Goal: Transaction & Acquisition: Purchase product/service

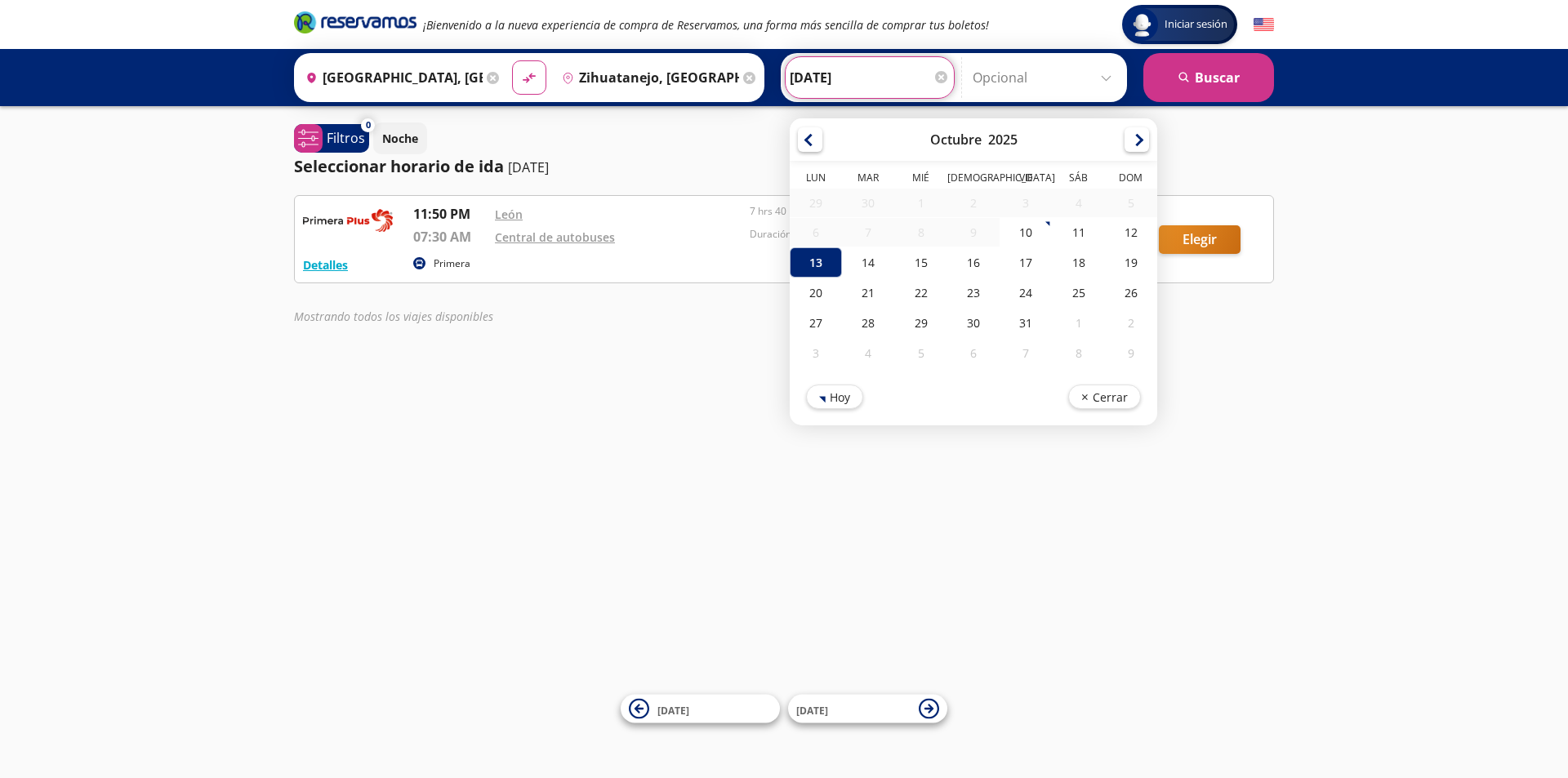
click at [824, 80] on input "[DATE]" at bounding box center [870, 77] width 160 height 41
drag, startPoint x: 923, startPoint y: 272, endPoint x: 1059, endPoint y: 262, distance: 136.4
click at [924, 271] on div "15" at bounding box center [921, 262] width 52 height 30
type input "[DATE]"
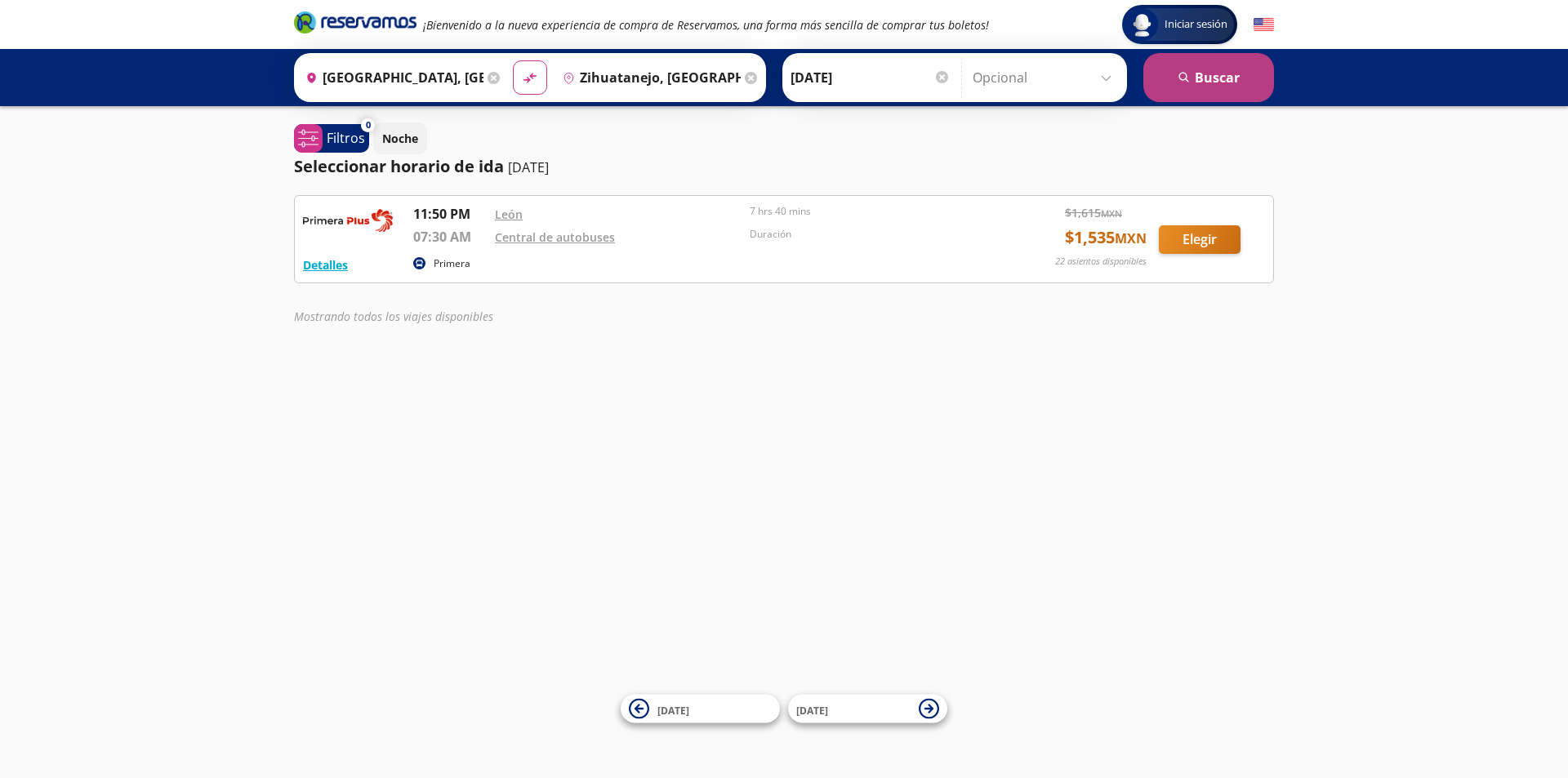
click at [1199, 92] on button "search [GEOGRAPHIC_DATA]" at bounding box center [1208, 77] width 131 height 49
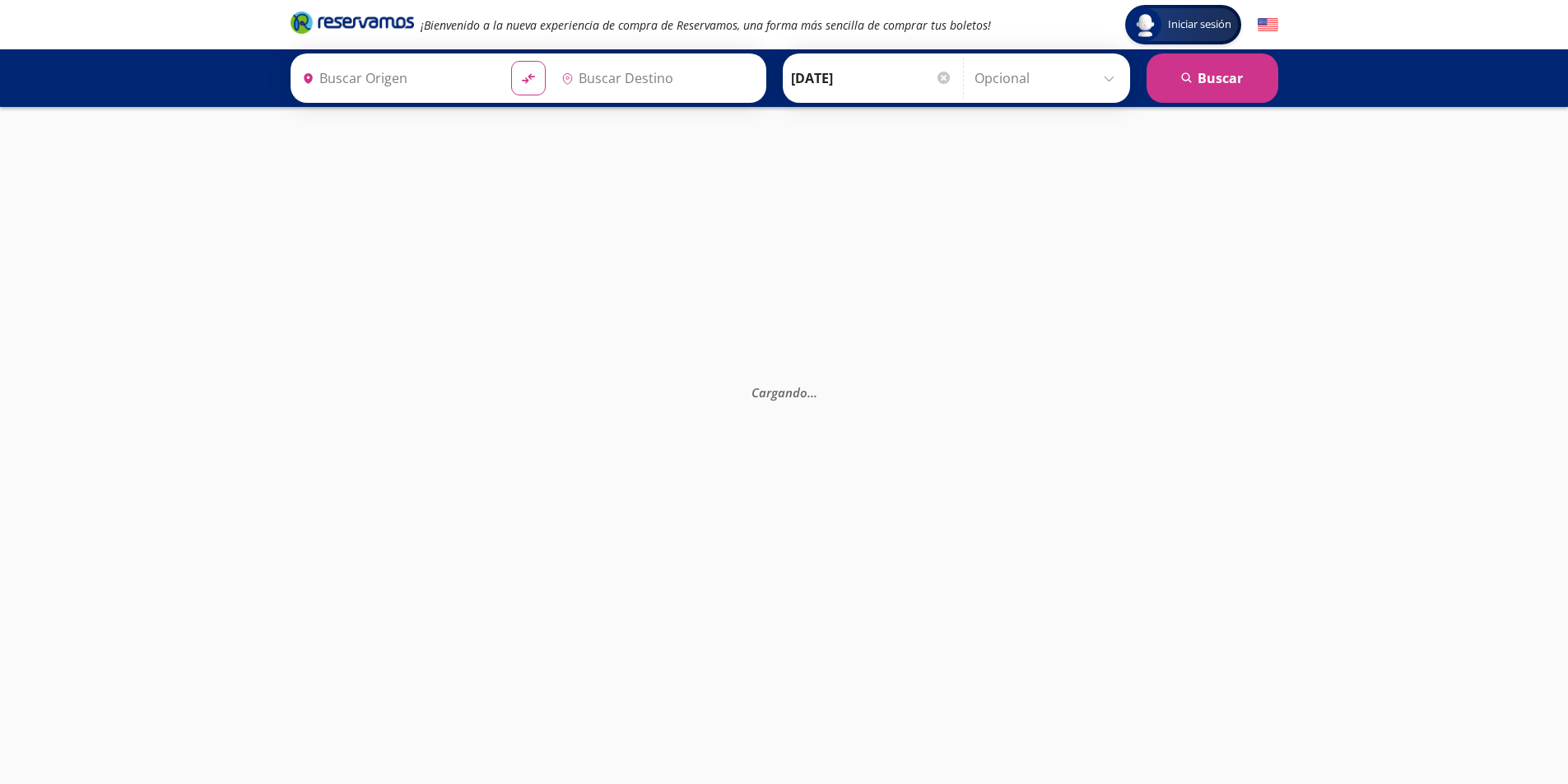
type input "Zihuatanejo, [GEOGRAPHIC_DATA]"
type input "[GEOGRAPHIC_DATA], [GEOGRAPHIC_DATA]"
type input "Zihuatanejo, [GEOGRAPHIC_DATA]"
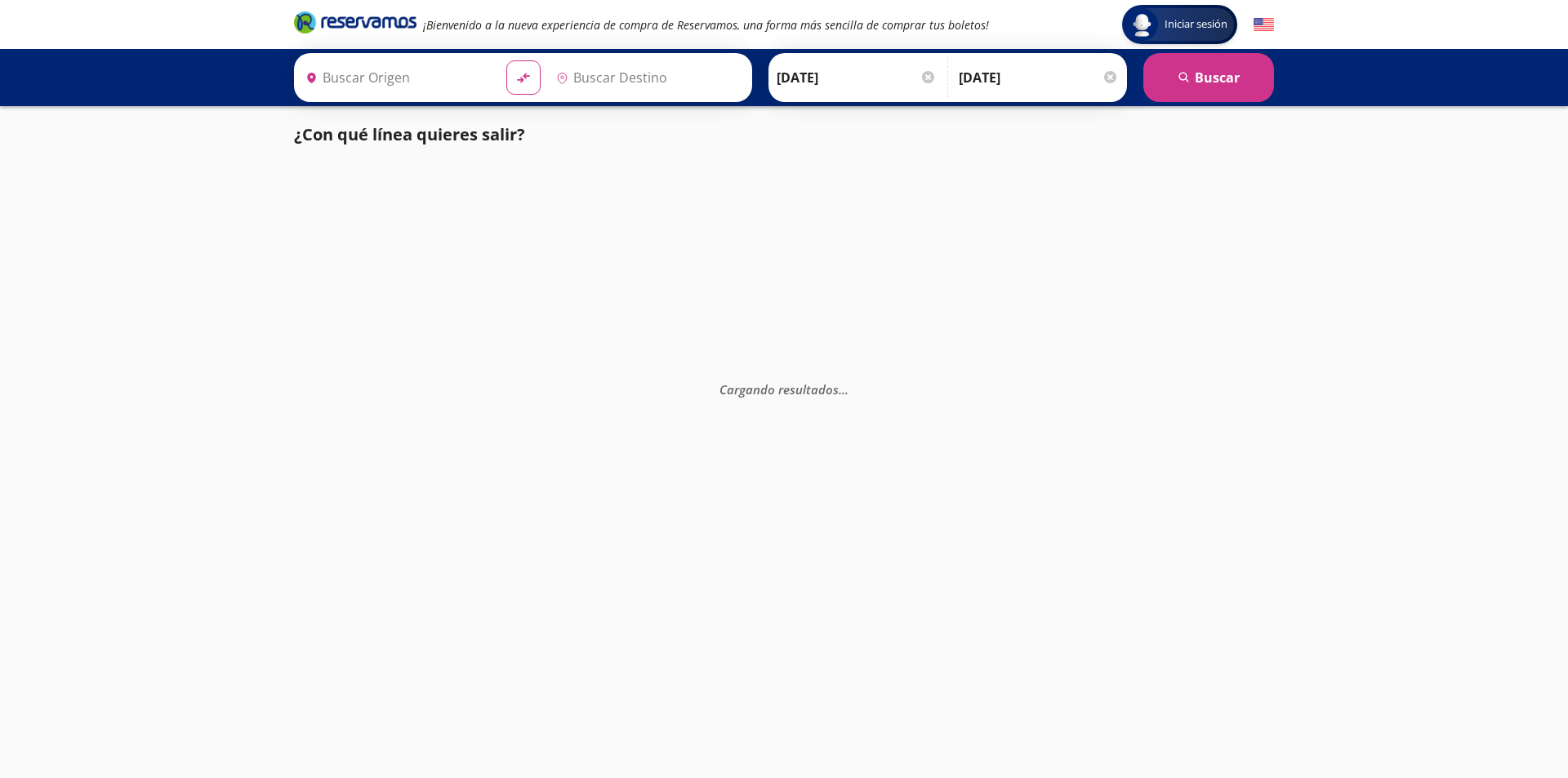
type input "[GEOGRAPHIC_DATA], [GEOGRAPHIC_DATA]"
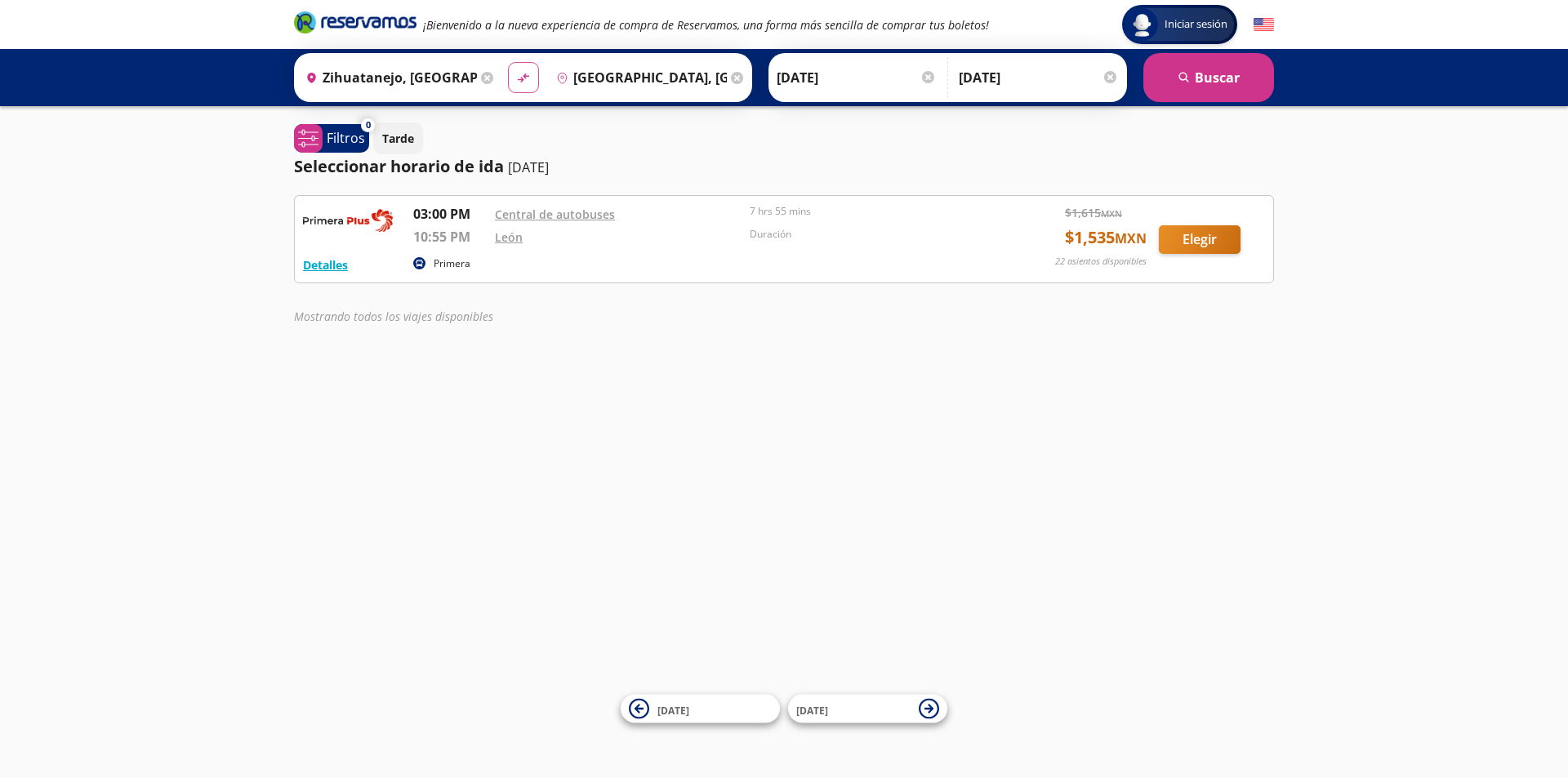
click at [520, 80] on icon at bounding box center [522, 78] width 12 height 9
type input "[GEOGRAPHIC_DATA], [GEOGRAPHIC_DATA]"
type input "Zihuatanejo, [GEOGRAPHIC_DATA]"
click at [1207, 82] on button "search [GEOGRAPHIC_DATA]" at bounding box center [1208, 77] width 131 height 49
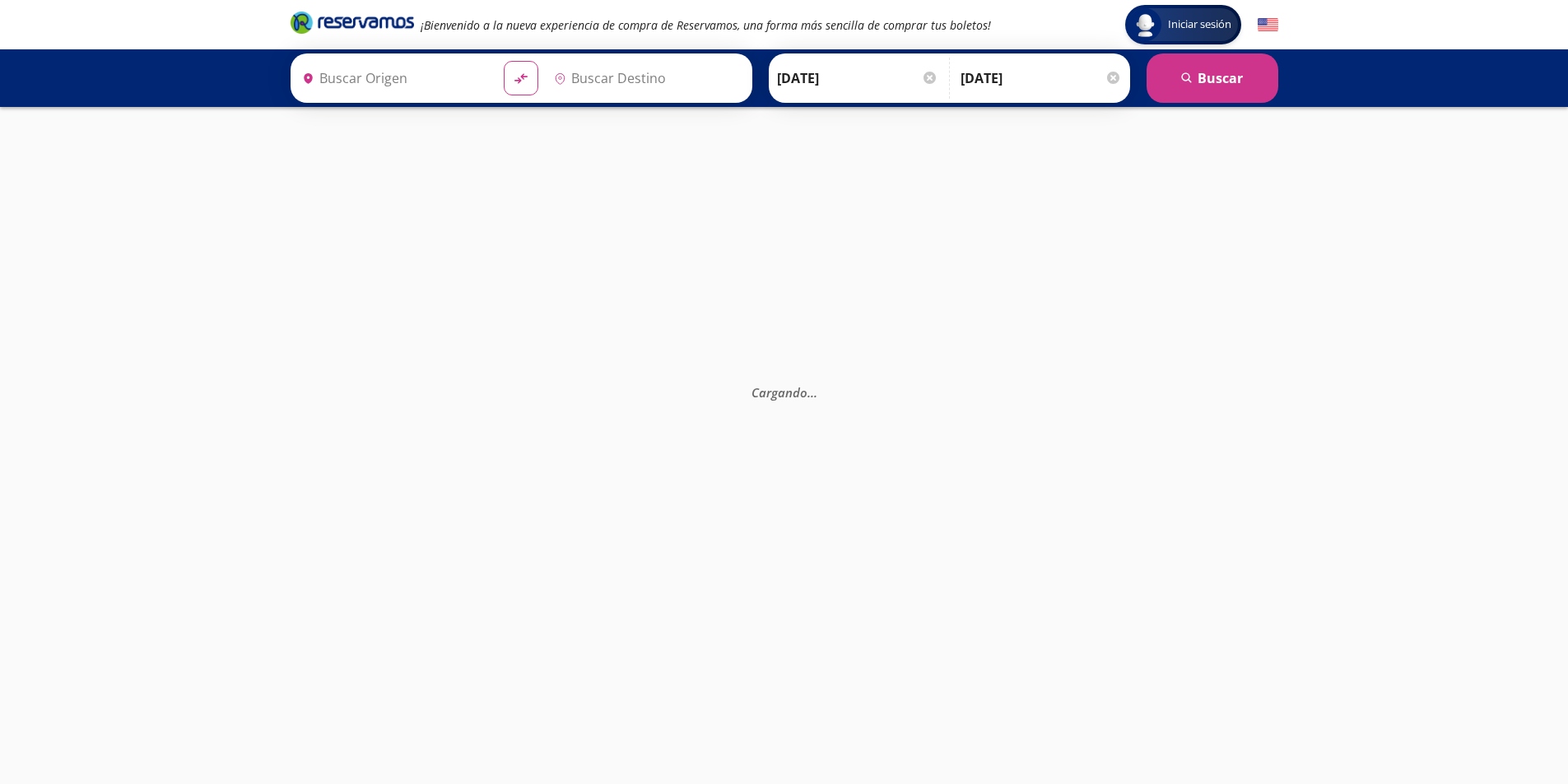
type input "[GEOGRAPHIC_DATA], [GEOGRAPHIC_DATA]"
type input "Zihuatanejo, [GEOGRAPHIC_DATA]"
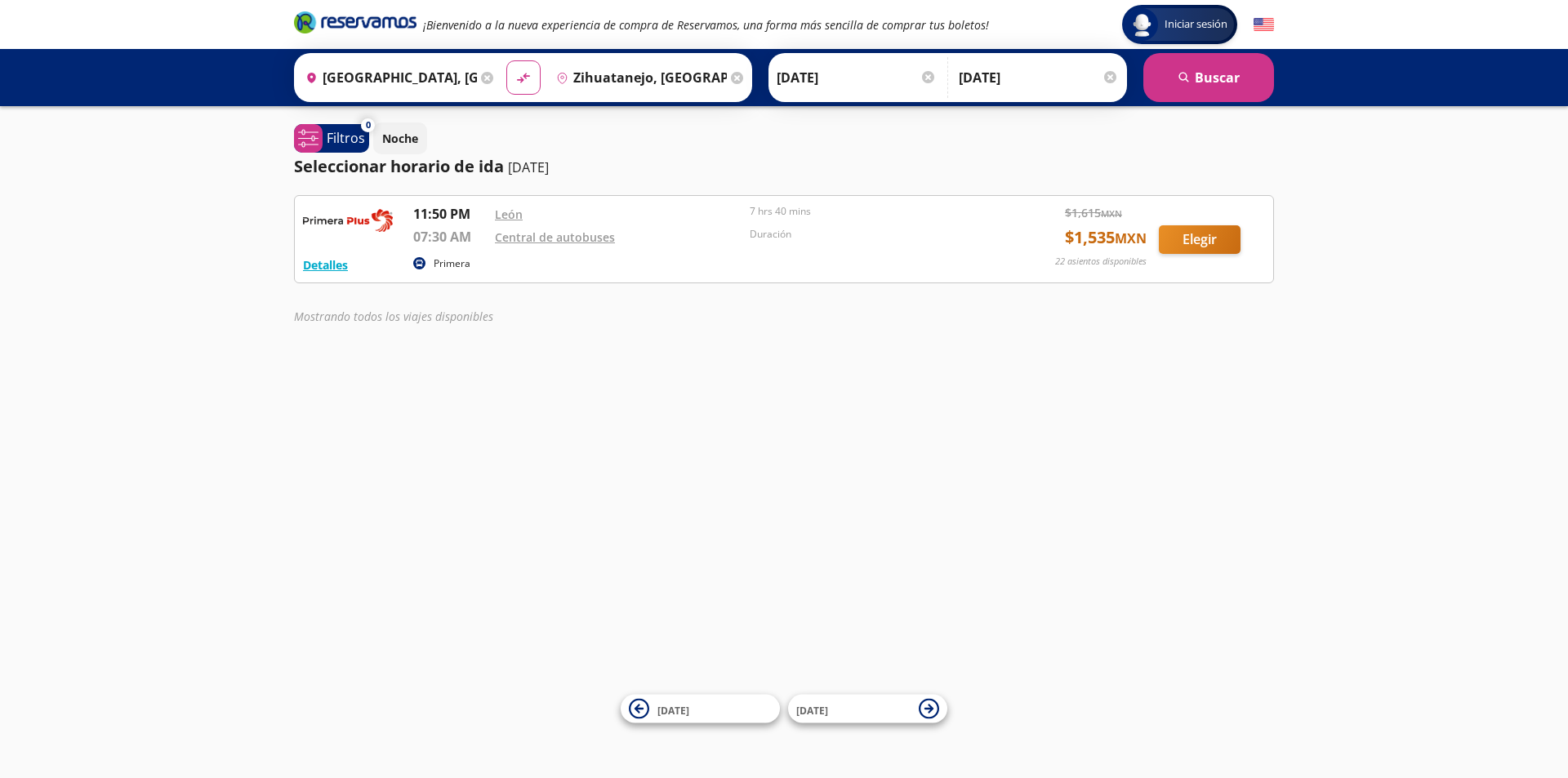
click at [845, 532] on div "Iniciar sesión Iniciar sesión ¡Bienvenido a la nueva experiencia de compra de R…" at bounding box center [784, 389] width 1568 height 778
click at [994, 489] on div "Iniciar sesión Iniciar sesión ¡Bienvenido a la nueva experiencia de compra de R…" at bounding box center [784, 389] width 1568 height 778
click at [449, 217] on p "11:50 PM" at bounding box center [450, 213] width 74 height 19
click at [441, 236] on p "07:30 AM" at bounding box center [450, 236] width 74 height 19
click at [475, 239] on p "07:30 AM" at bounding box center [450, 236] width 74 height 19
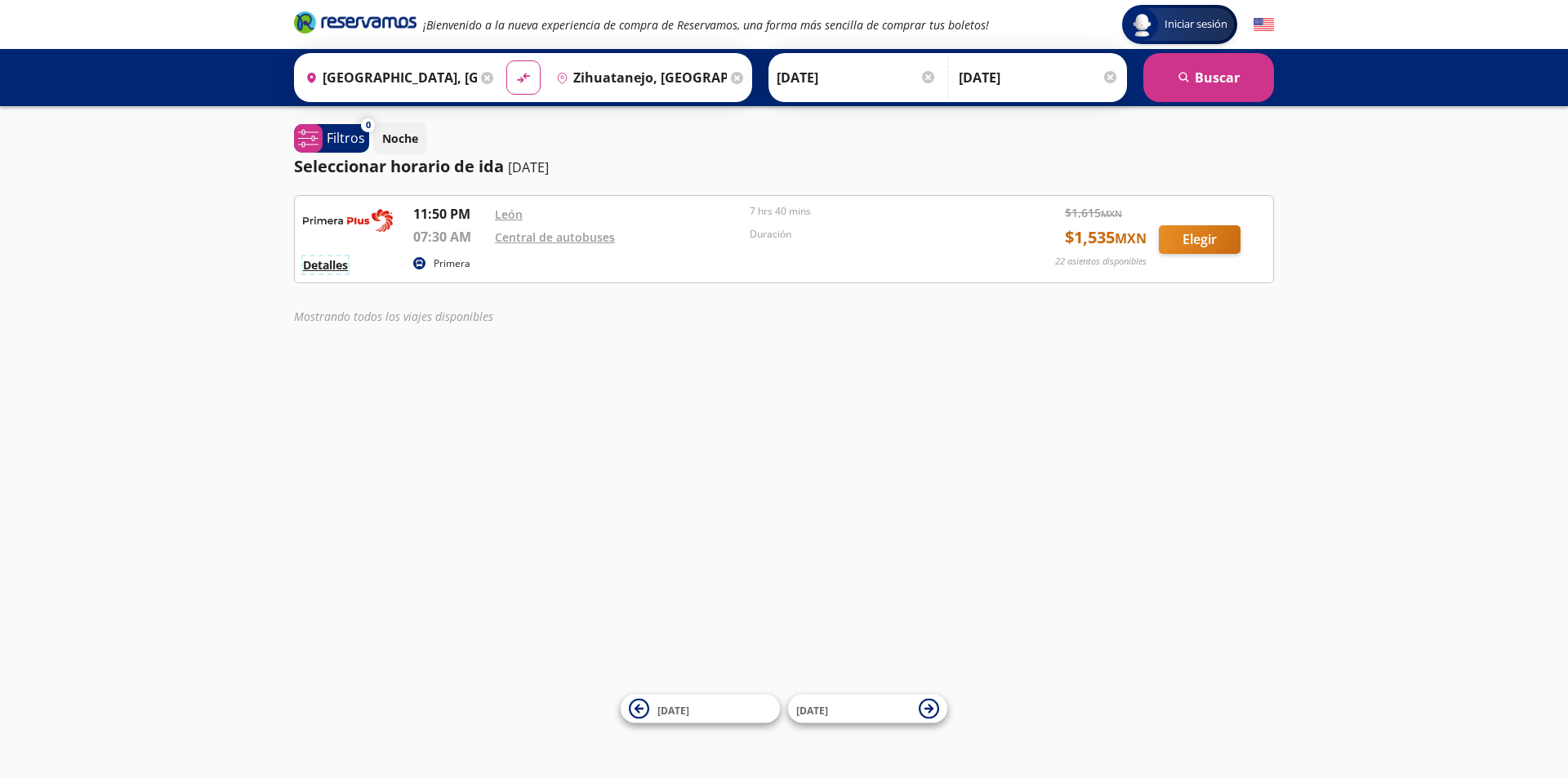
click at [324, 273] on button "Detalles" at bounding box center [325, 265] width 45 height 17
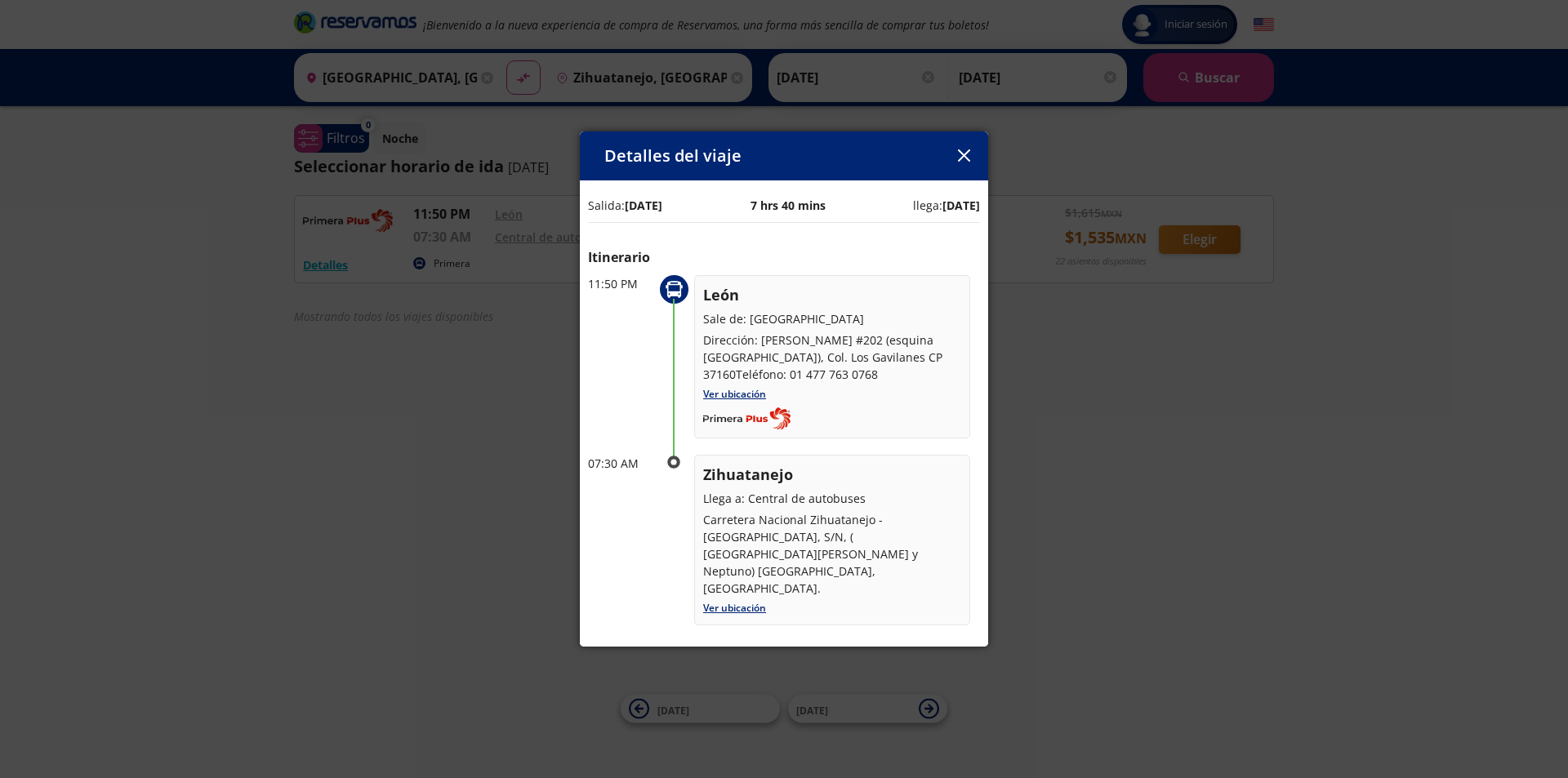
click at [958, 155] on icon "button" at bounding box center [963, 155] width 13 height 13
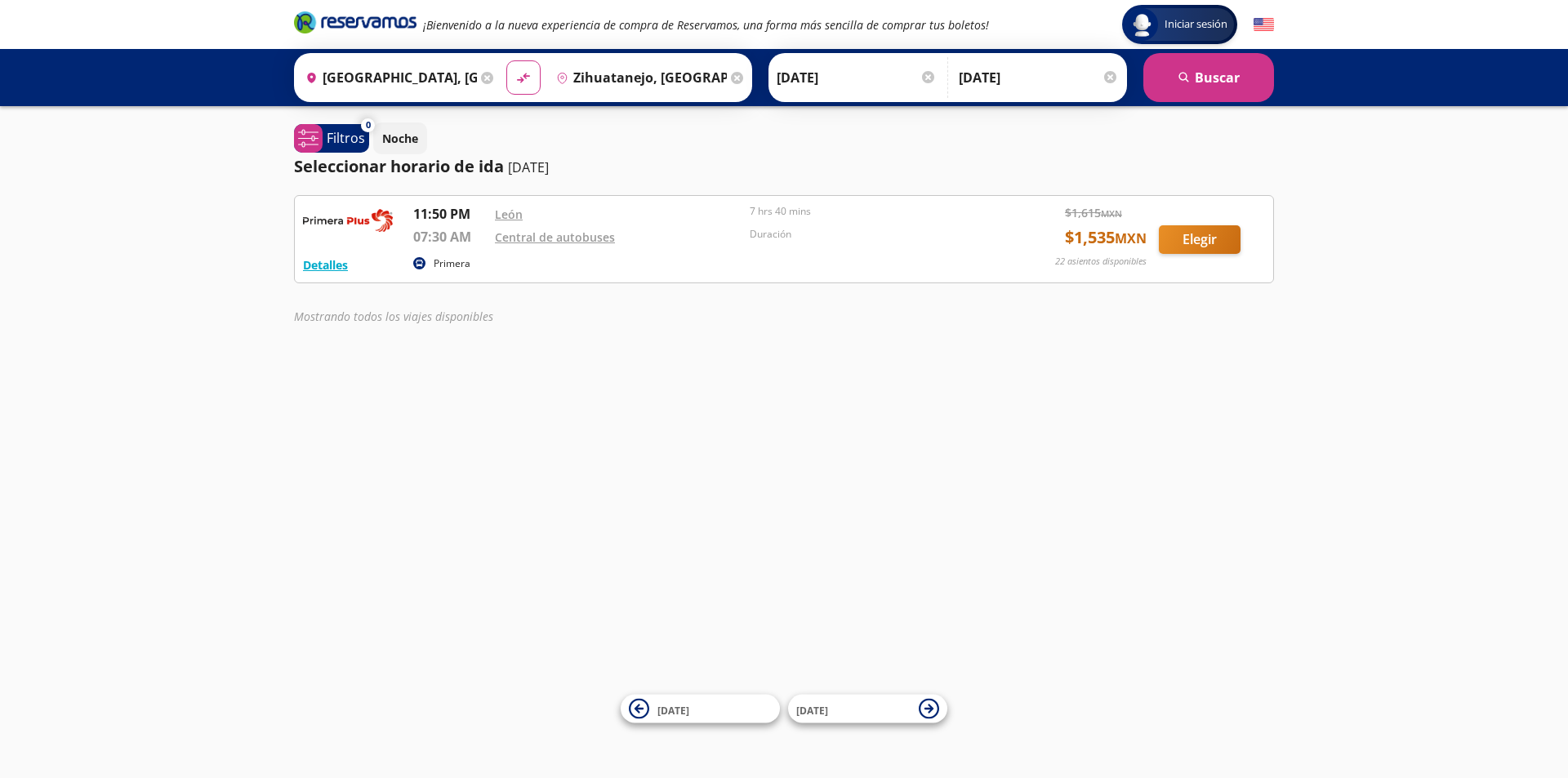
click at [845, 80] on input "13-Oct-25" at bounding box center [856, 77] width 160 height 41
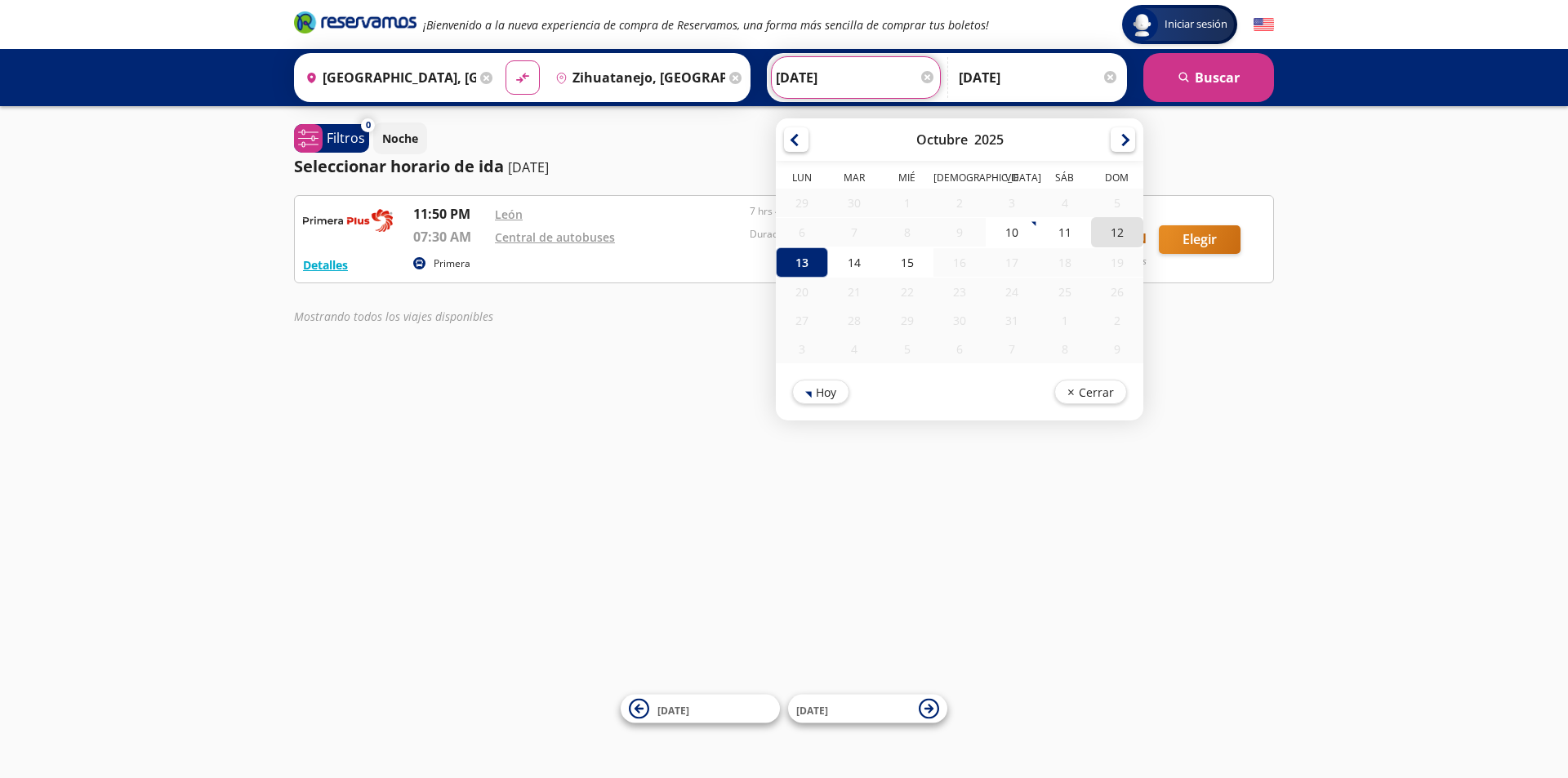
click at [1103, 232] on div "12" at bounding box center [1117, 232] width 52 height 30
type input "[DATE]"
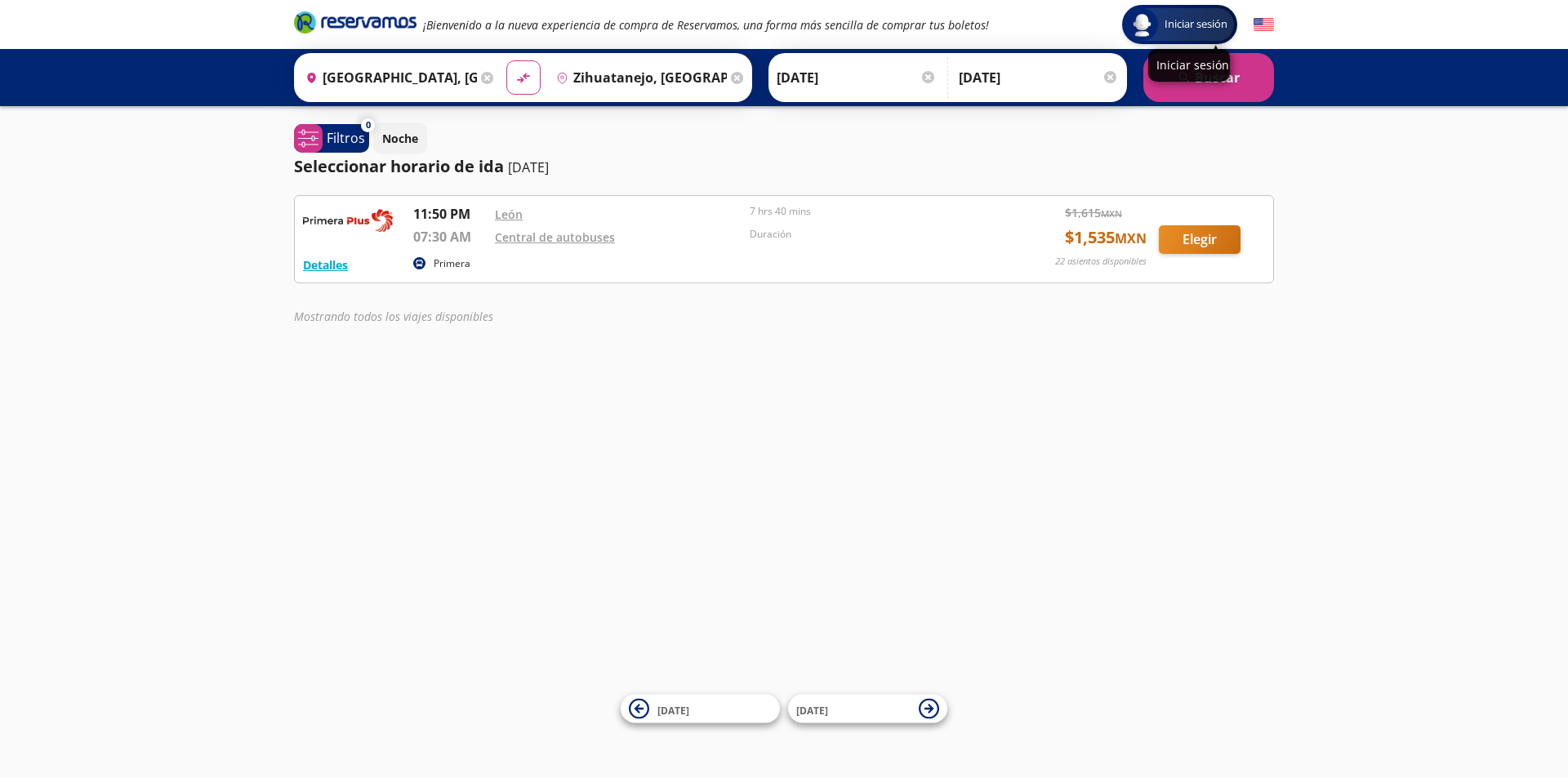
click at [1187, 72] on p "Iniciar sesión" at bounding box center [1189, 65] width 65 height 16
click at [1187, 86] on button "search Buscar" at bounding box center [1208, 77] width 131 height 49
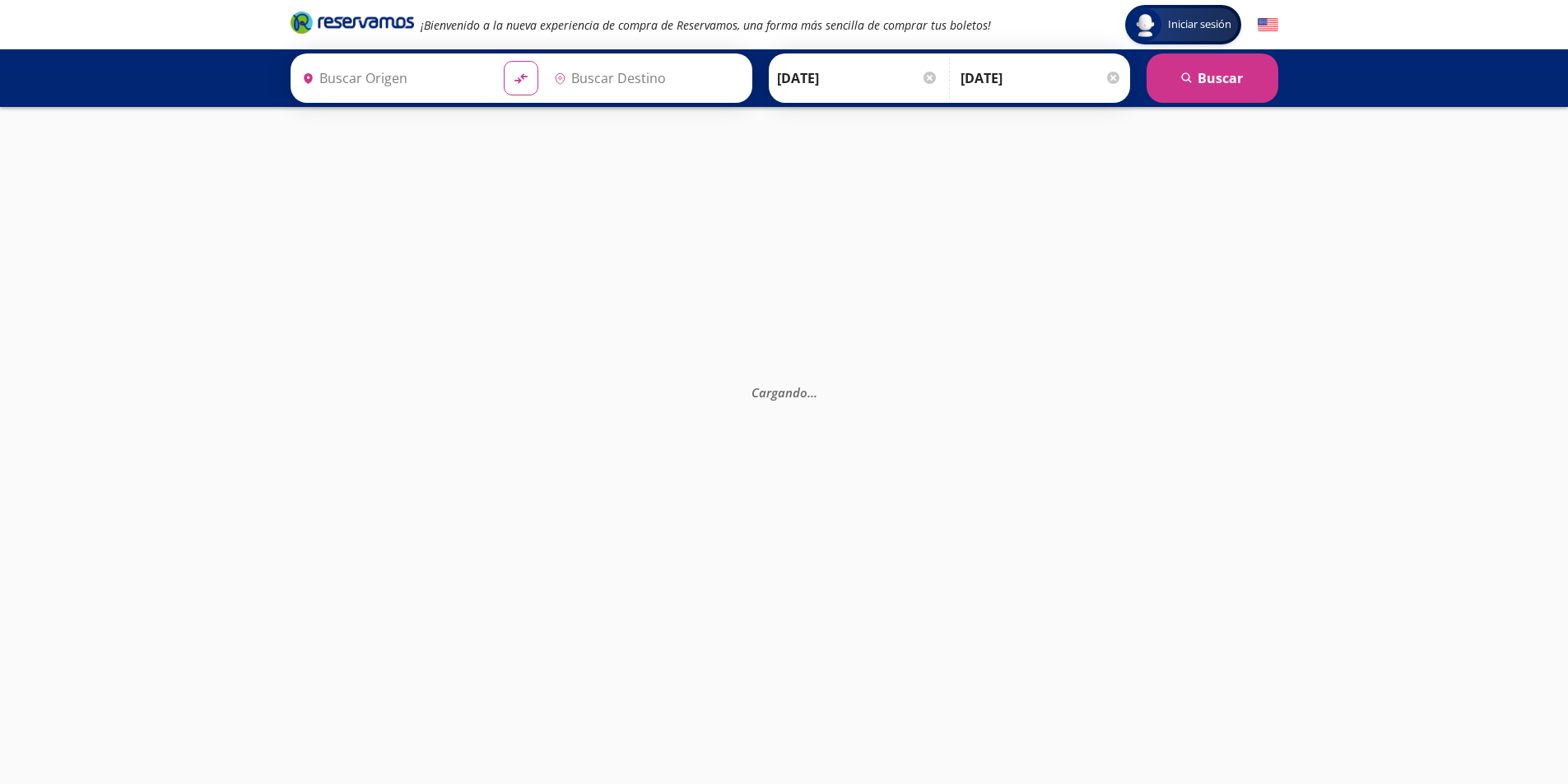
type input "[GEOGRAPHIC_DATA], [GEOGRAPHIC_DATA]"
type input "Zihuatanejo, [GEOGRAPHIC_DATA]"
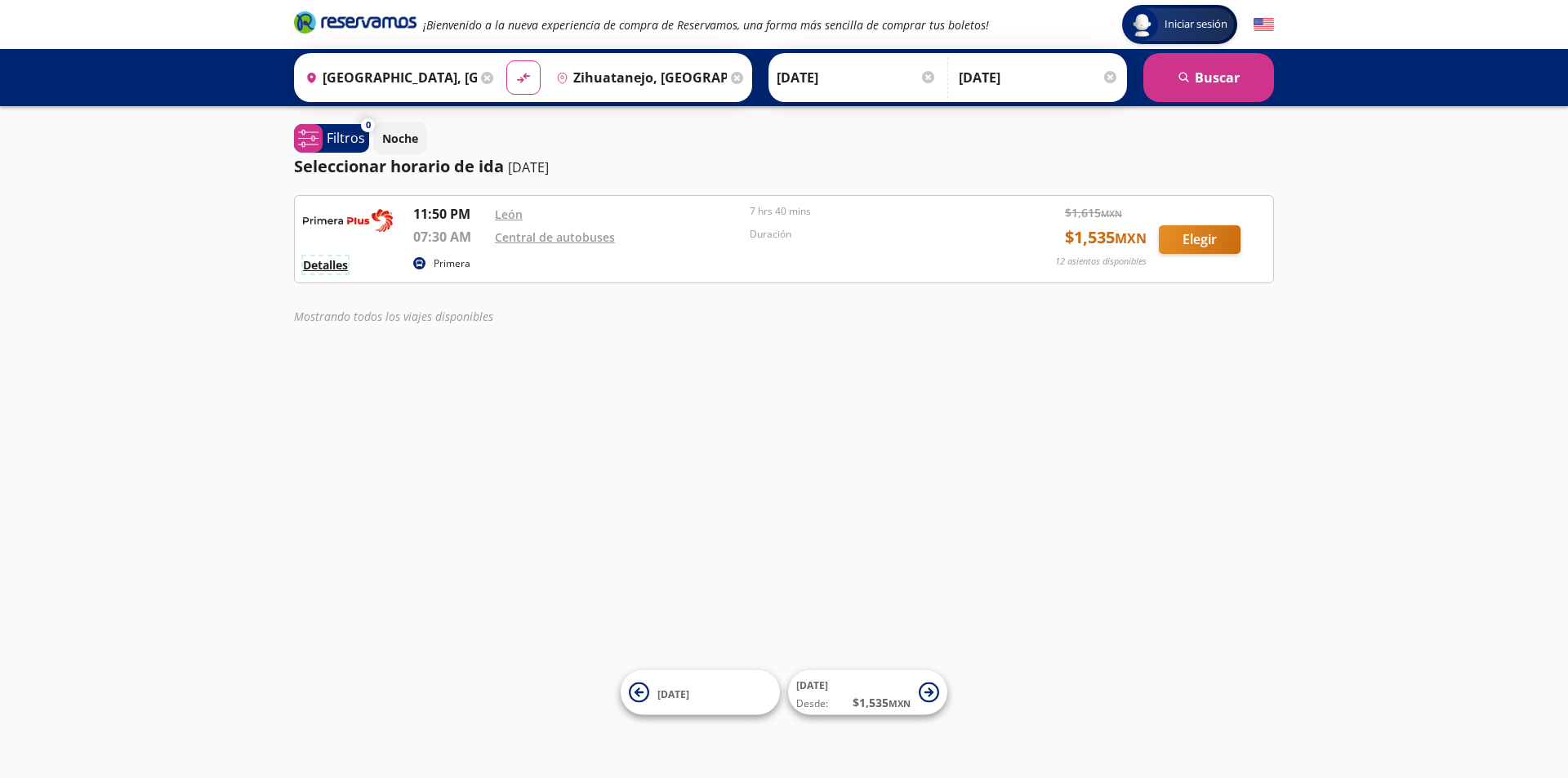
click at [327, 269] on button "Detalles" at bounding box center [325, 265] width 45 height 17
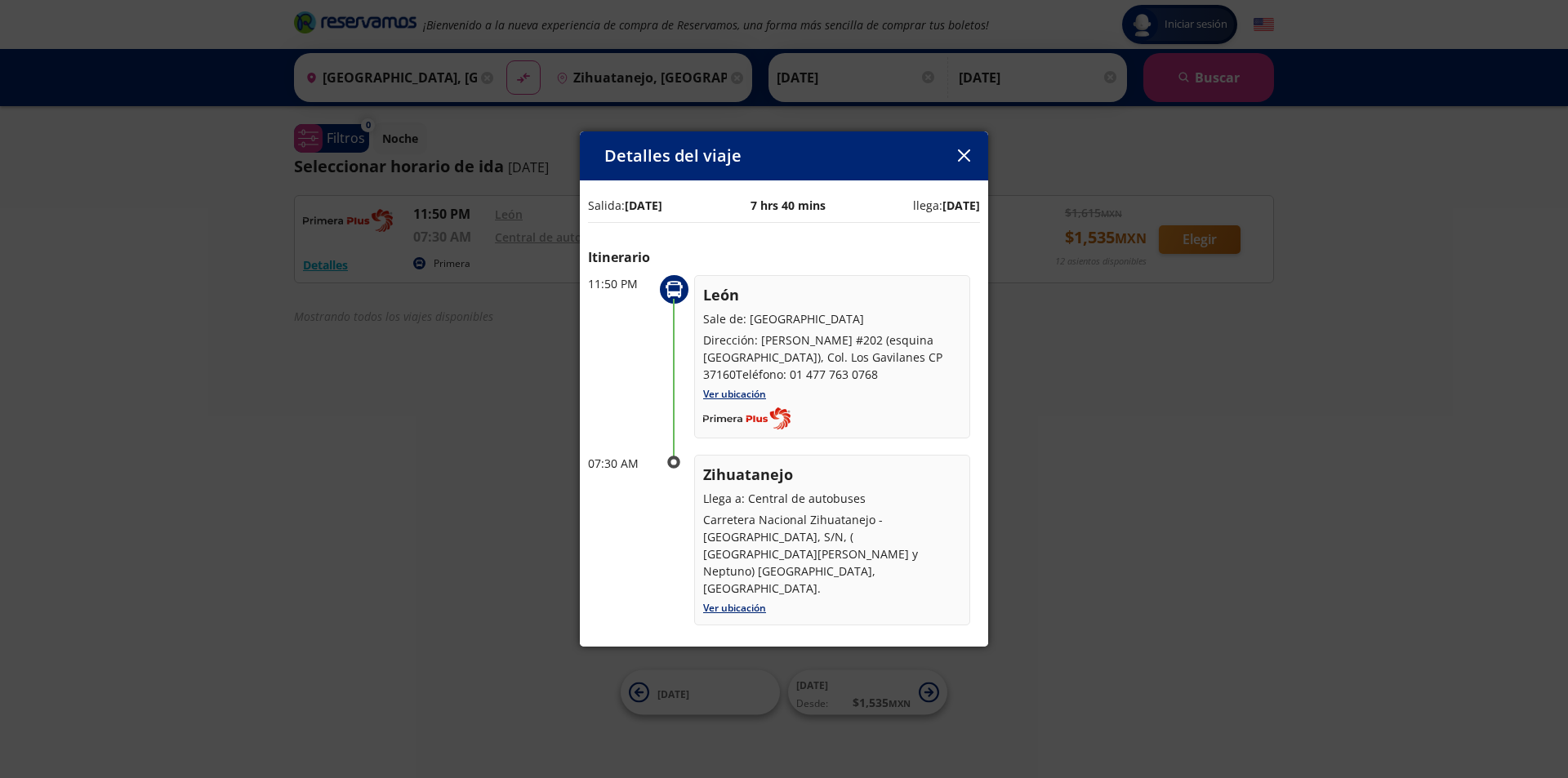
click at [964, 153] on icon "button" at bounding box center [963, 155] width 13 height 13
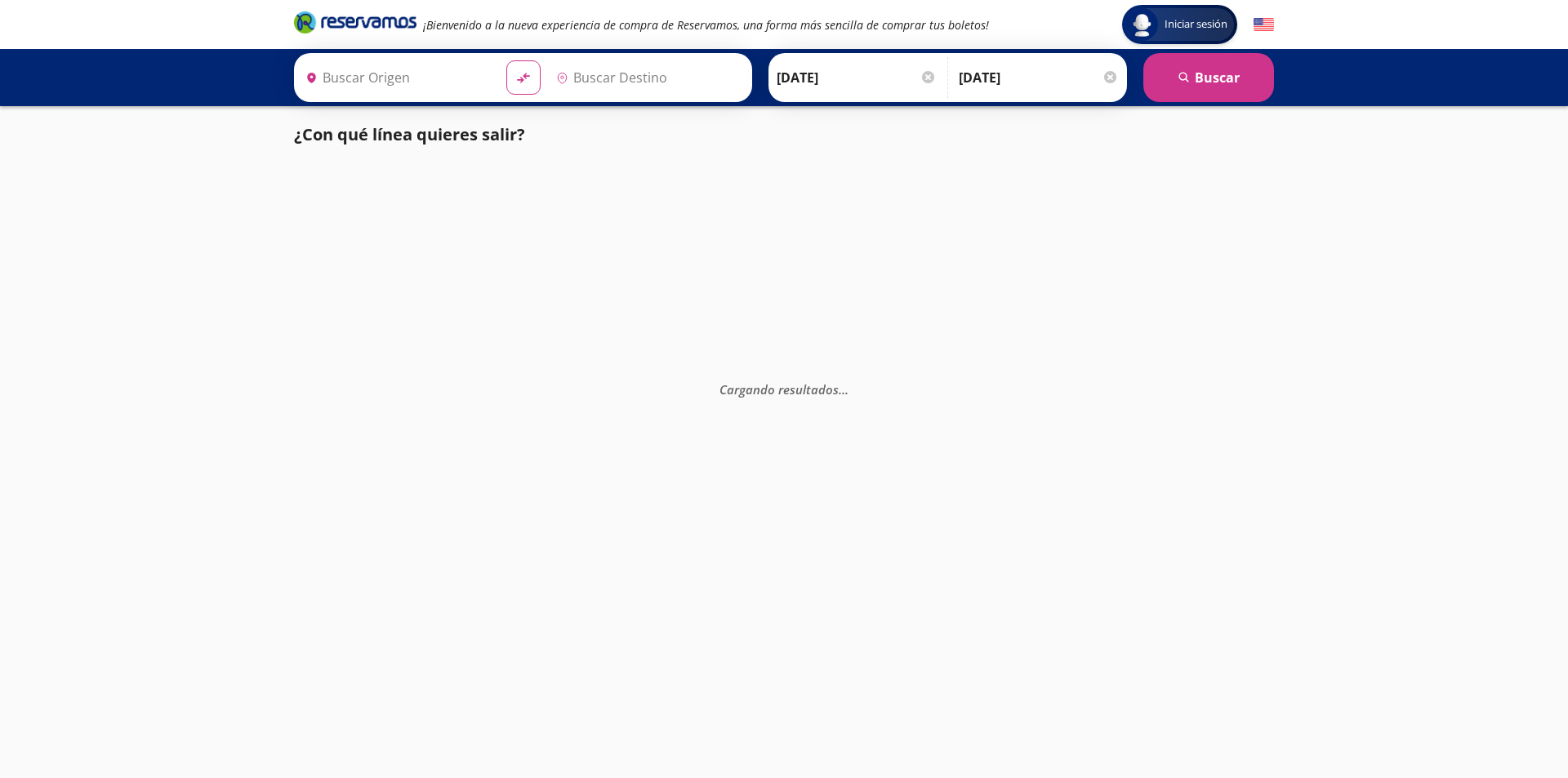
type input "Zihuatanejo, [GEOGRAPHIC_DATA]"
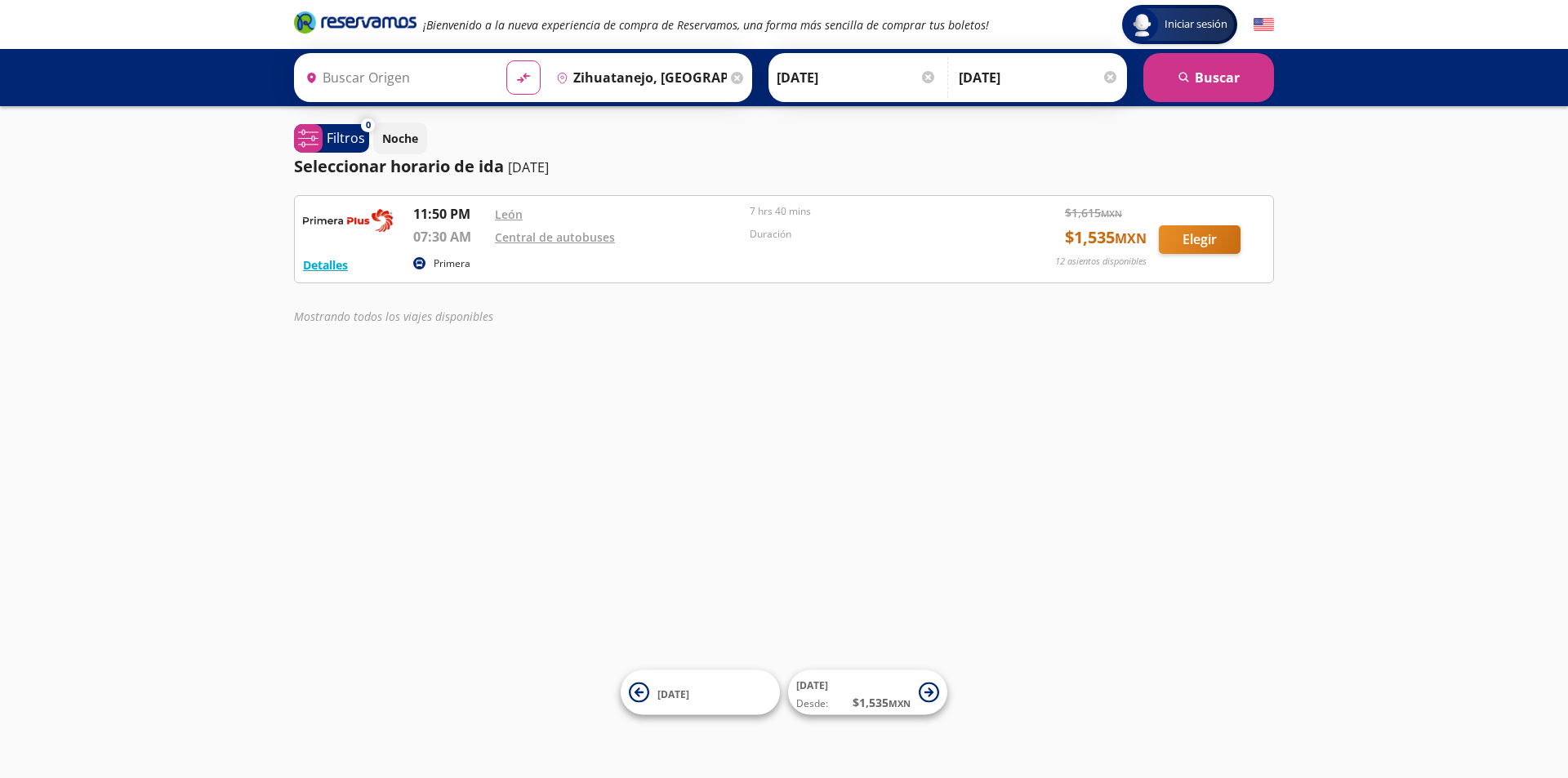
type input "[GEOGRAPHIC_DATA], [GEOGRAPHIC_DATA]"
click at [1218, 242] on button "Elegir" at bounding box center [1199, 240] width 81 height 29
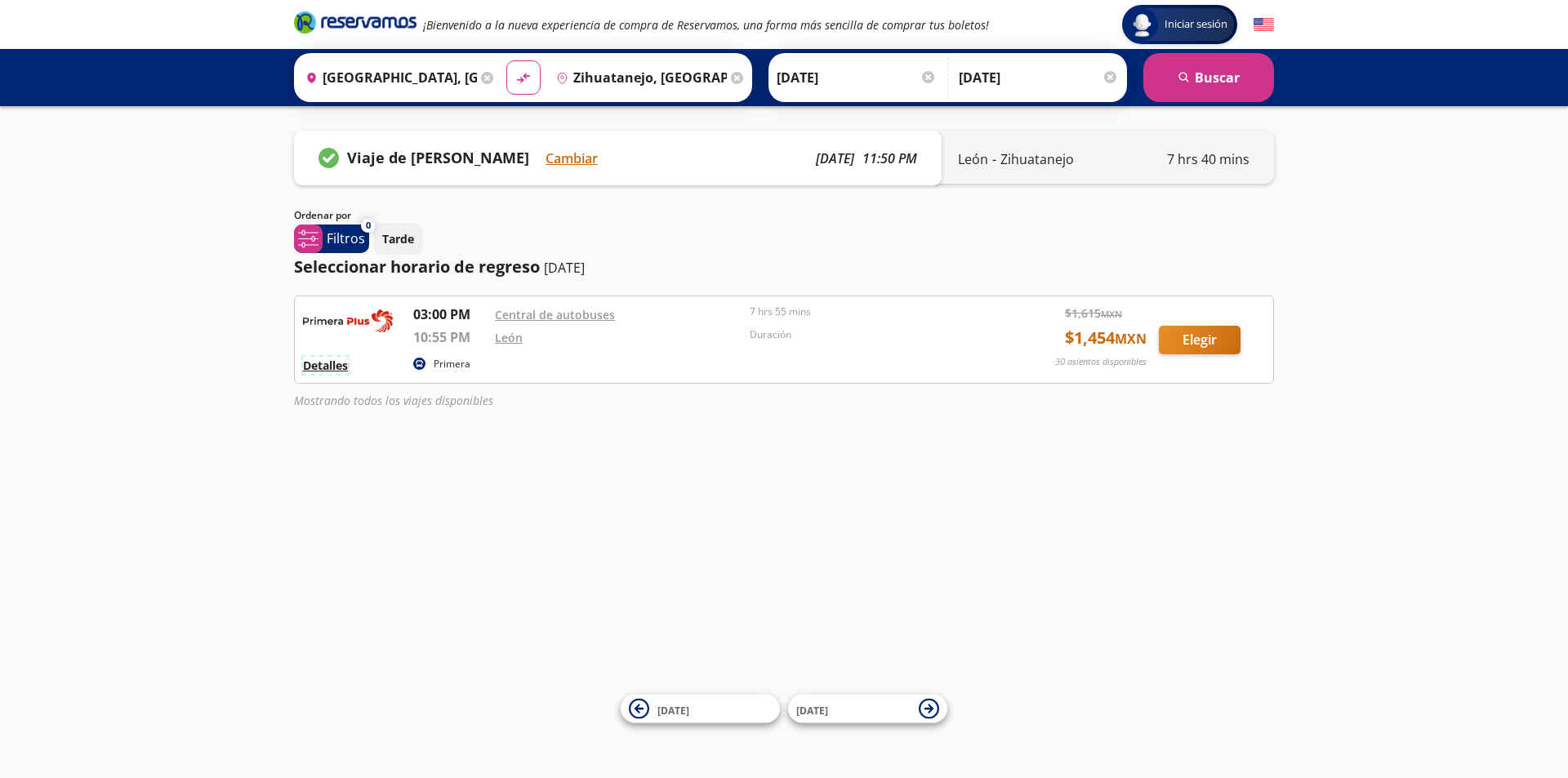
click at [337, 371] on button "Detalles" at bounding box center [325, 366] width 45 height 17
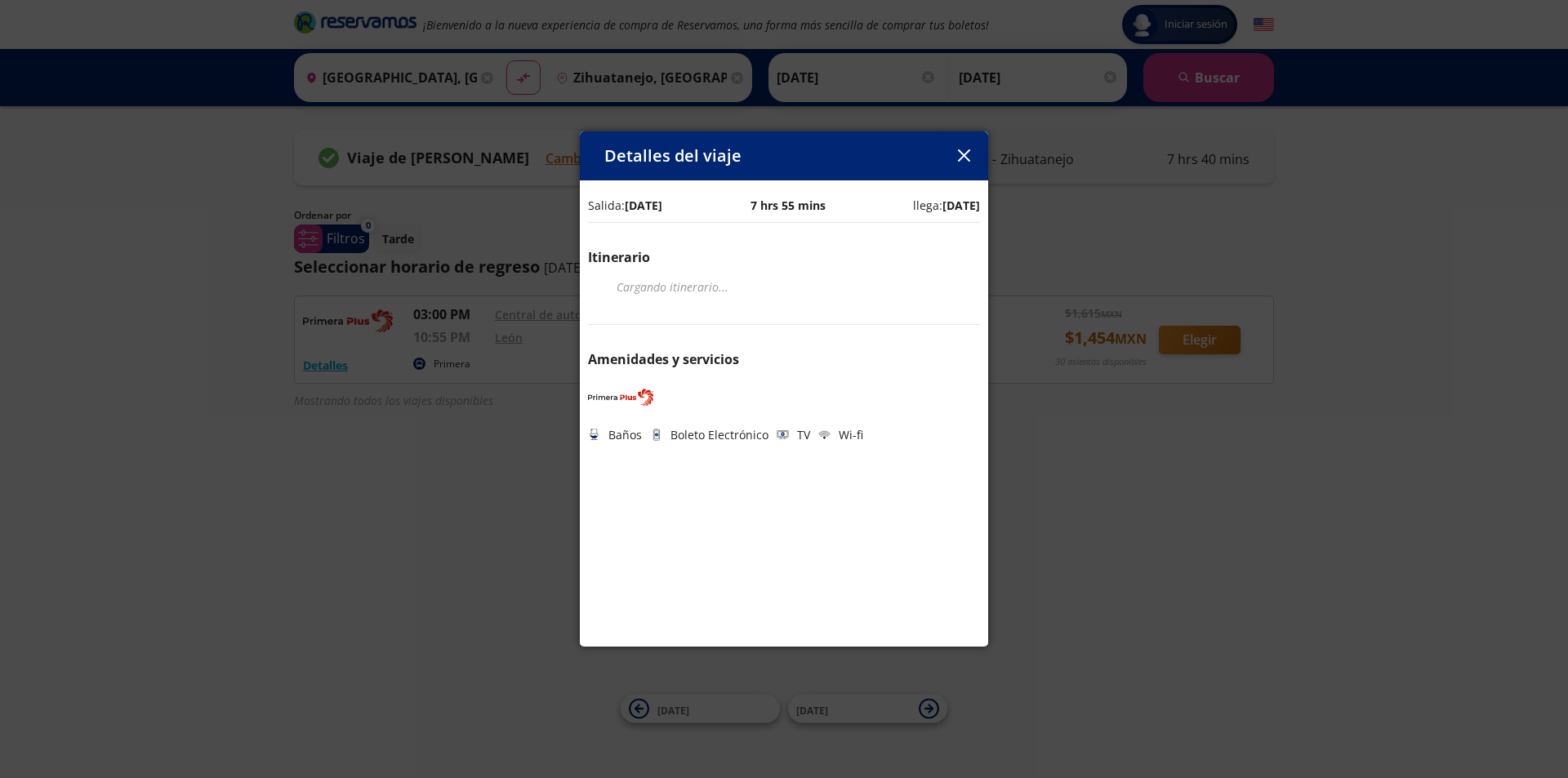
click at [962, 161] on icon "button" at bounding box center [963, 155] width 13 height 13
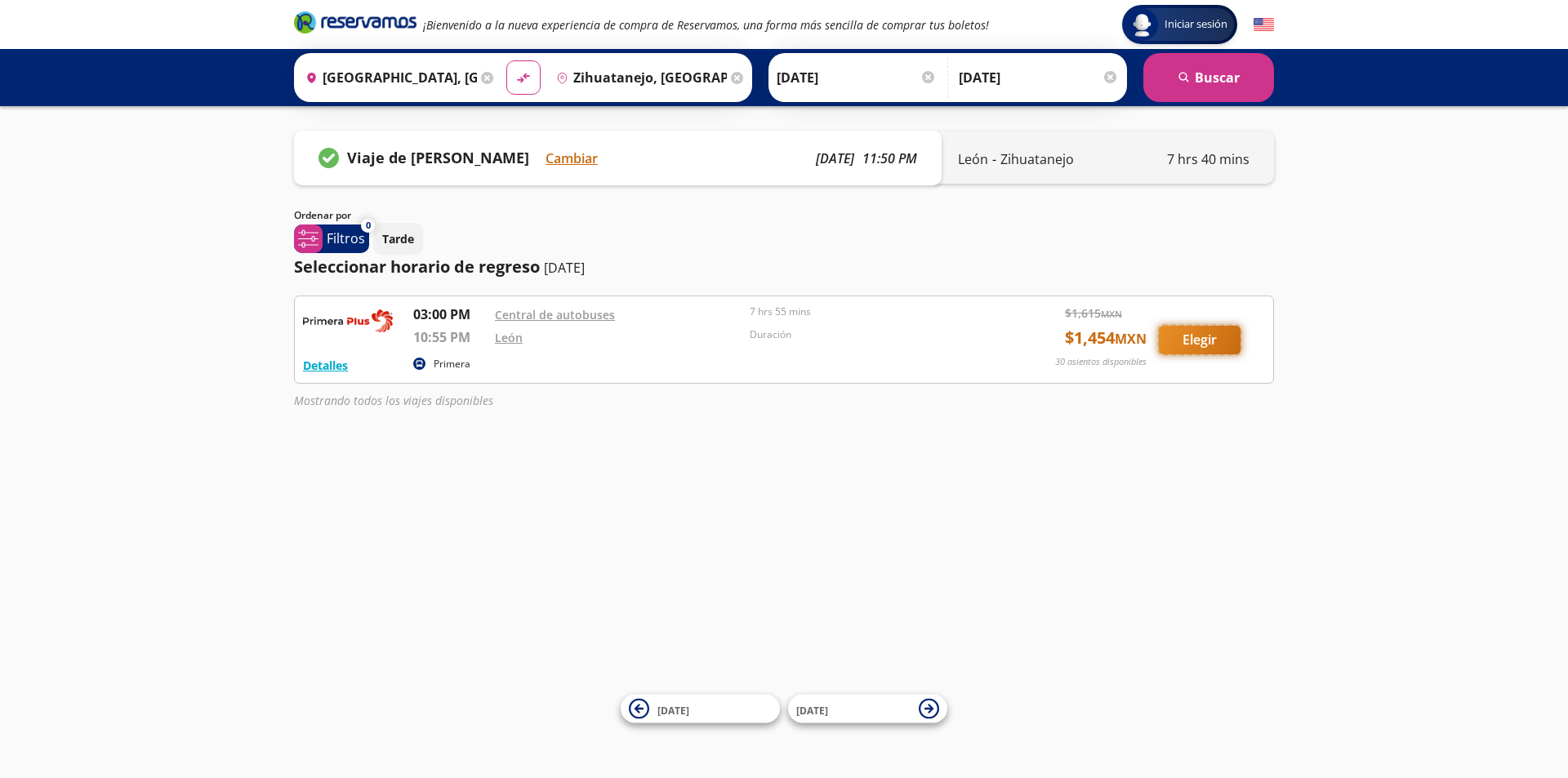
click at [1178, 355] on button "Elegir" at bounding box center [1199, 340] width 81 height 29
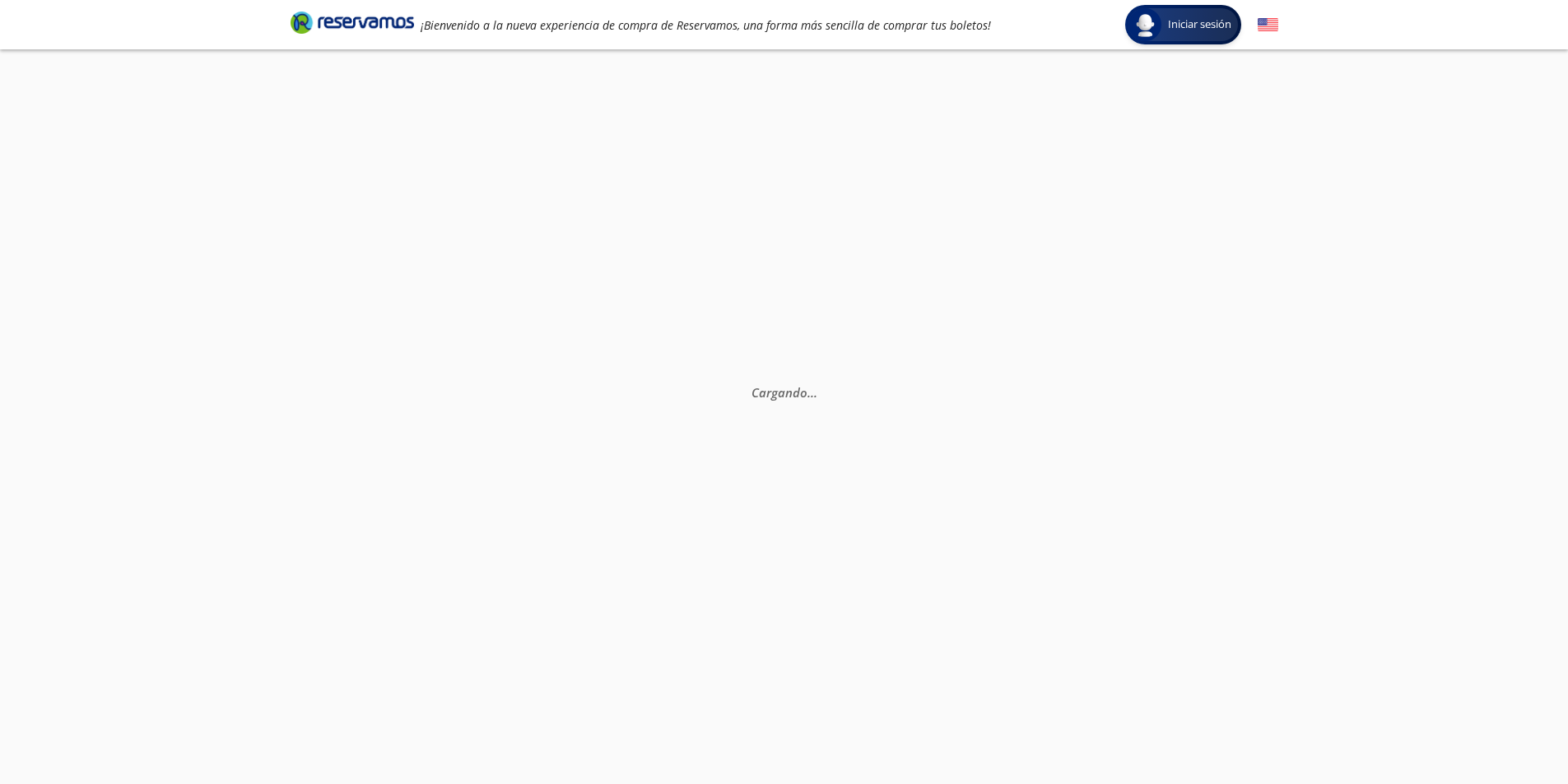
scroll to position [115, 0]
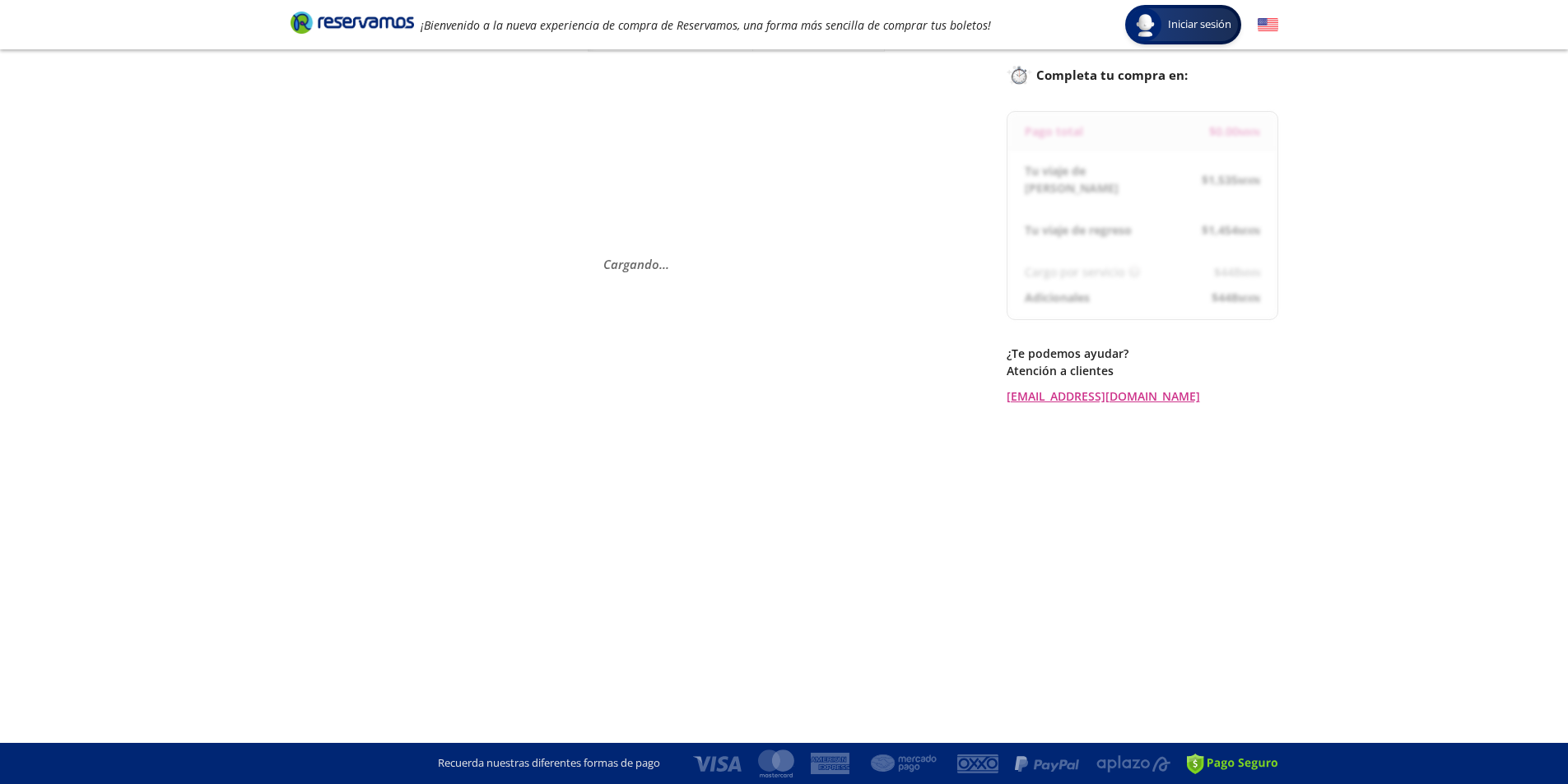
scroll to position [102, 0]
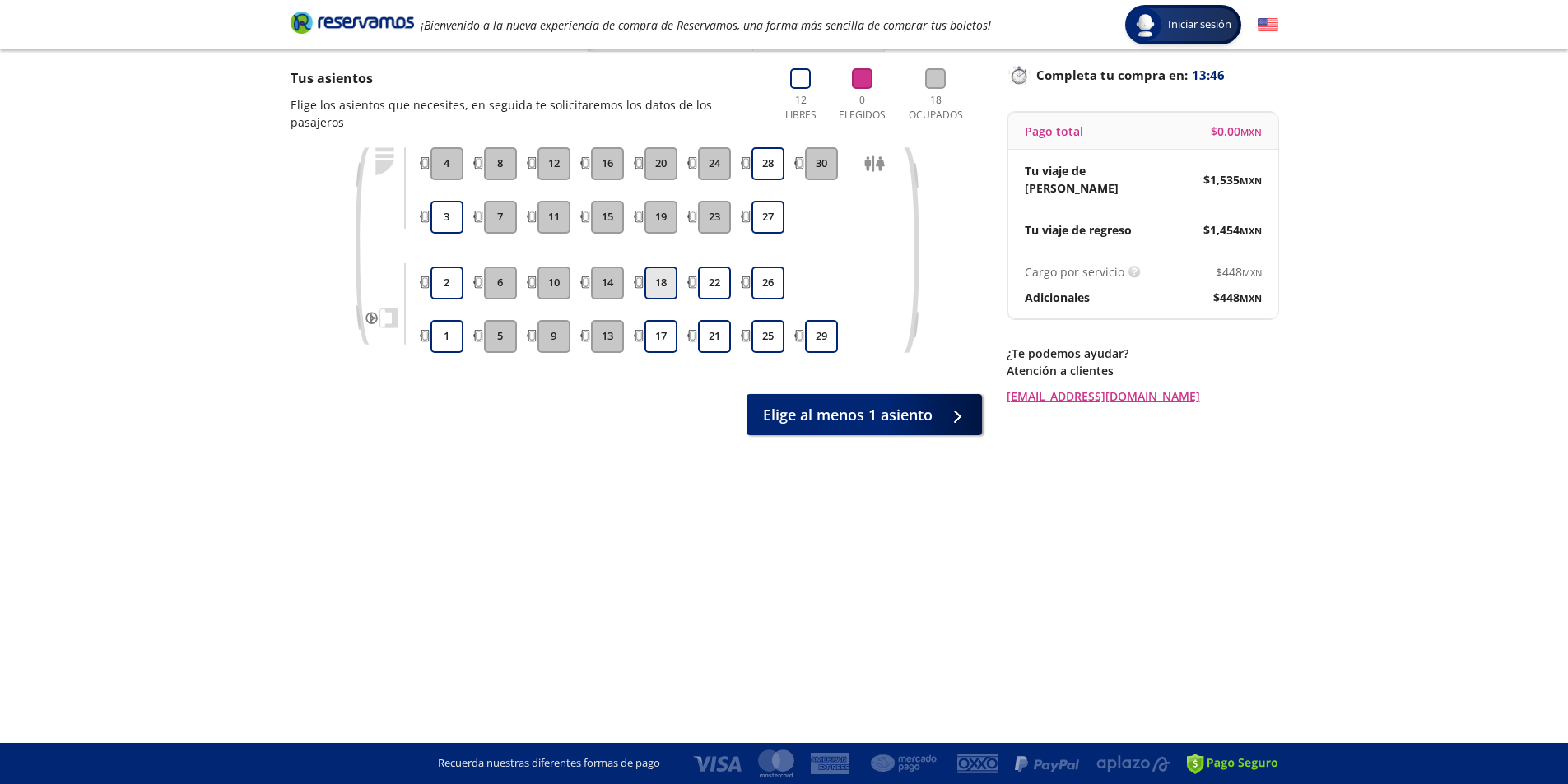
click at [664, 267] on button "18" at bounding box center [660, 282] width 33 height 33
drag, startPoint x: 659, startPoint y: 315, endPoint x: 653, endPoint y: 308, distance: 9.2
click at [658, 320] on button "17" at bounding box center [660, 336] width 33 height 33
click at [604, 266] on button "14" at bounding box center [607, 282] width 33 height 33
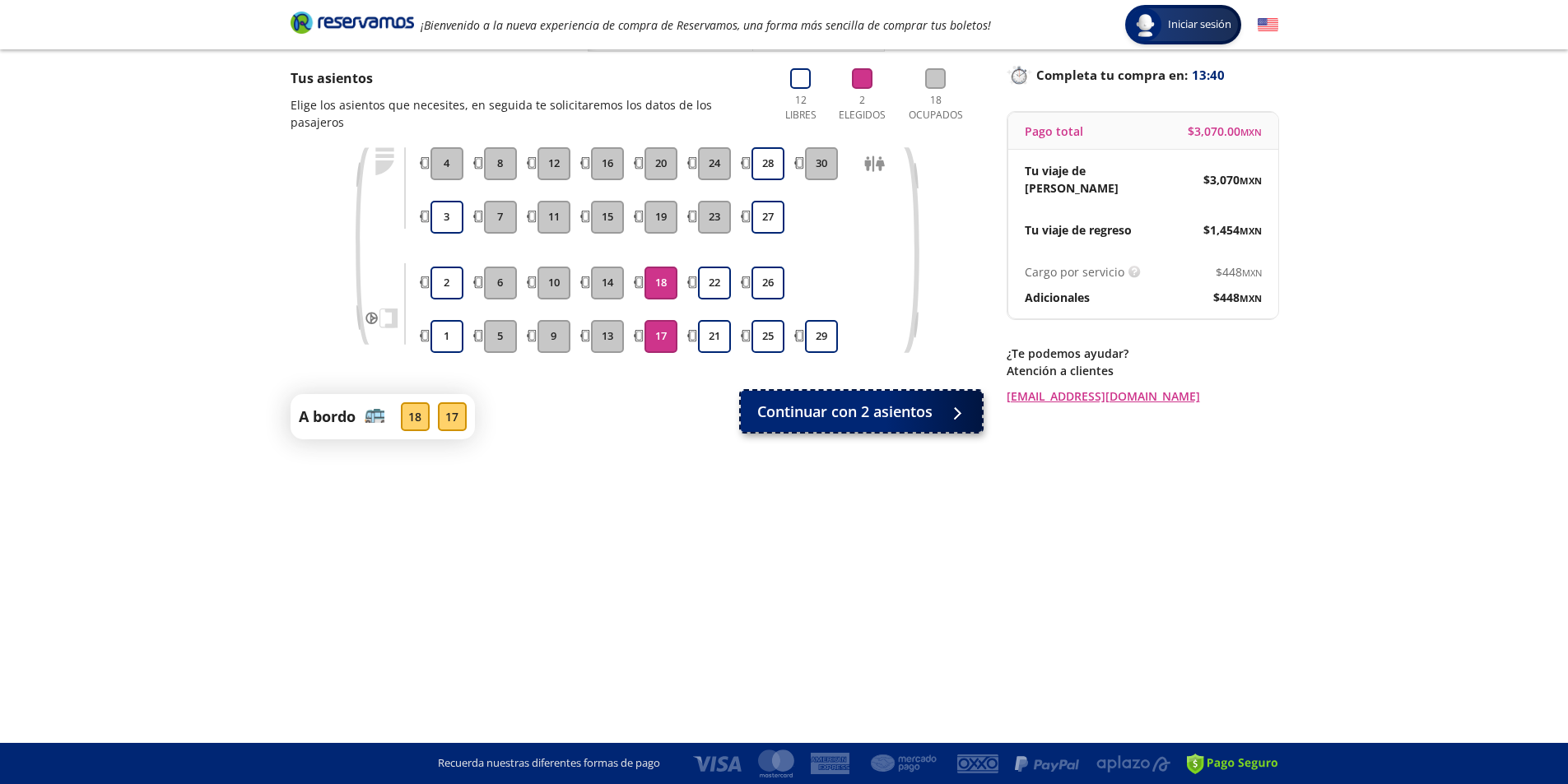
click at [951, 405] on button "Continuar con 2 asientos" at bounding box center [860, 411] width 241 height 41
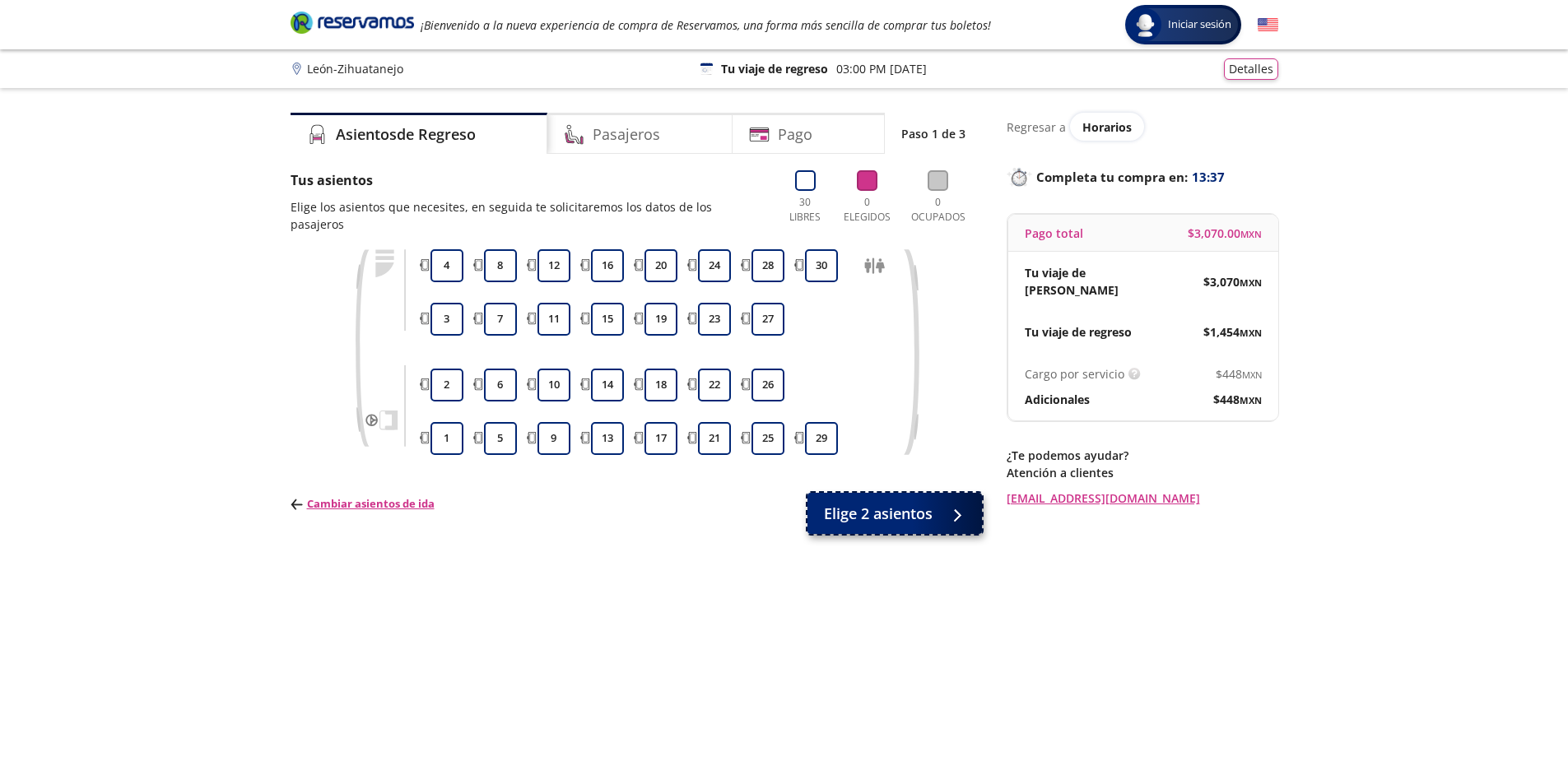
click at [924, 503] on span "Elige 2 asientos" at bounding box center [878, 514] width 109 height 22
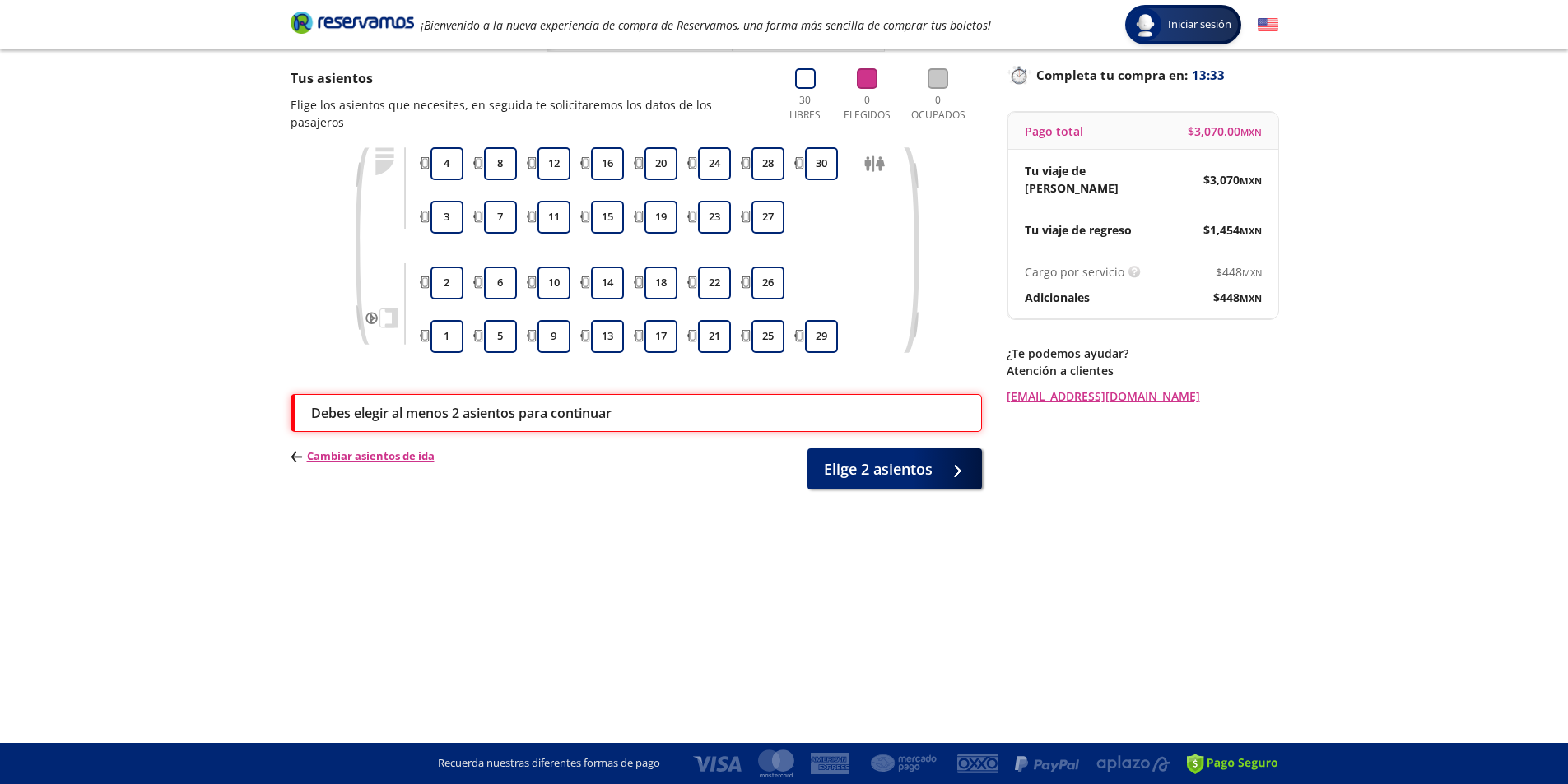
click at [456, 406] on div "Debes elegir al menos 2 asientos para continuar" at bounding box center [636, 412] width 691 height 38
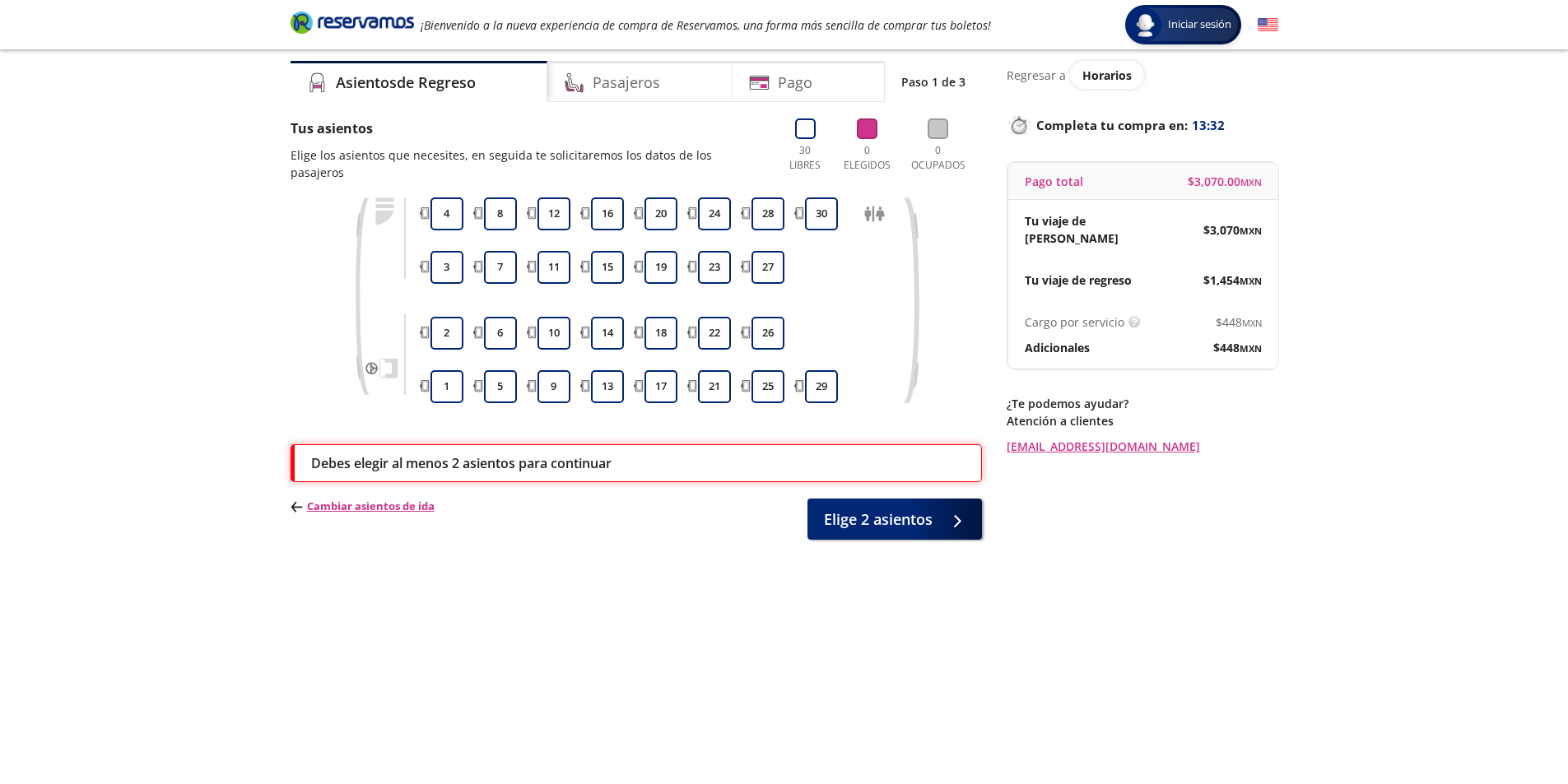
scroll to position [0, 0]
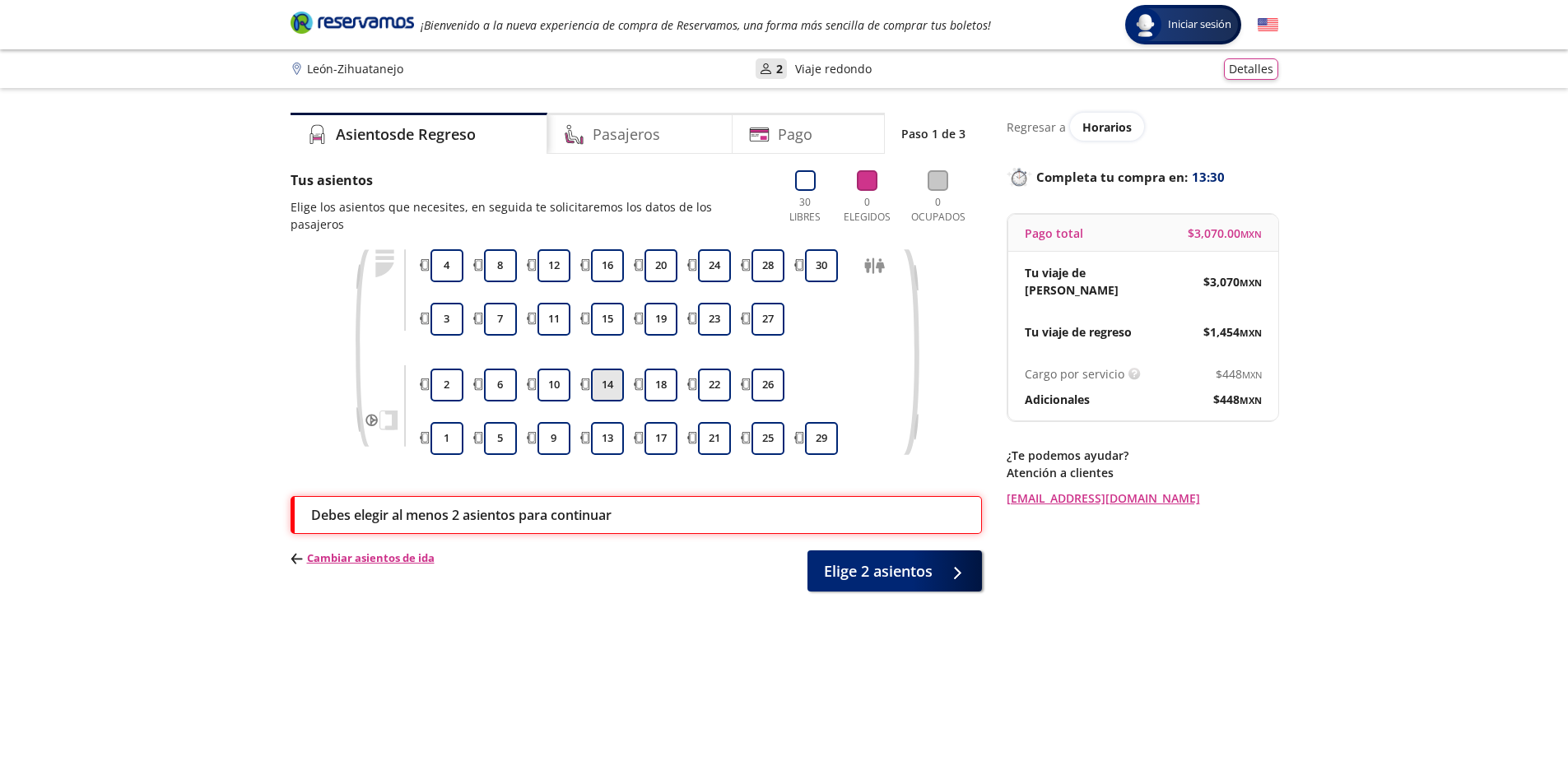
click at [616, 368] on button "14" at bounding box center [607, 384] width 33 height 33
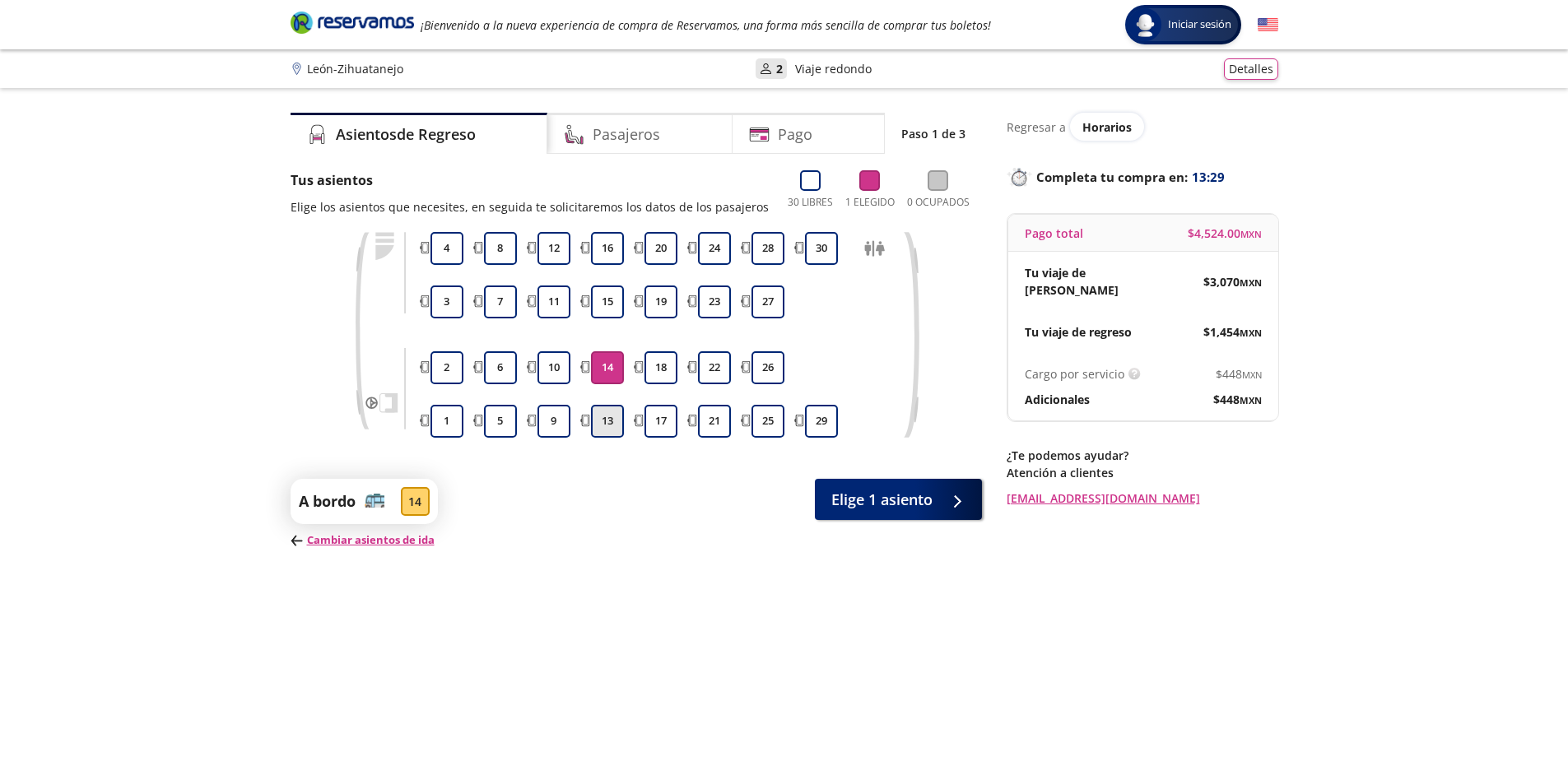
click at [606, 421] on button "13" at bounding box center [607, 421] width 33 height 33
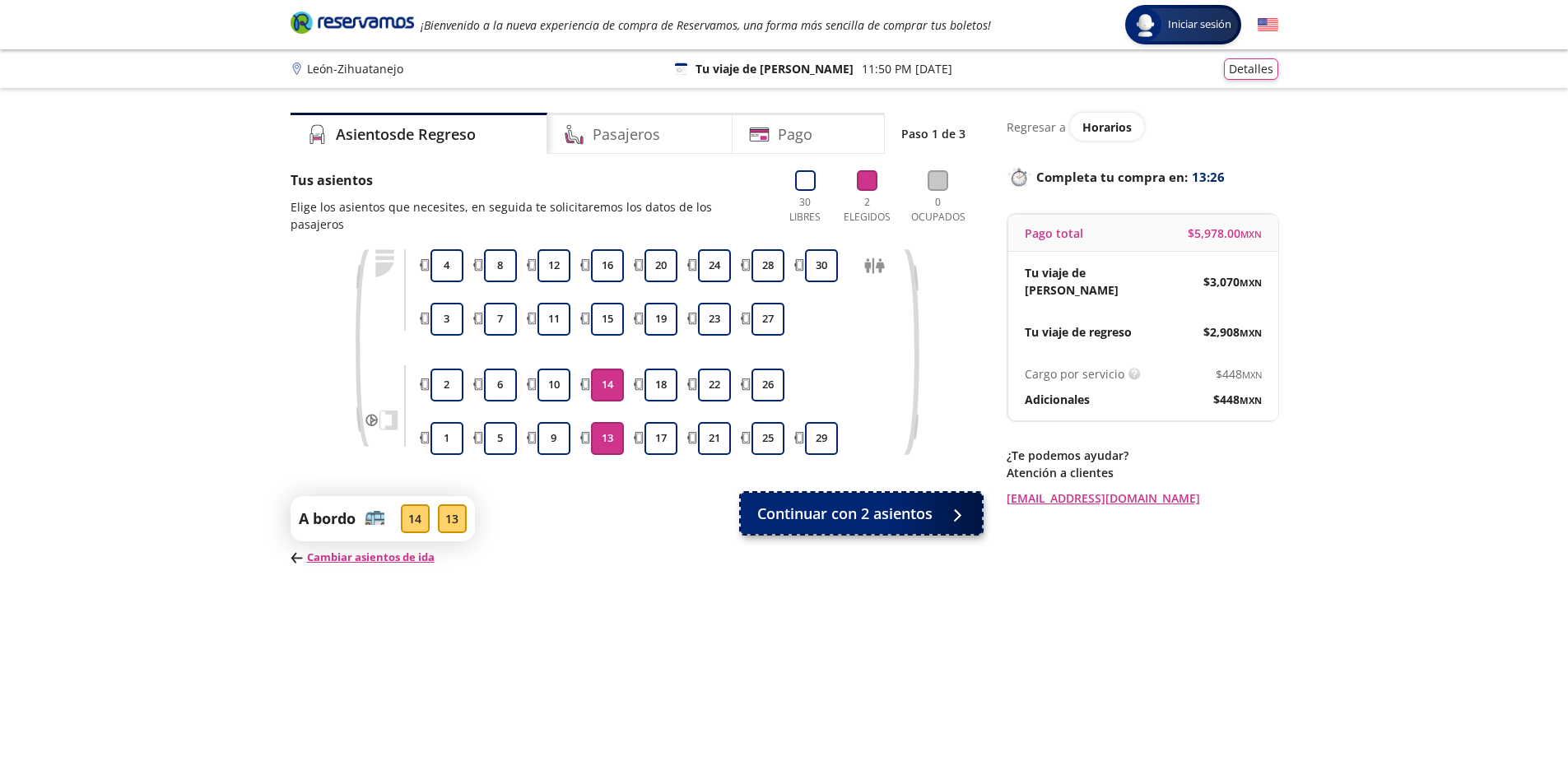
click at [956, 514] on div at bounding box center [956, 514] width 0 height 0
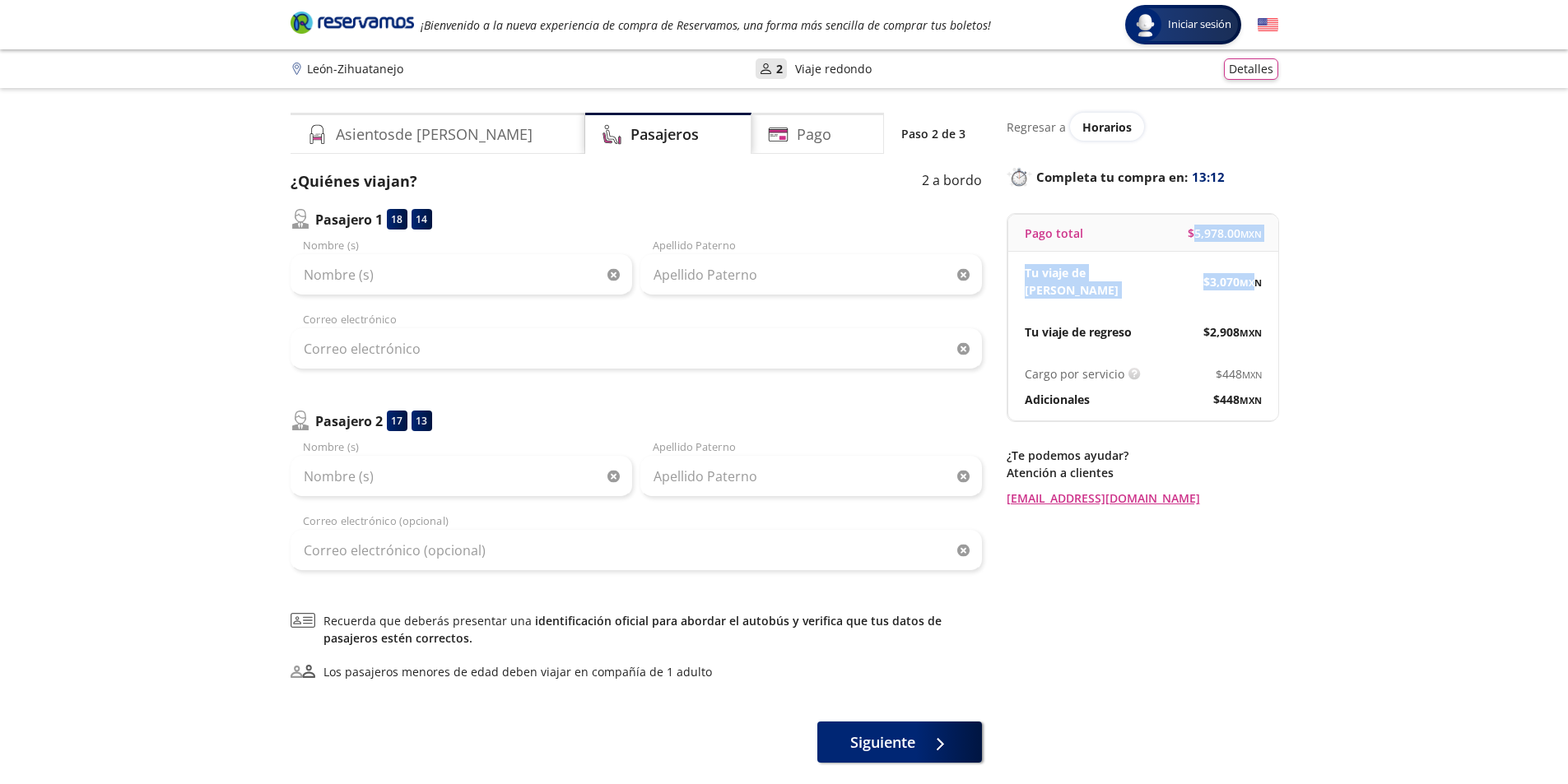
drag, startPoint x: 1194, startPoint y: 243, endPoint x: 1244, endPoint y: 271, distance: 57.3
click at [1244, 271] on div "Pago total $ 5,978.00 MXN Tu viaje de ida $ 3,070 MXN Tu viaje de regreso $ 2,9…" at bounding box center [1143, 317] width 271 height 207
drag, startPoint x: 1248, startPoint y: 315, endPoint x: 1269, endPoint y: 309, distance: 21.8
click at [1249, 313] on div "Tu viaje de regreso $ 2,908 MXN" at bounding box center [1143, 332] width 270 height 42
click at [1223, 368] on span "$ 448 MXN" at bounding box center [1238, 373] width 46 height 17
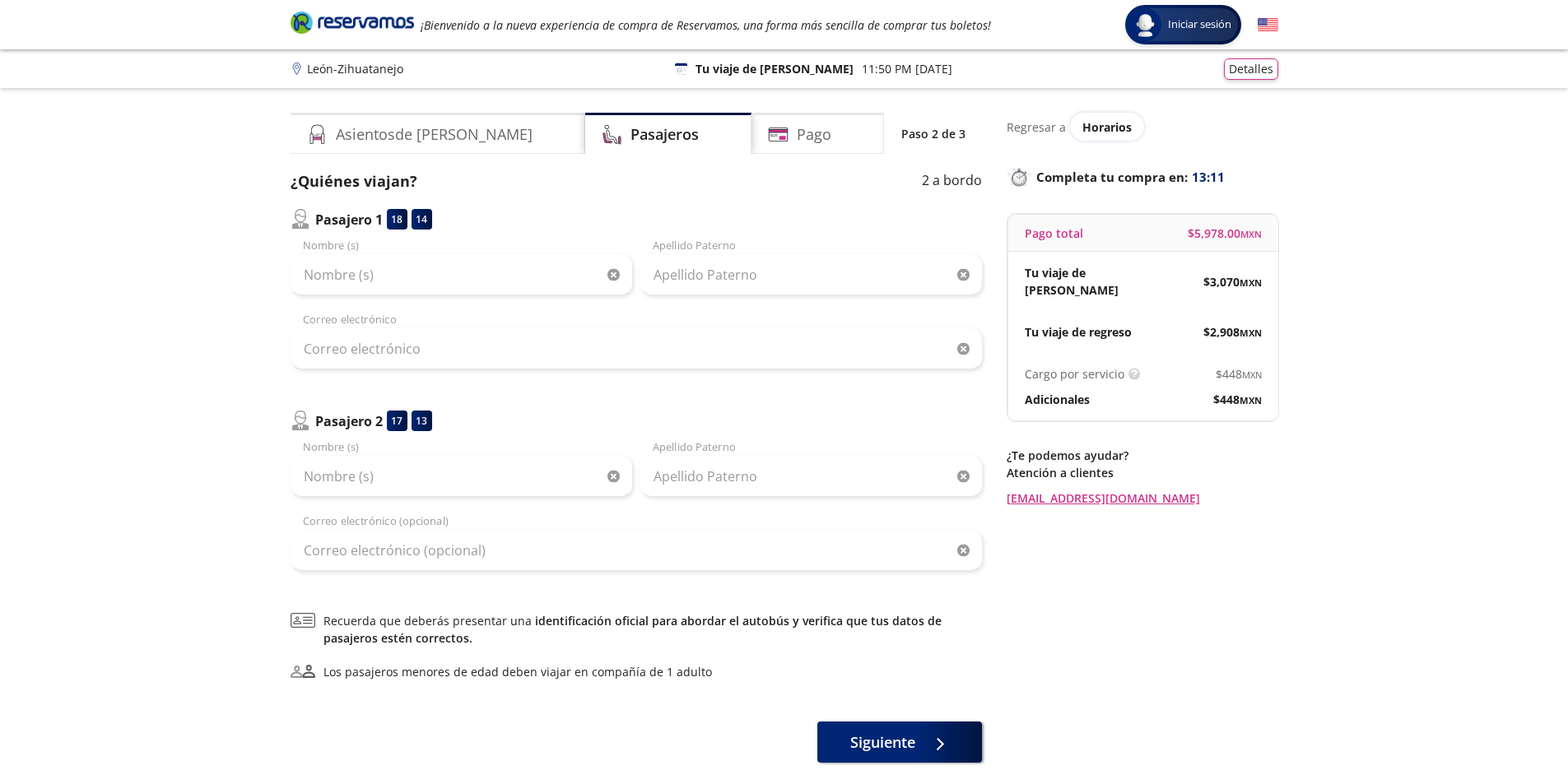
click at [1257, 328] on small "MXN" at bounding box center [1250, 333] width 22 height 13
click at [1020, 128] on p "Regresar a" at bounding box center [1036, 127] width 59 height 17
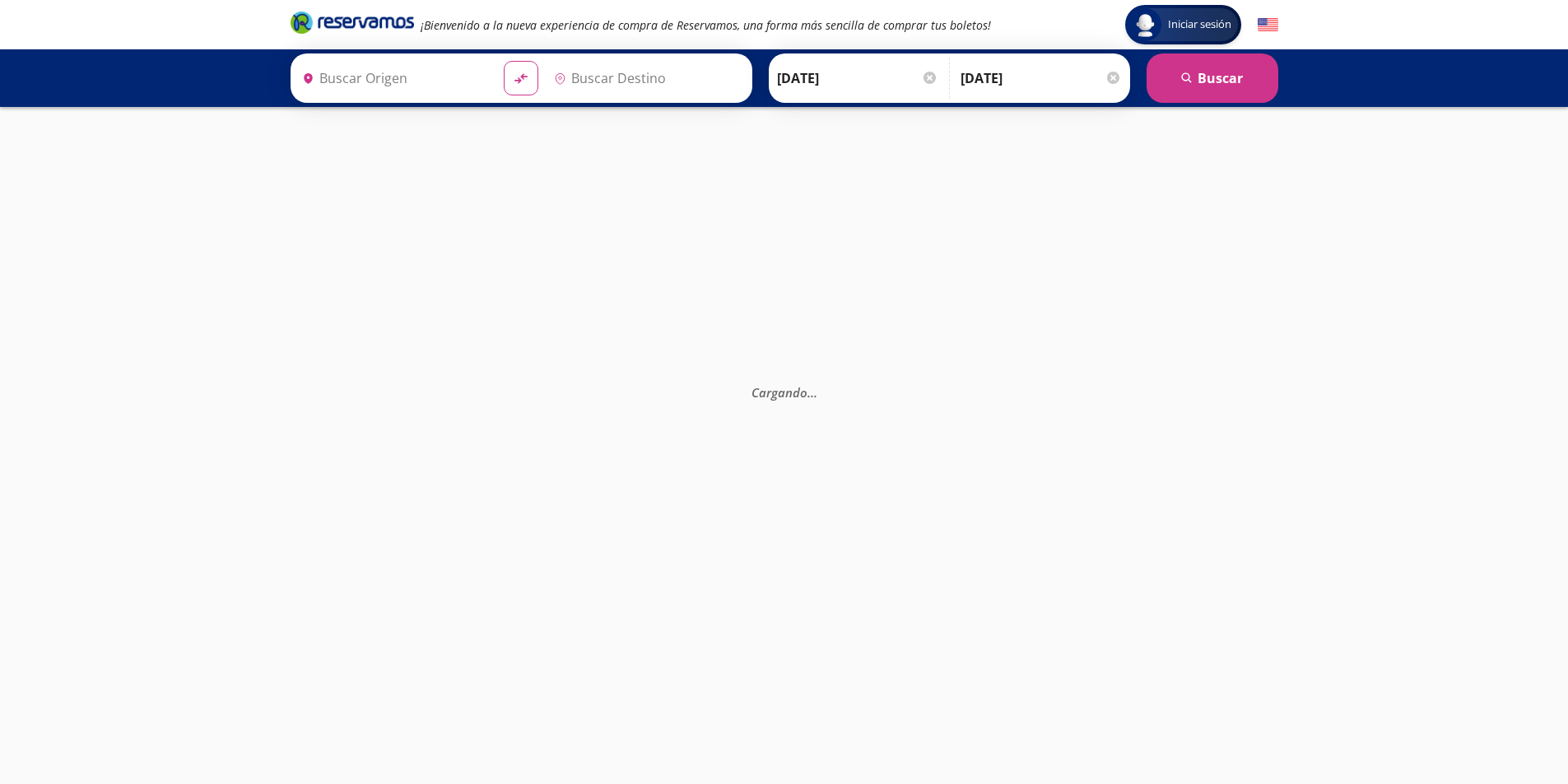
type input "Zihuatanejo, [GEOGRAPHIC_DATA]"
type input "[GEOGRAPHIC_DATA], [GEOGRAPHIC_DATA]"
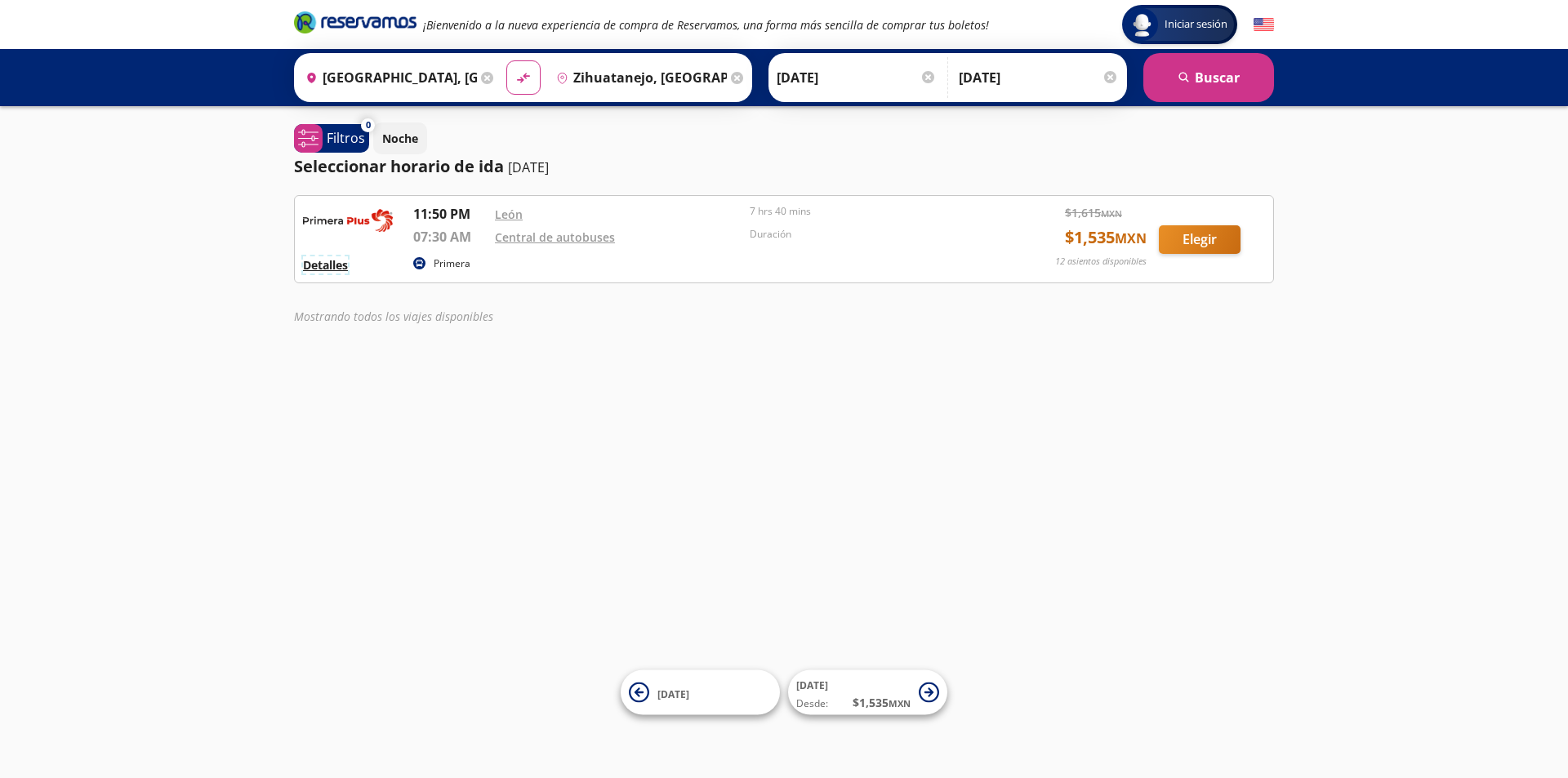
click at [312, 269] on button "Detalles" at bounding box center [325, 265] width 45 height 17
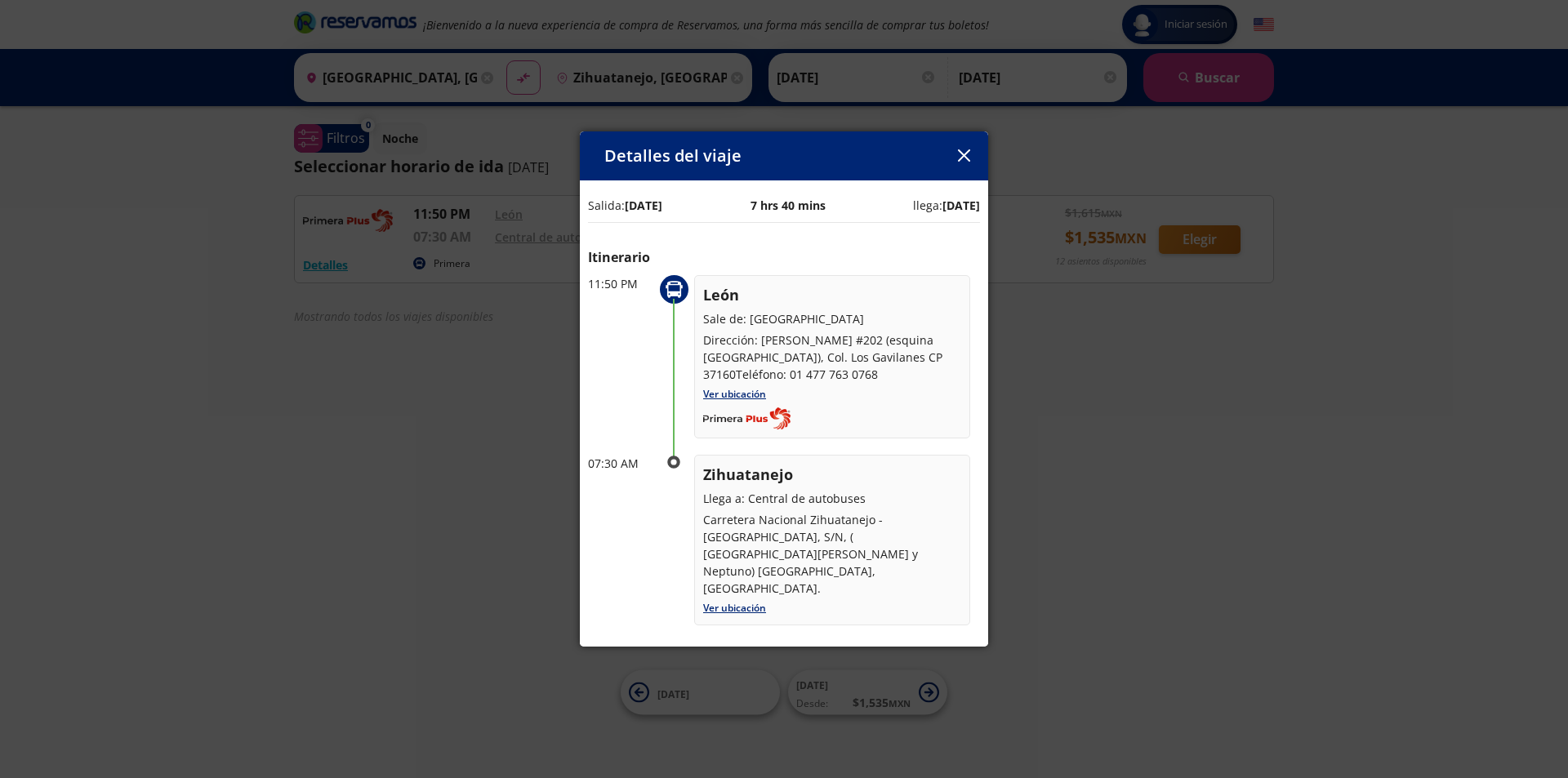
click at [942, 205] on b "13 Oct 25" at bounding box center [961, 205] width 38 height 16
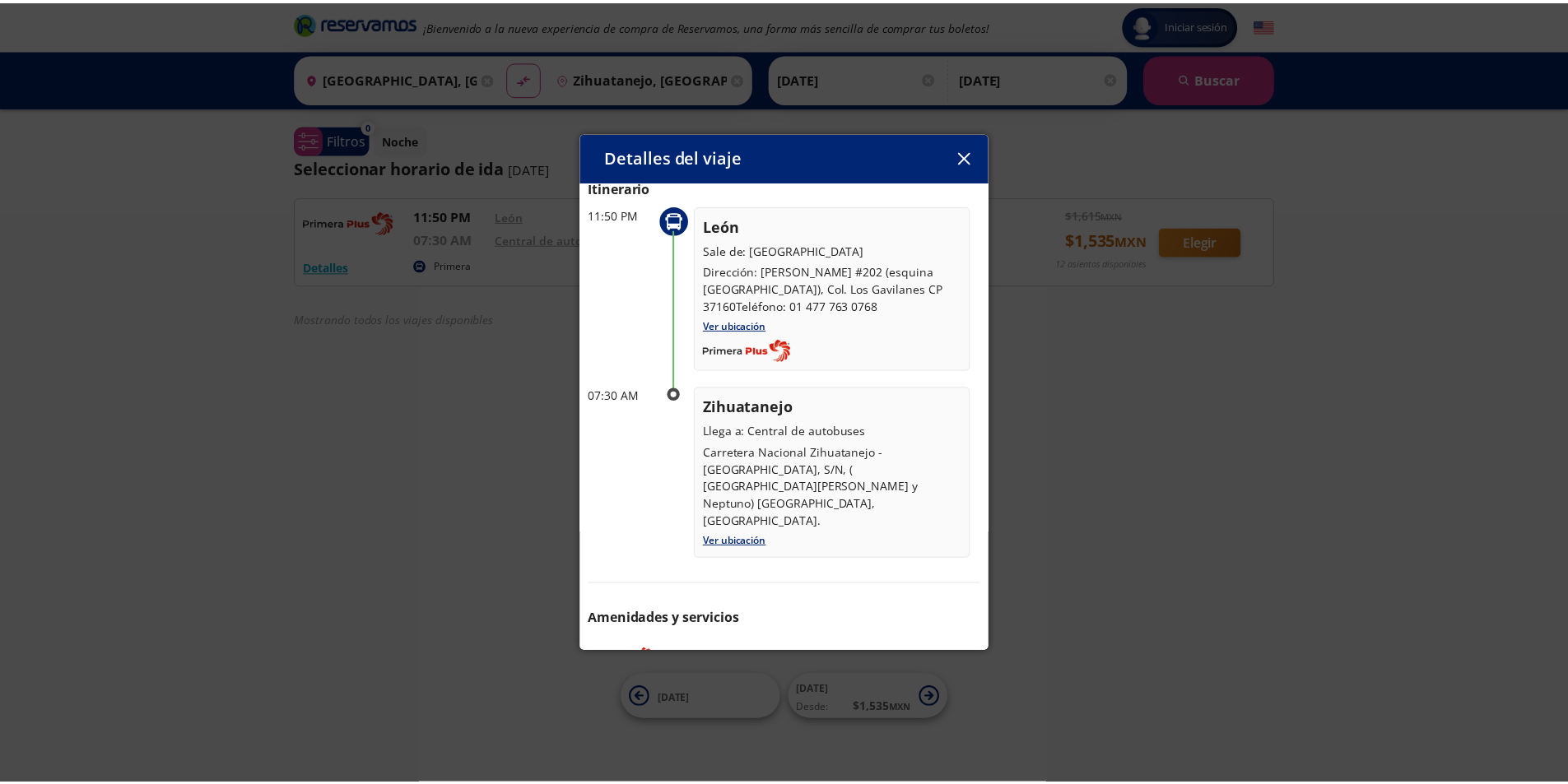
scroll to position [107, 0]
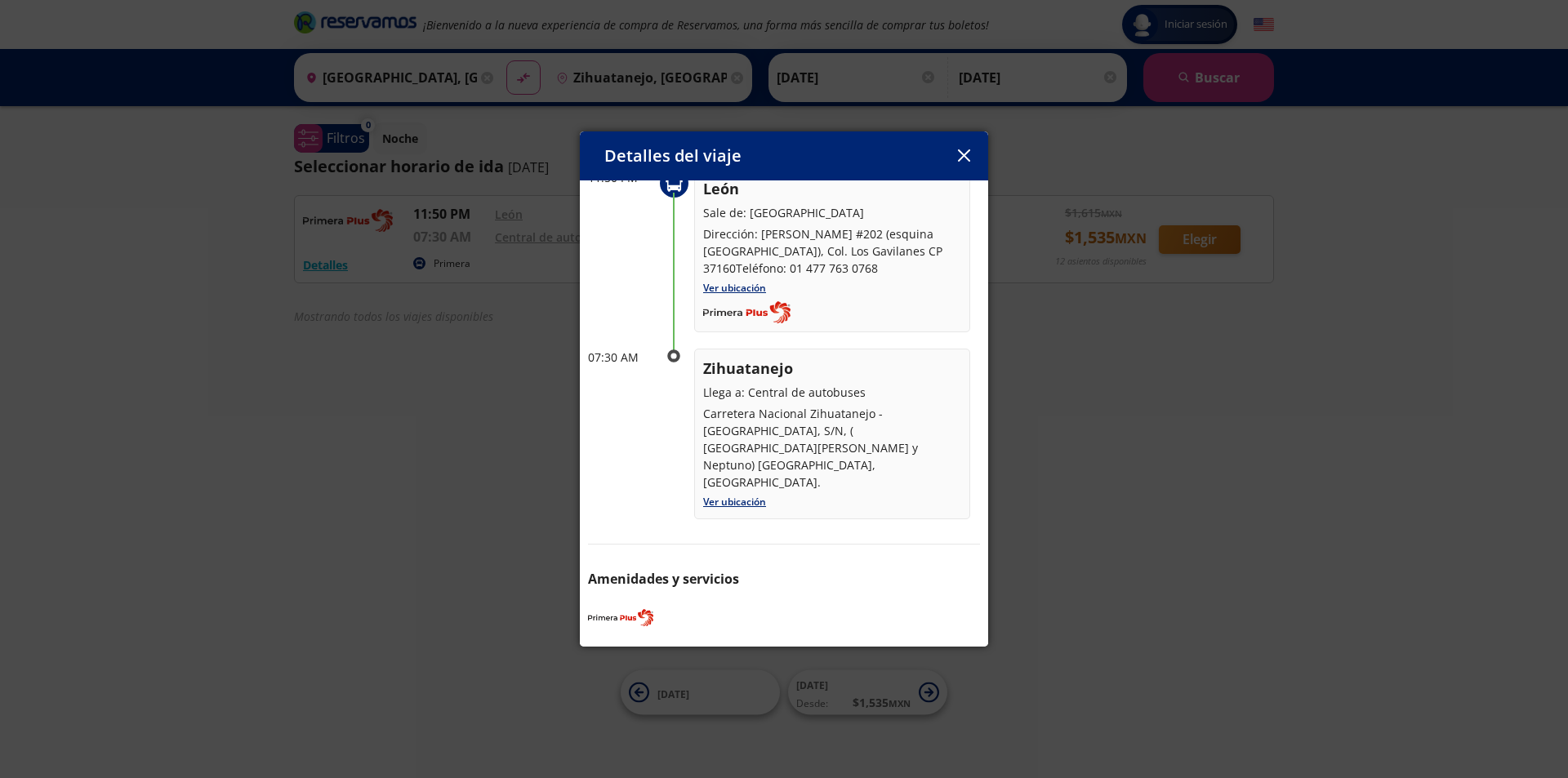
click at [974, 158] on button "button" at bounding box center [963, 155] width 24 height 24
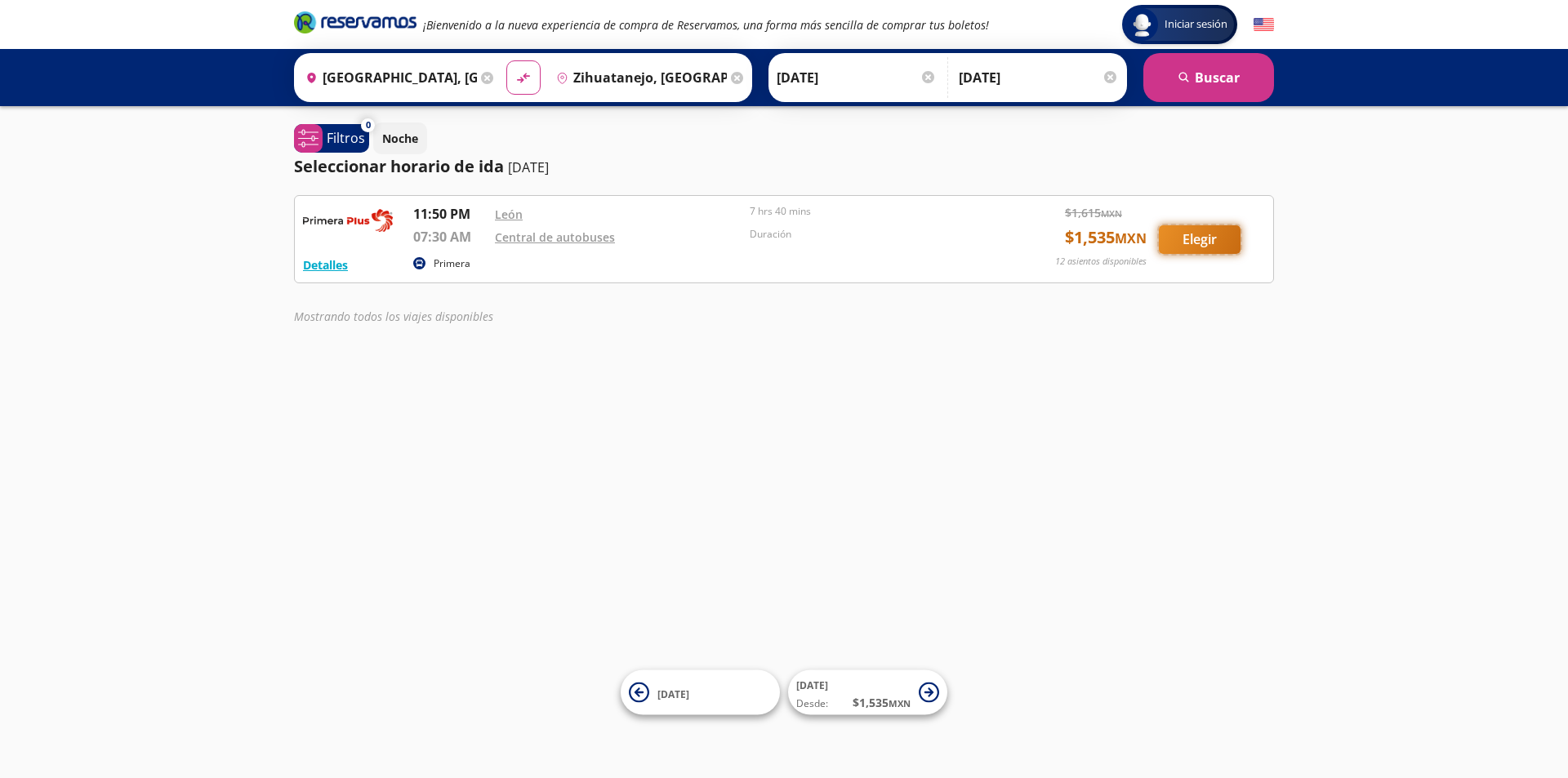
click at [1202, 241] on button "Elegir" at bounding box center [1199, 240] width 81 height 29
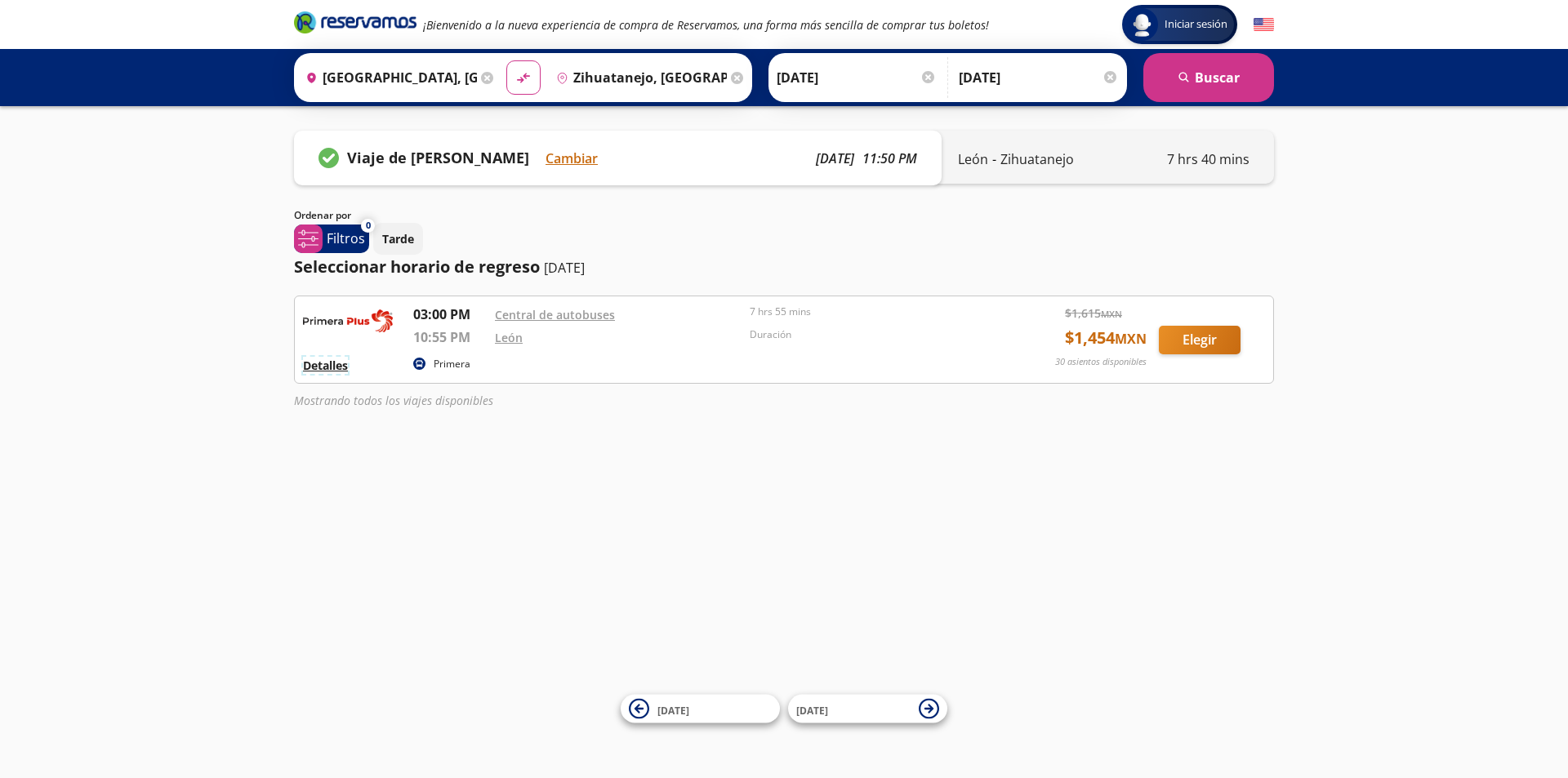
click at [311, 372] on button "Detalles" at bounding box center [325, 366] width 45 height 17
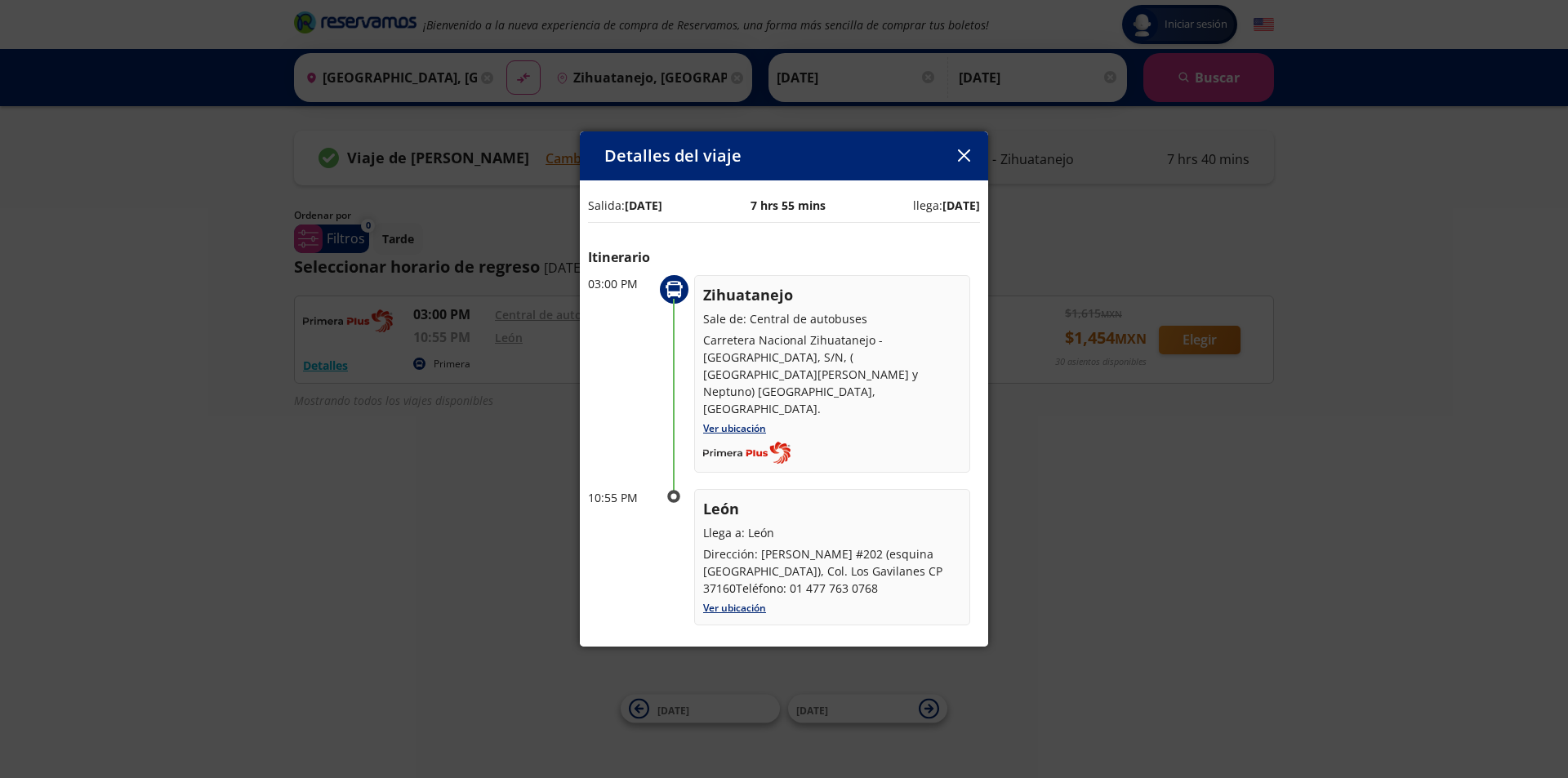
click at [958, 159] on icon "button" at bounding box center [963, 155] width 13 height 13
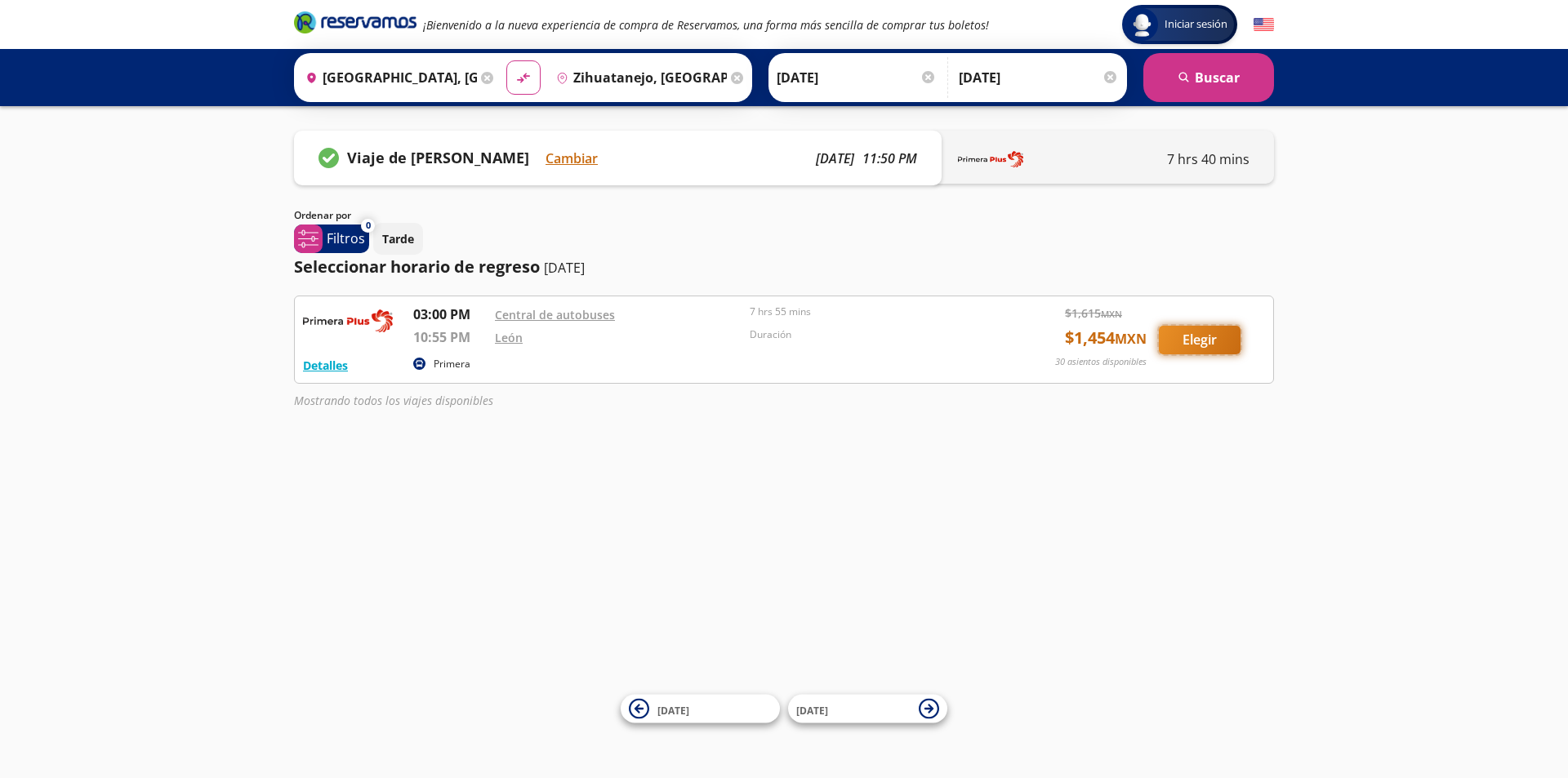
click at [1206, 350] on button "Elegir" at bounding box center [1199, 340] width 81 height 29
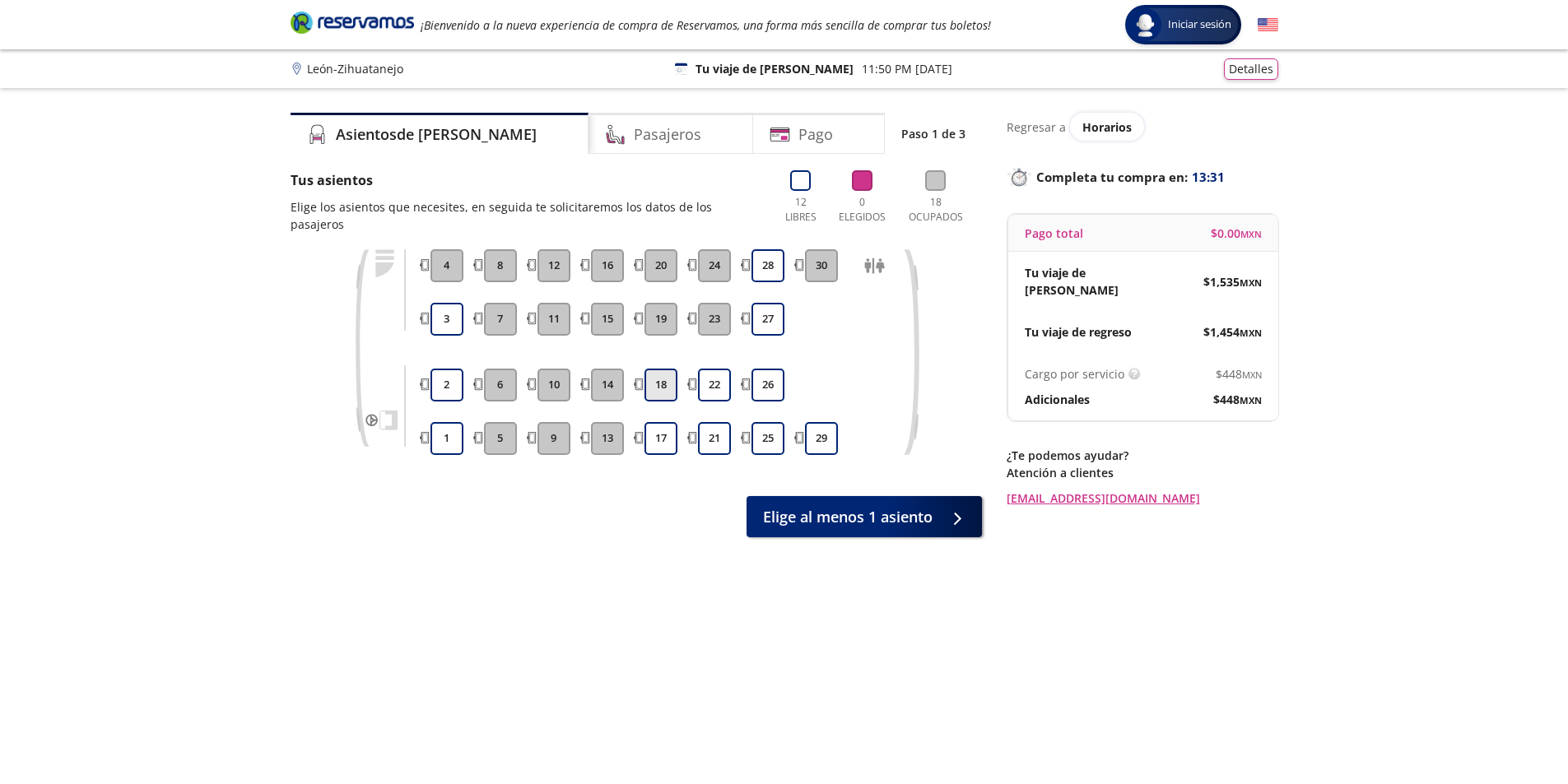
click at [653, 373] on button "18" at bounding box center [660, 384] width 33 height 33
click at [670, 422] on button "17" at bounding box center [660, 438] width 33 height 33
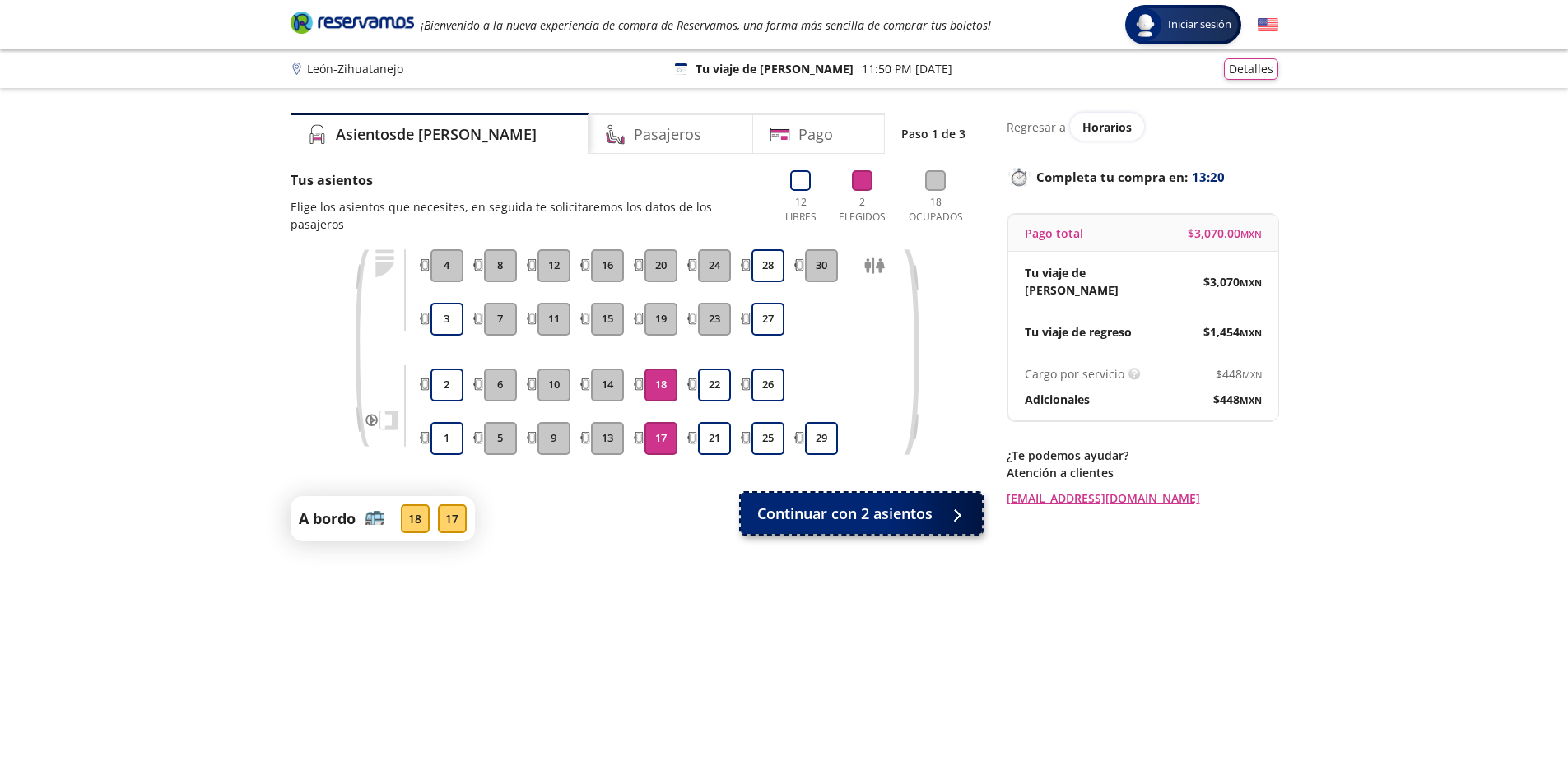
click at [934, 500] on button "Continuar con 2 asientos" at bounding box center [860, 513] width 241 height 41
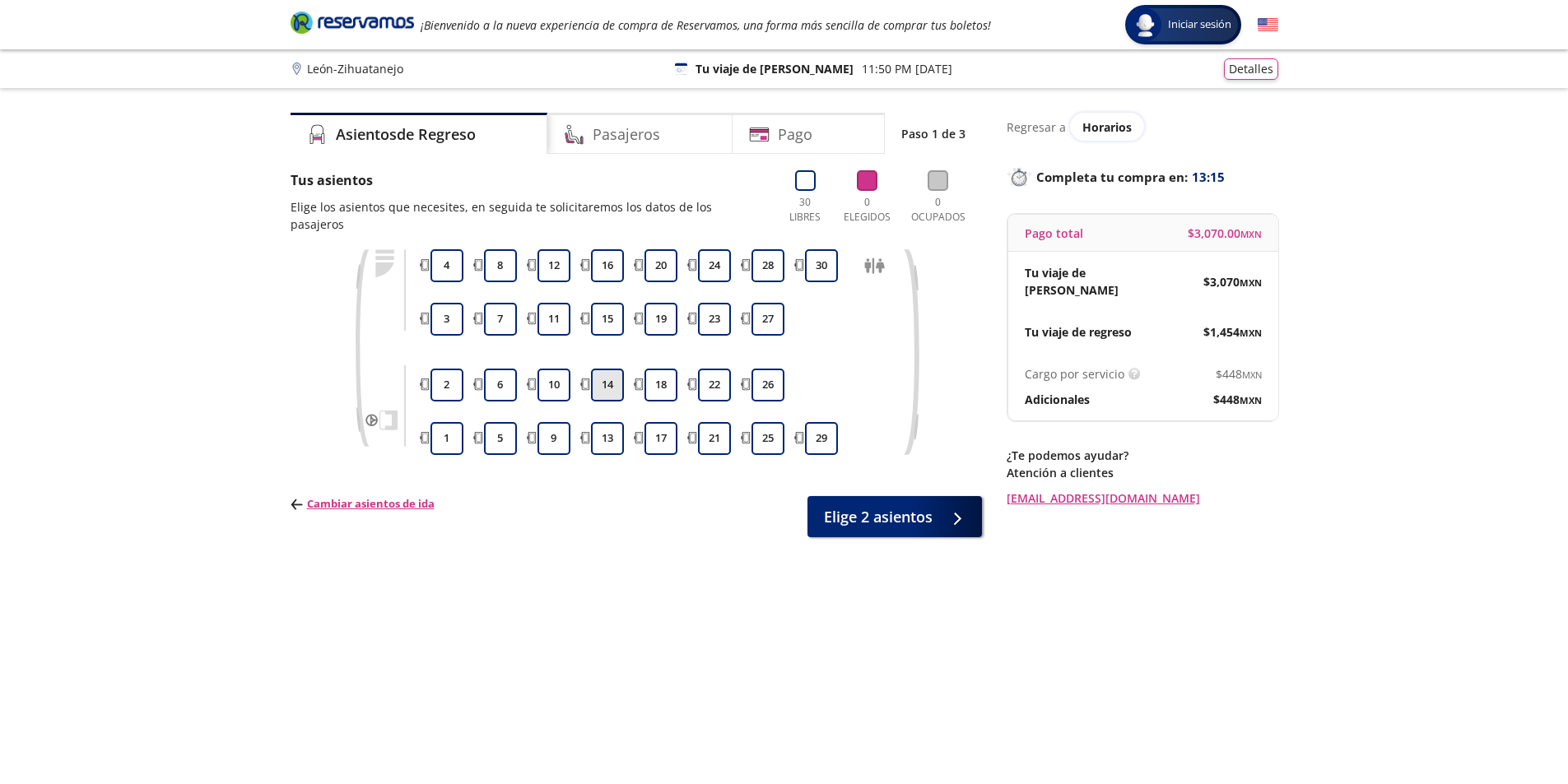
click at [611, 375] on button "14" at bounding box center [607, 384] width 33 height 33
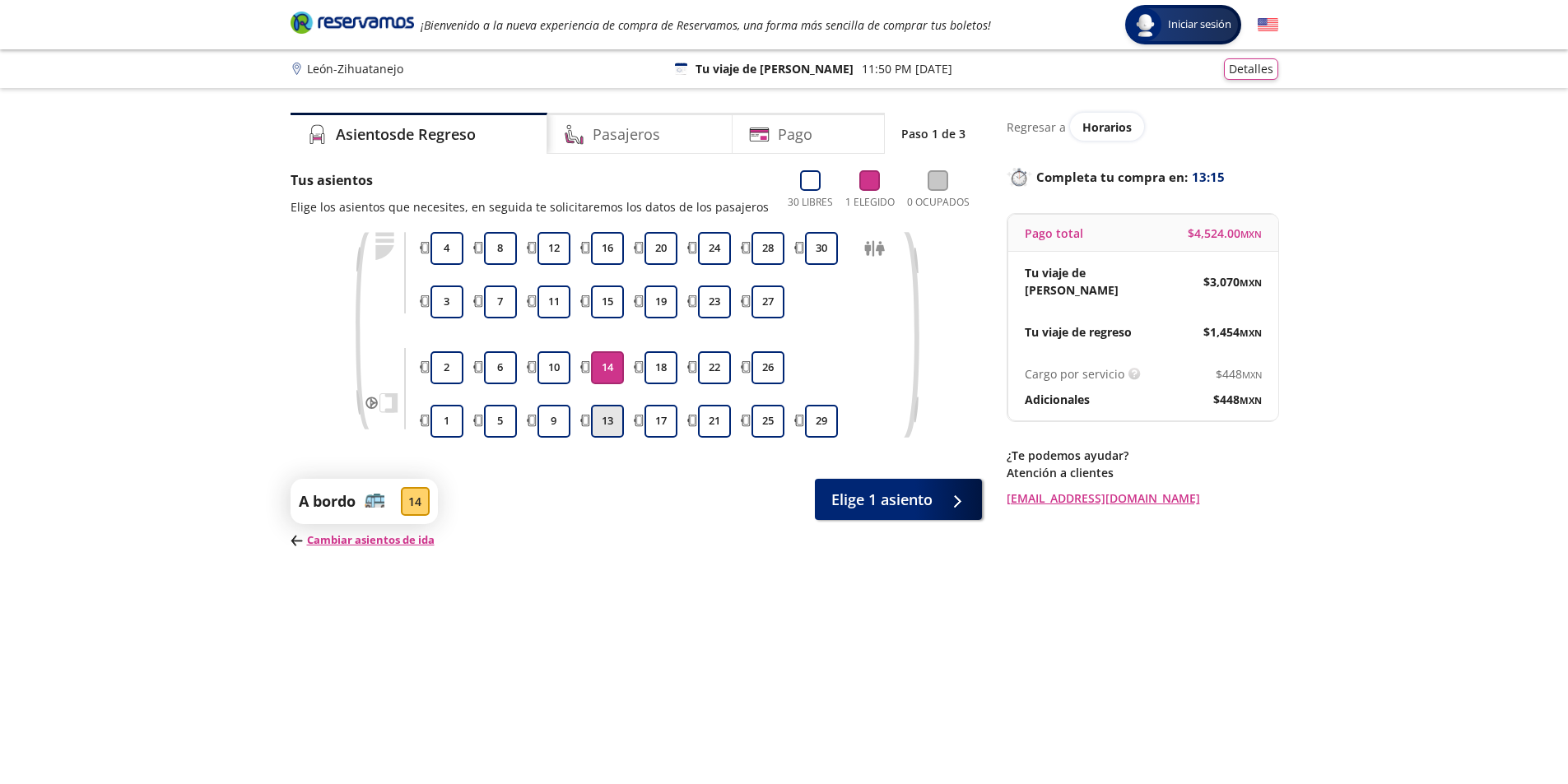
click at [602, 423] on button "13" at bounding box center [607, 421] width 33 height 33
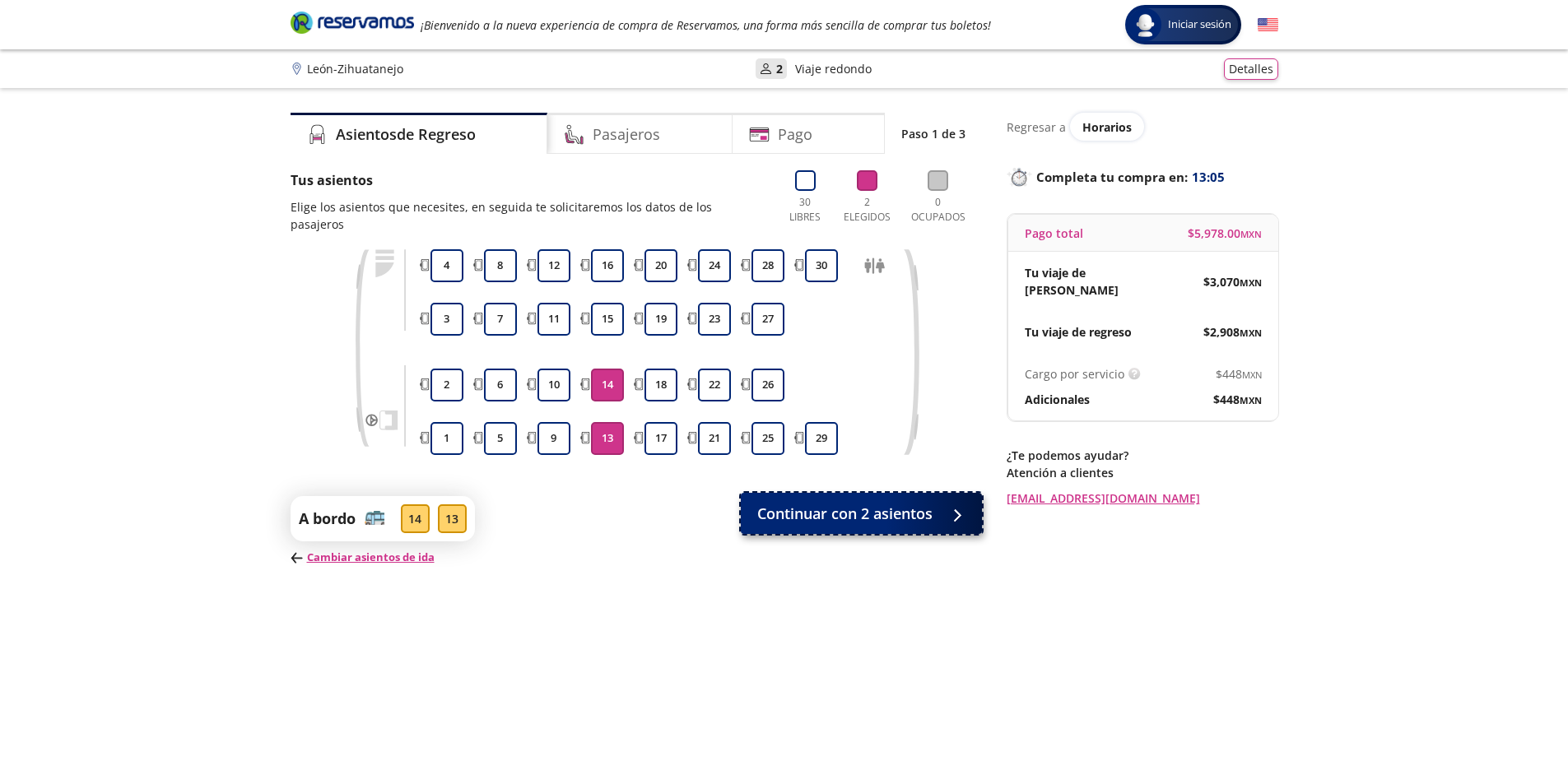
click at [899, 503] on span "Continuar con 2 asientos" at bounding box center [844, 514] width 175 height 22
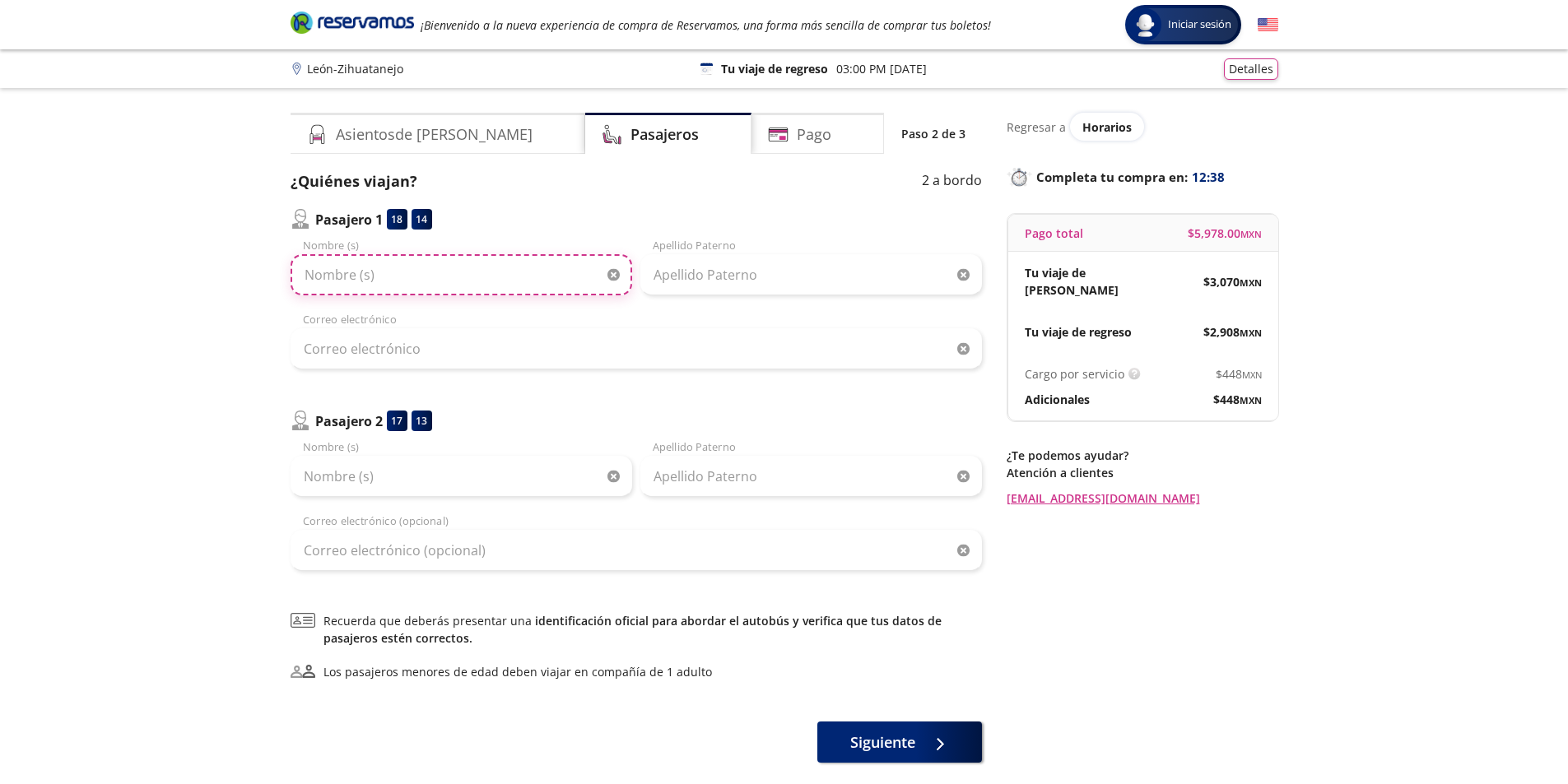
click at [385, 276] on input "Nombre (s)" at bounding box center [462, 275] width 341 height 41
click at [404, 277] on input "Nombre (s)" at bounding box center [462, 275] width 341 height 41
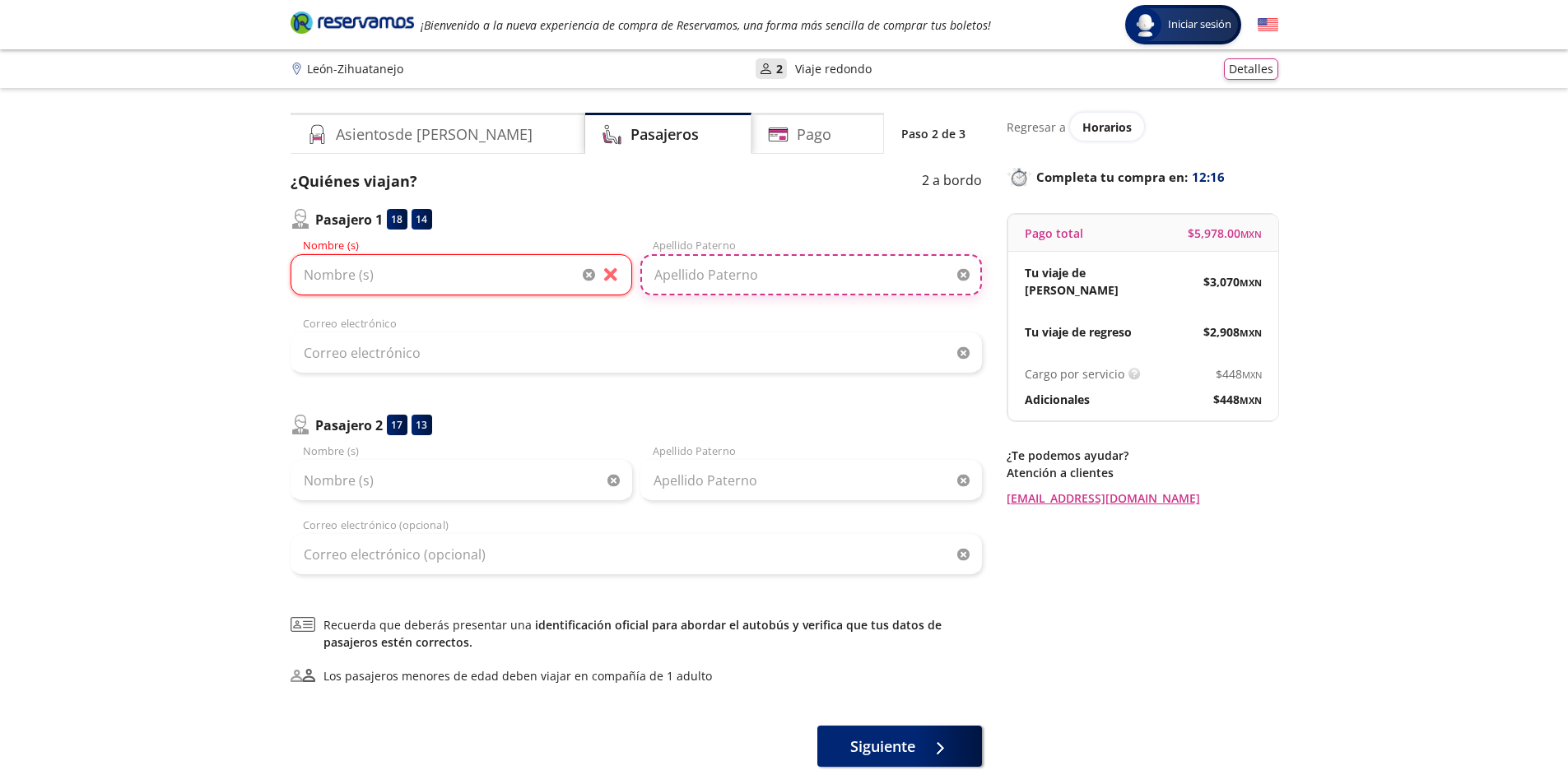
drag, startPoint x: 666, startPoint y: 271, endPoint x: 647, endPoint y: 275, distance: 19.4
click at [666, 271] on input "Apellido Paterno" at bounding box center [811, 275] width 341 height 41
click at [503, 276] on input "Nombre (s)" at bounding box center [462, 275] width 341 height 41
click at [340, 274] on input "Nombre (s)" at bounding box center [462, 275] width 341 height 41
type input "D"
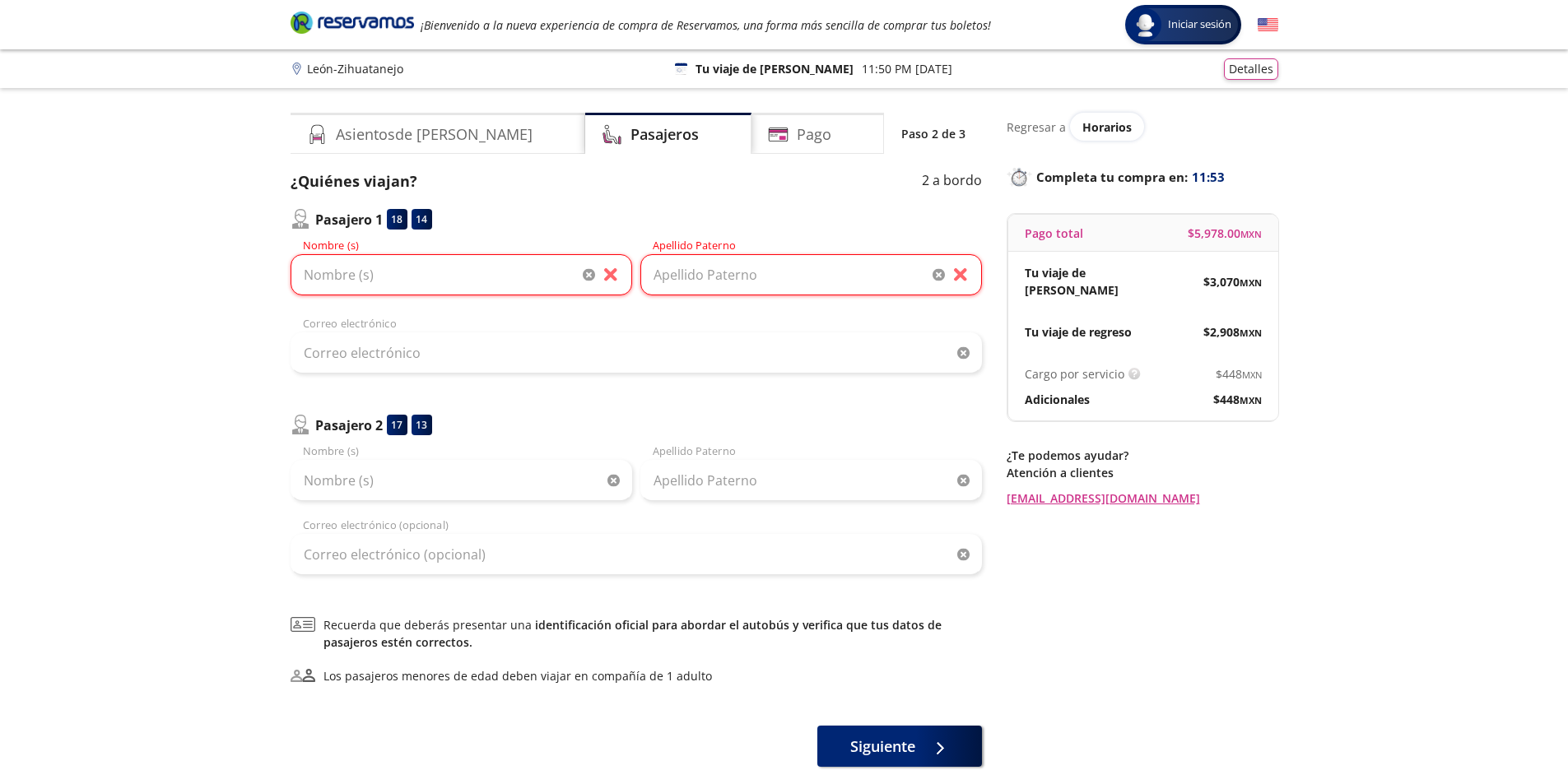
click at [1035, 139] on div "Regresar a Horarios" at bounding box center [1142, 126] width 271 height 28
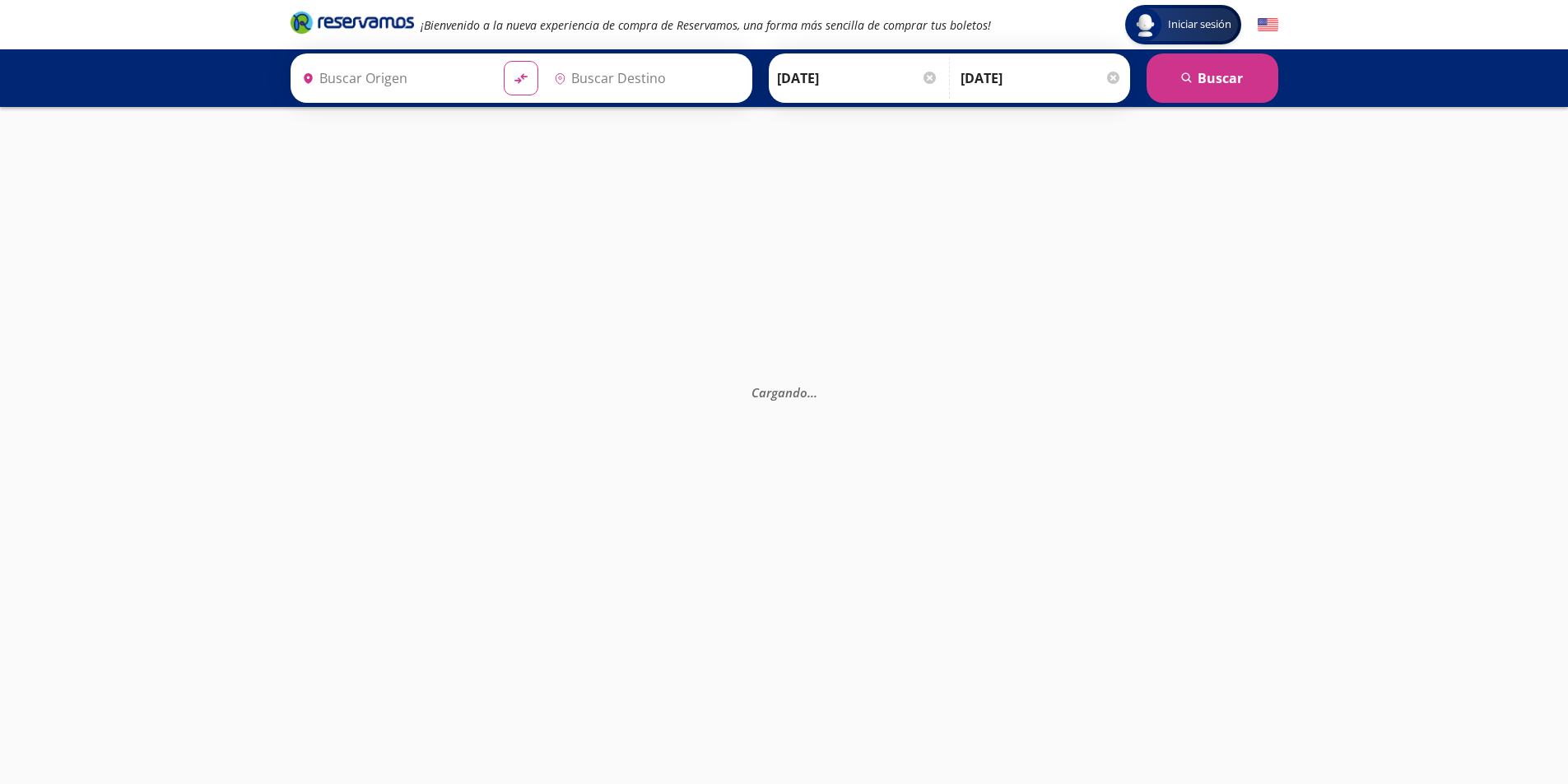
type input "[GEOGRAPHIC_DATA], [GEOGRAPHIC_DATA]"
type input "Zihuatanejo, [GEOGRAPHIC_DATA]"
type input "[GEOGRAPHIC_DATA], [GEOGRAPHIC_DATA]"
type input "Zihuatanejo, [GEOGRAPHIC_DATA]"
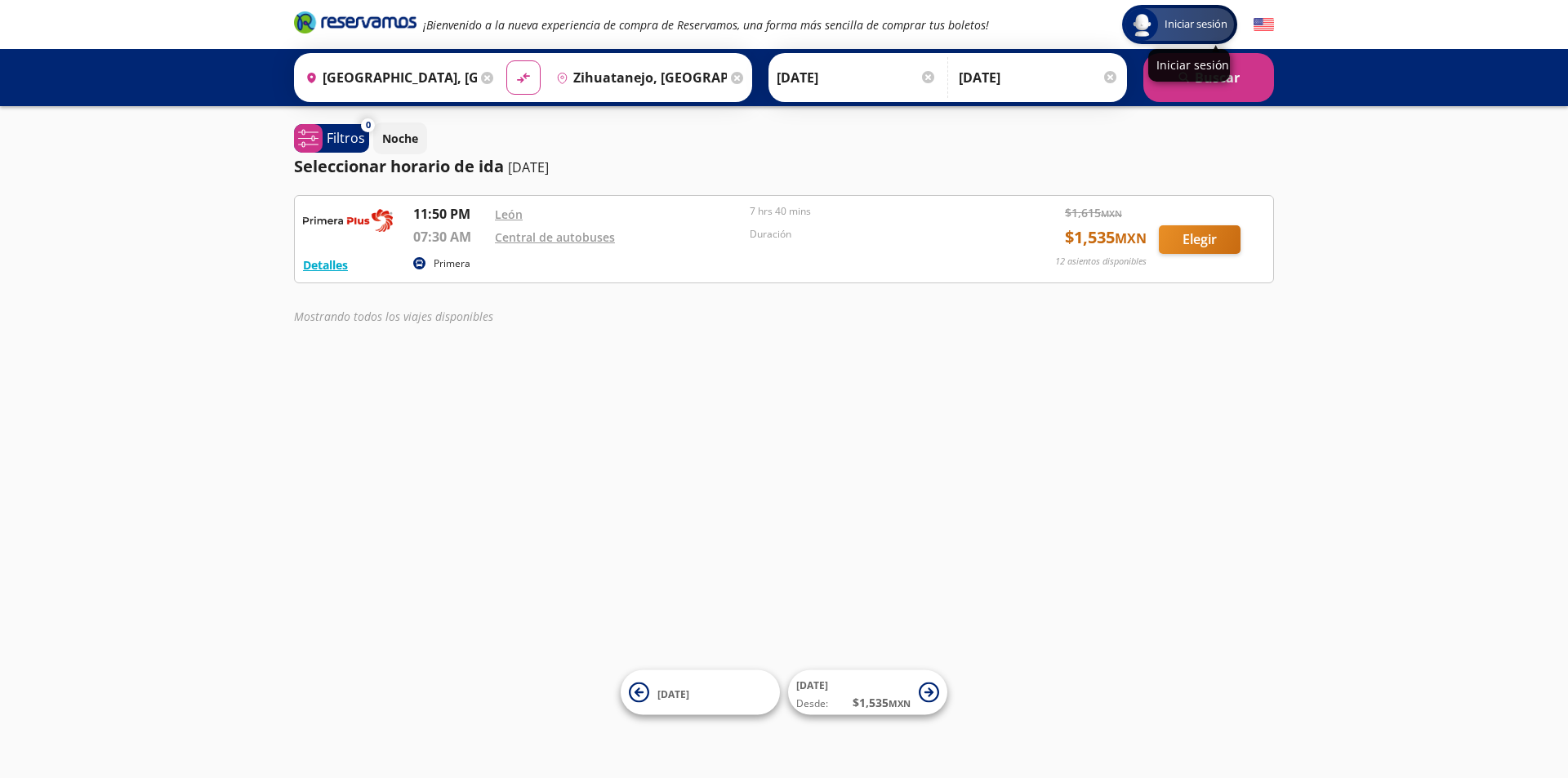
click at [1167, 20] on span "Iniciar sesión" at bounding box center [1196, 23] width 76 height 16
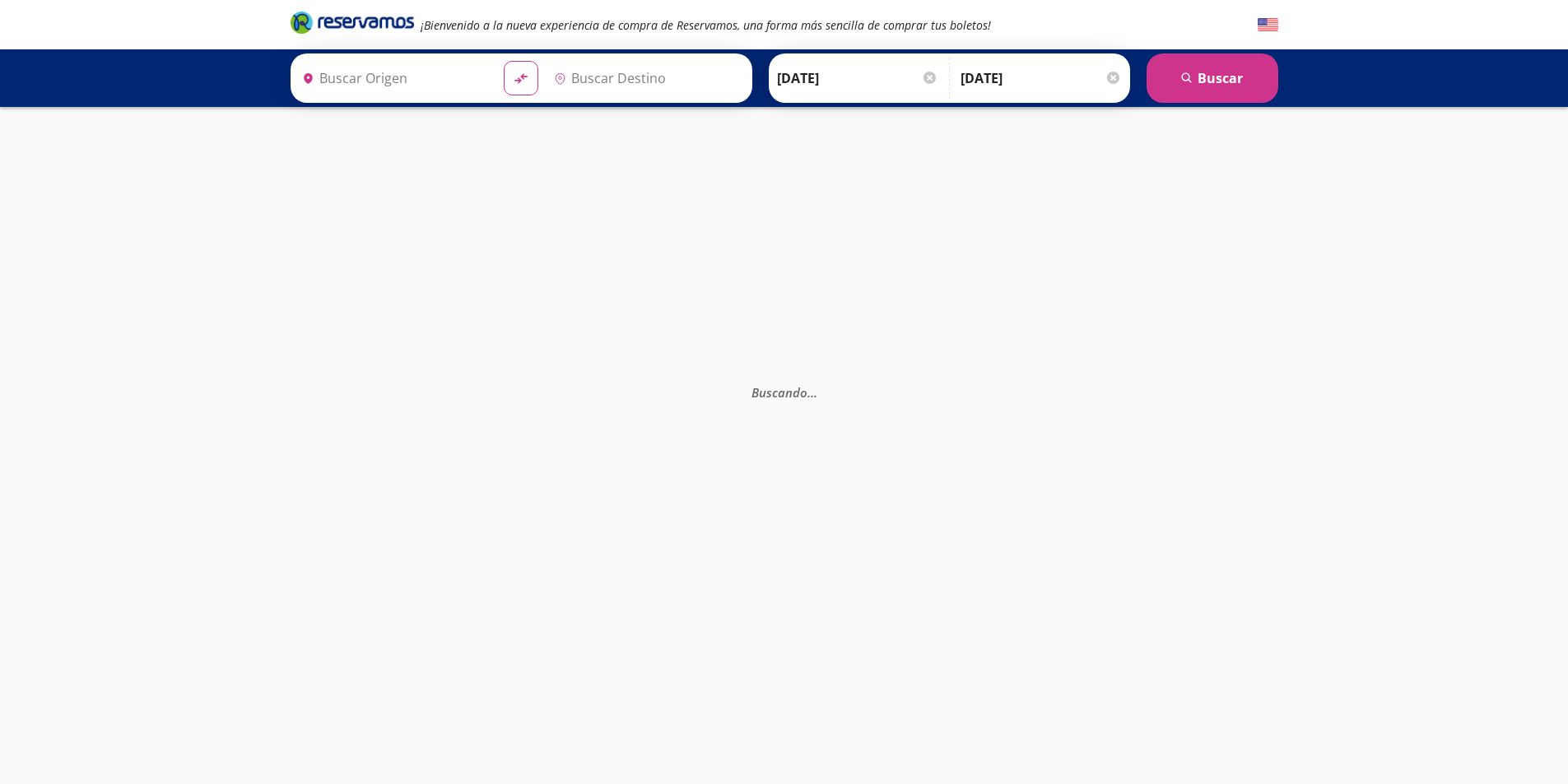
type input "Zihuatanejo, [GEOGRAPHIC_DATA]"
type input "[GEOGRAPHIC_DATA], [GEOGRAPHIC_DATA]"
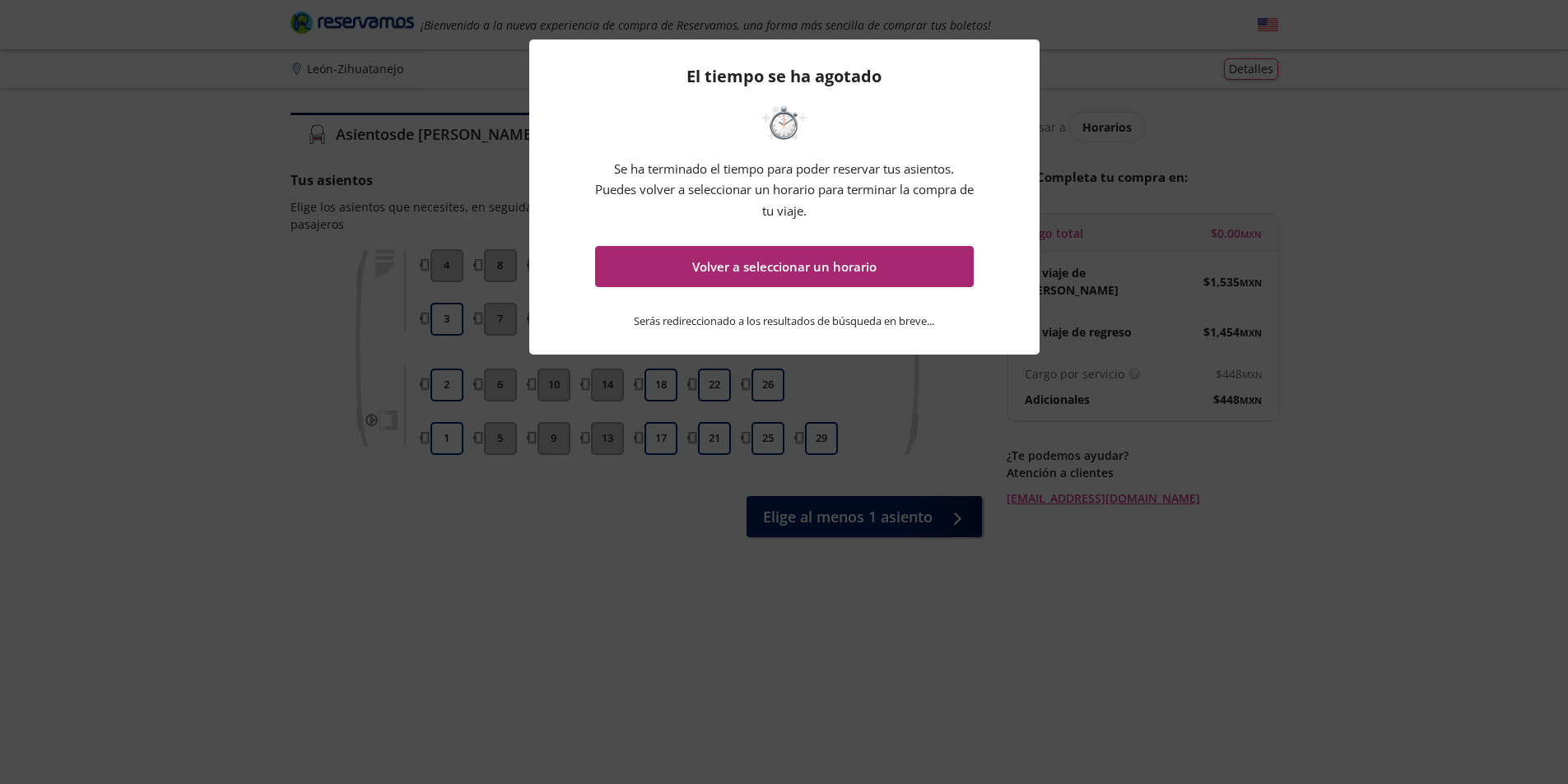
click at [722, 261] on button "Volver a seleccionar un horario" at bounding box center [784, 266] width 379 height 41
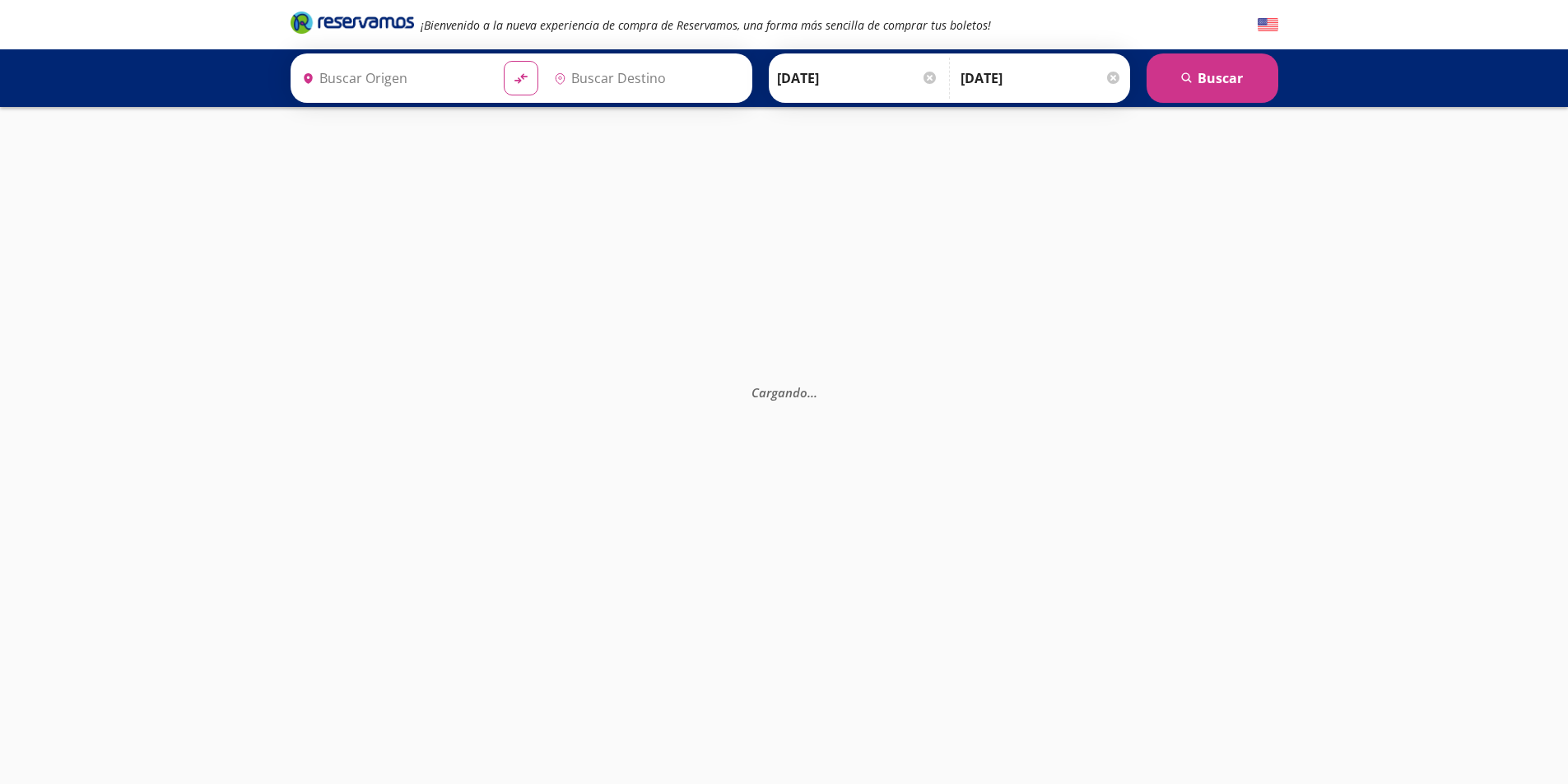
type input "[GEOGRAPHIC_DATA], [GEOGRAPHIC_DATA]"
type input "Central de Autobuses, Guerrero"
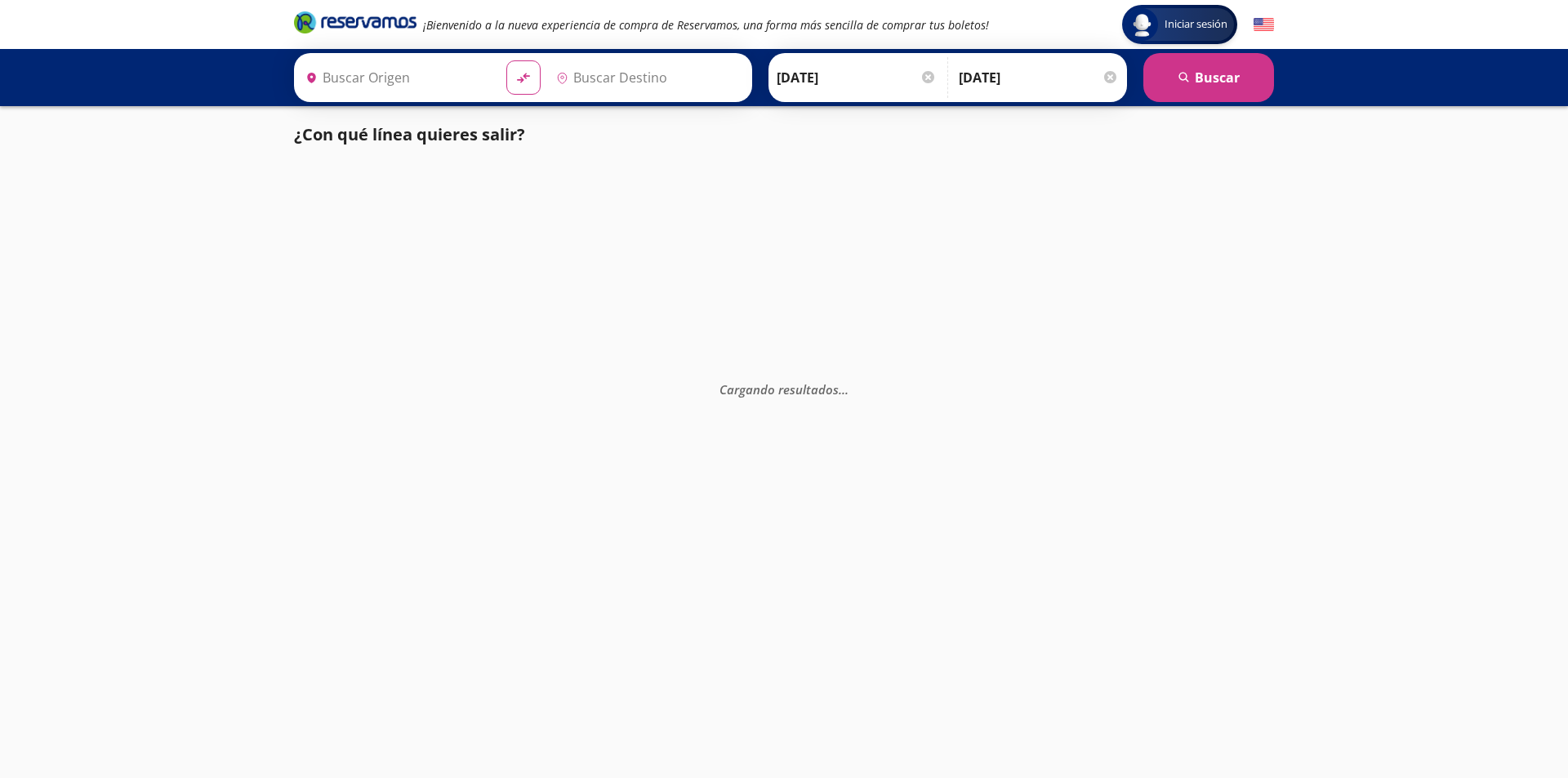
type input "[GEOGRAPHIC_DATA], [GEOGRAPHIC_DATA]"
type input "Zihuatanejo, [GEOGRAPHIC_DATA]"
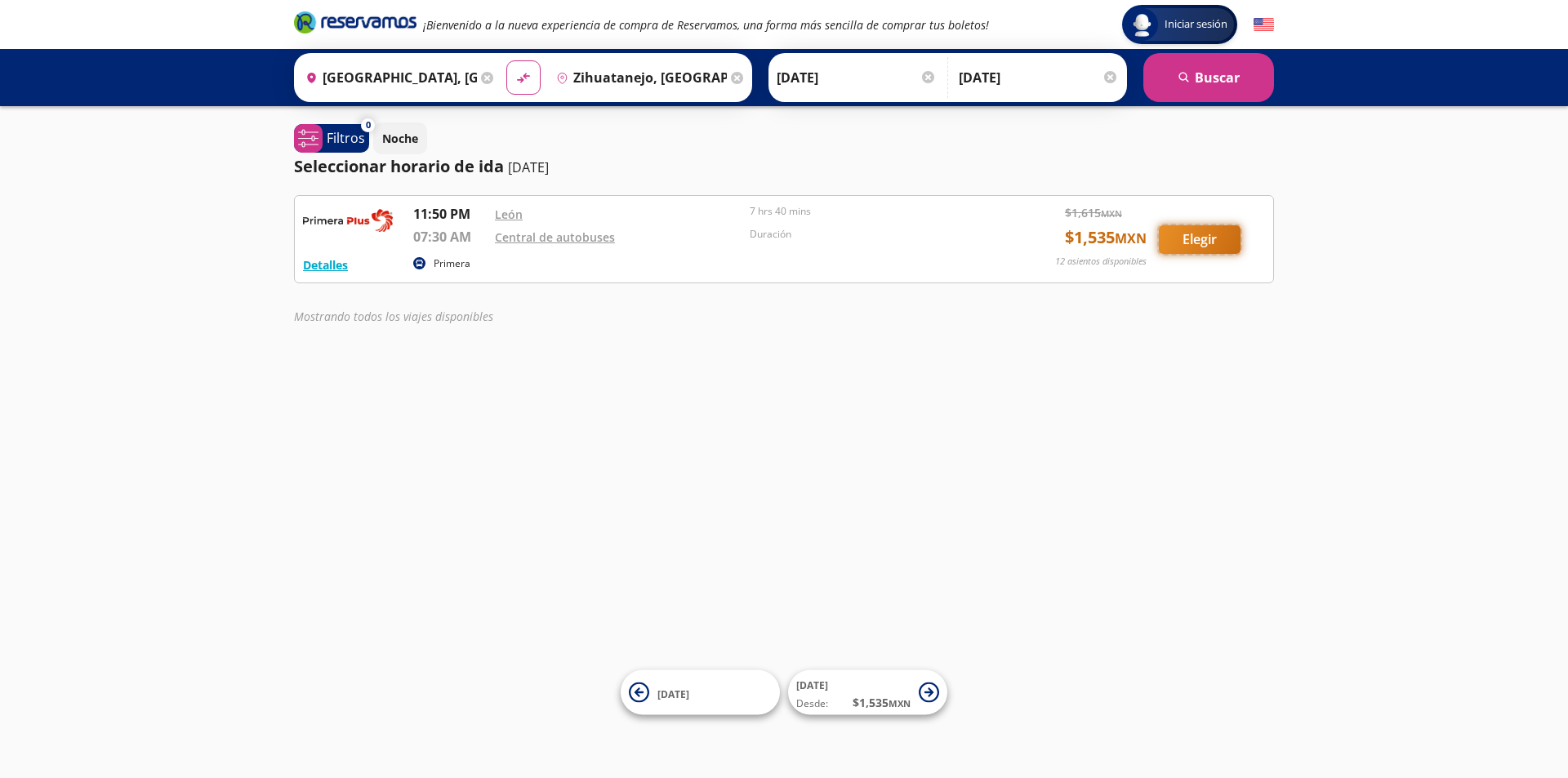
click at [1204, 236] on button "Elegir" at bounding box center [1199, 240] width 81 height 29
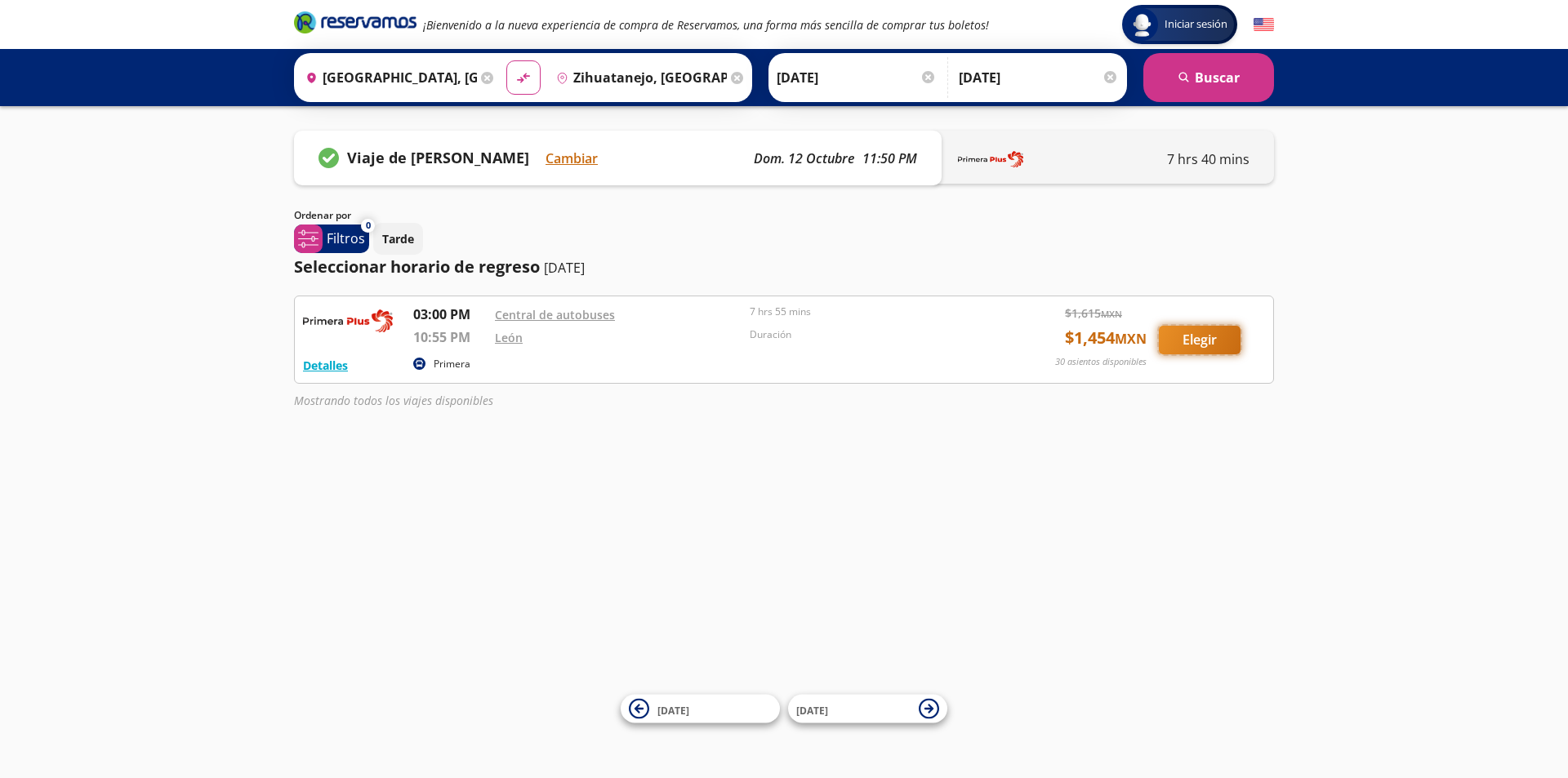
click at [1190, 333] on button "Elegir" at bounding box center [1199, 340] width 81 height 29
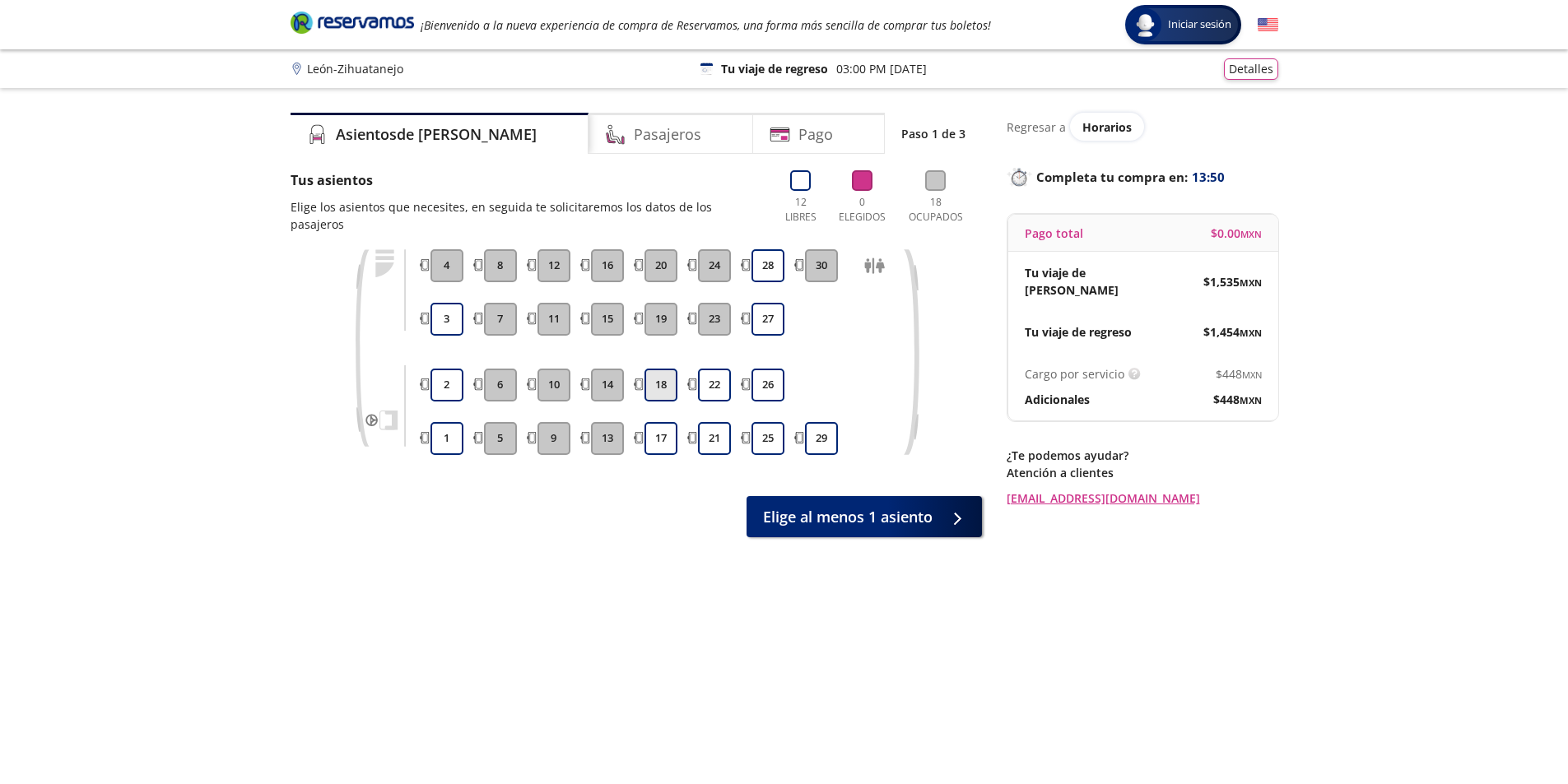
click at [662, 368] on button "18" at bounding box center [660, 384] width 33 height 33
click at [658, 422] on button "17" at bounding box center [660, 438] width 33 height 33
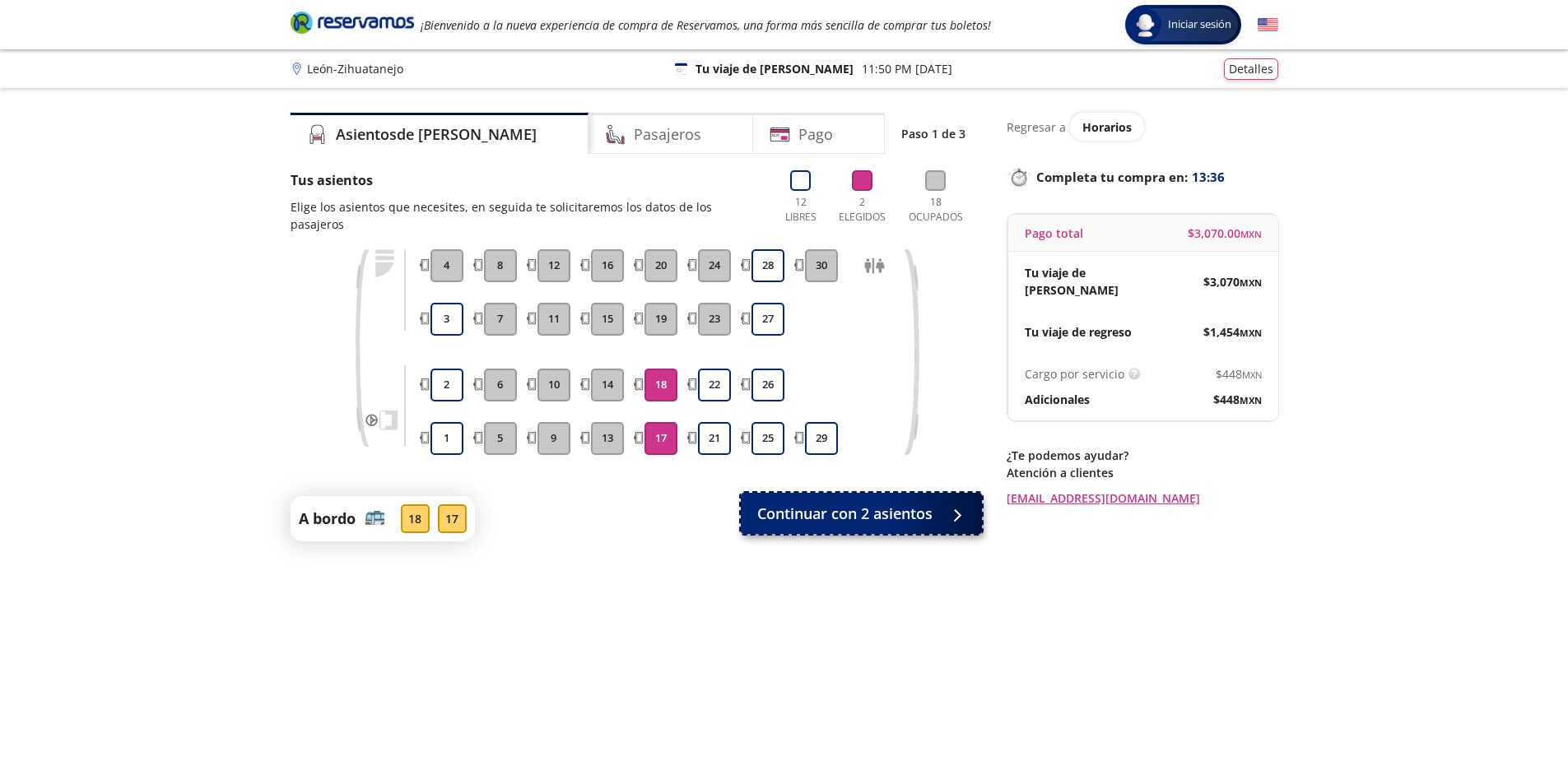
click at [855, 504] on span "Continuar con 2 asientos" at bounding box center [844, 514] width 175 height 22
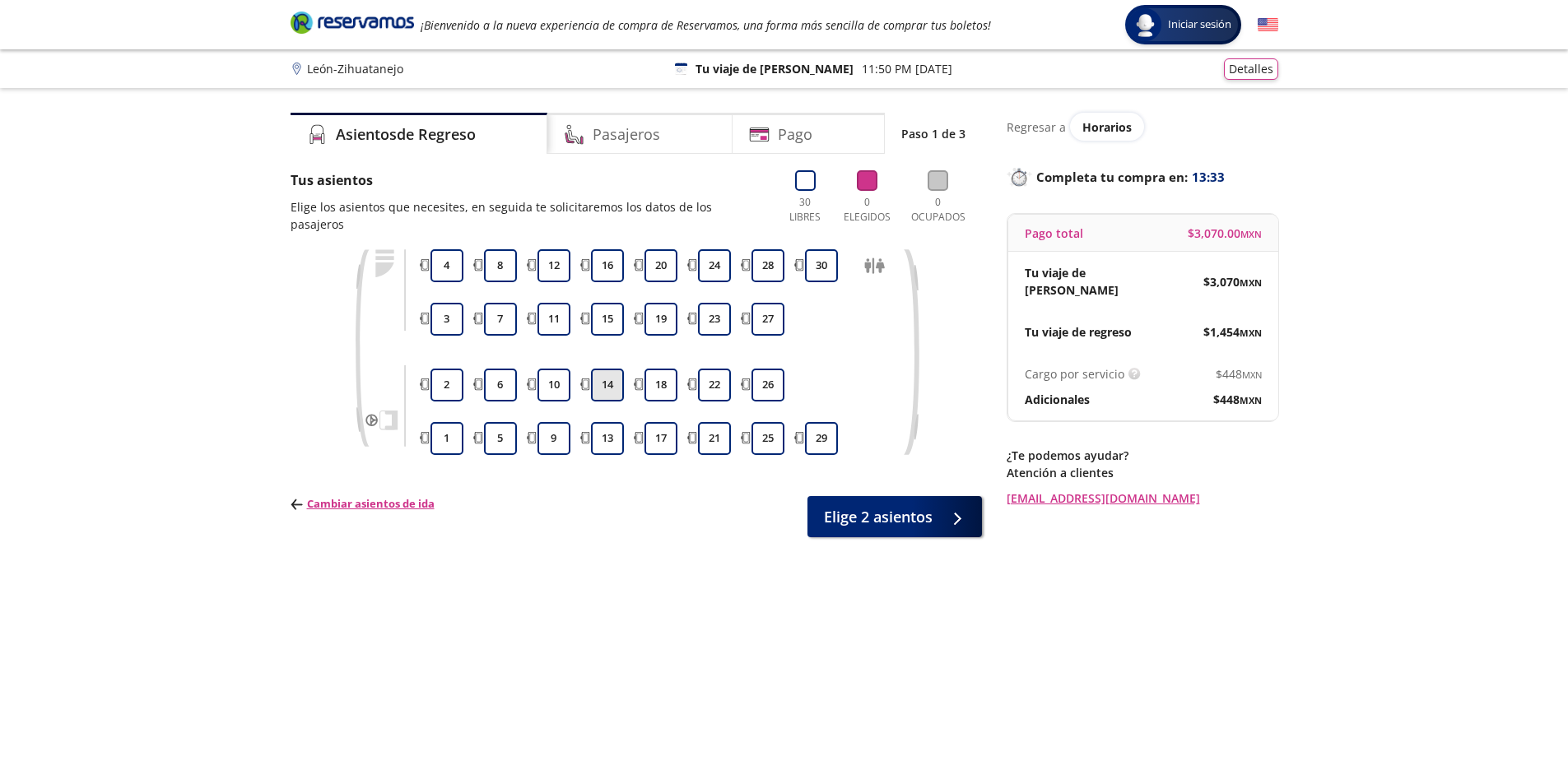
click at [615, 373] on button "14" at bounding box center [607, 384] width 33 height 33
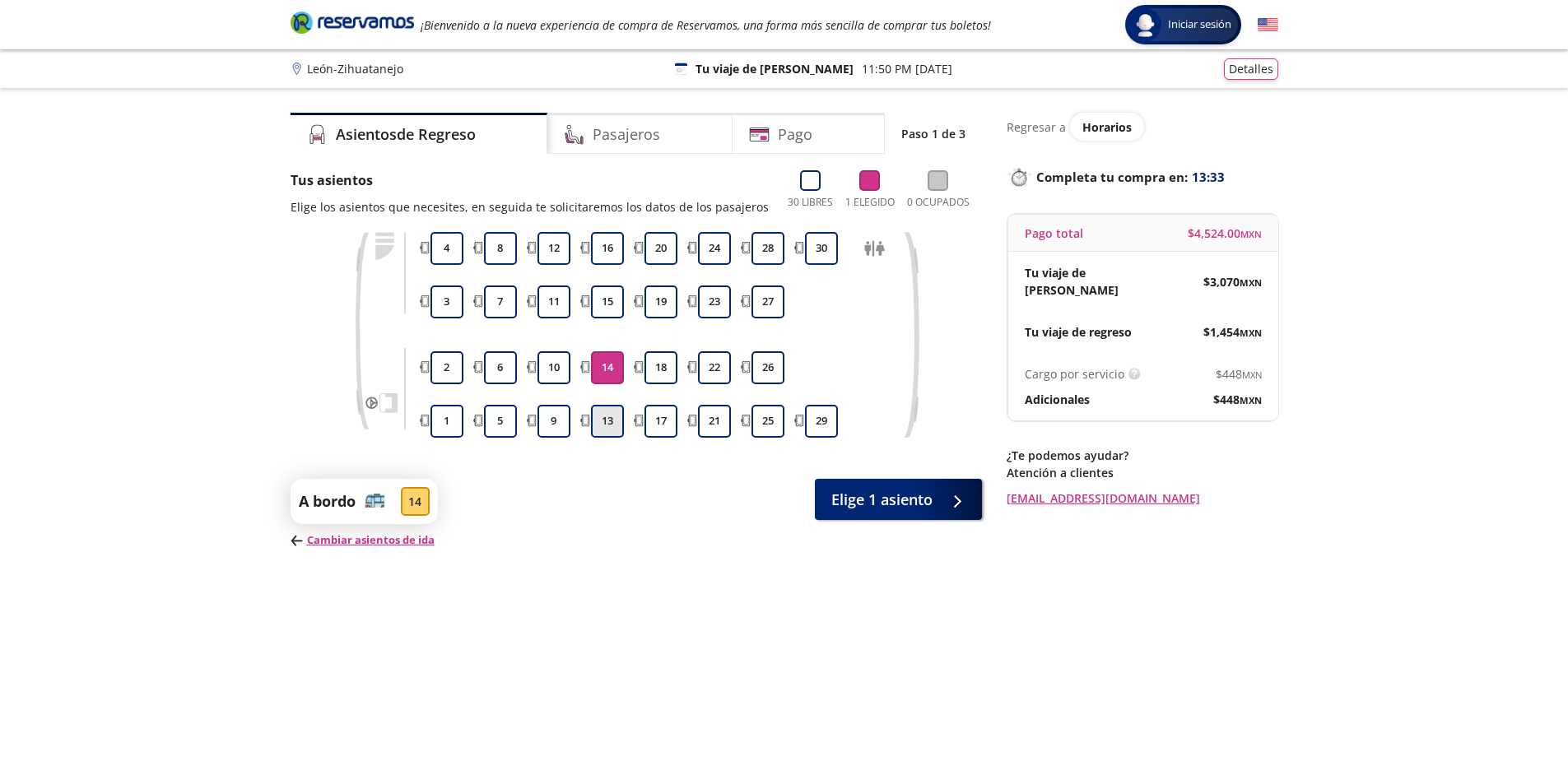
click at [598, 428] on button "13" at bounding box center [607, 421] width 33 height 33
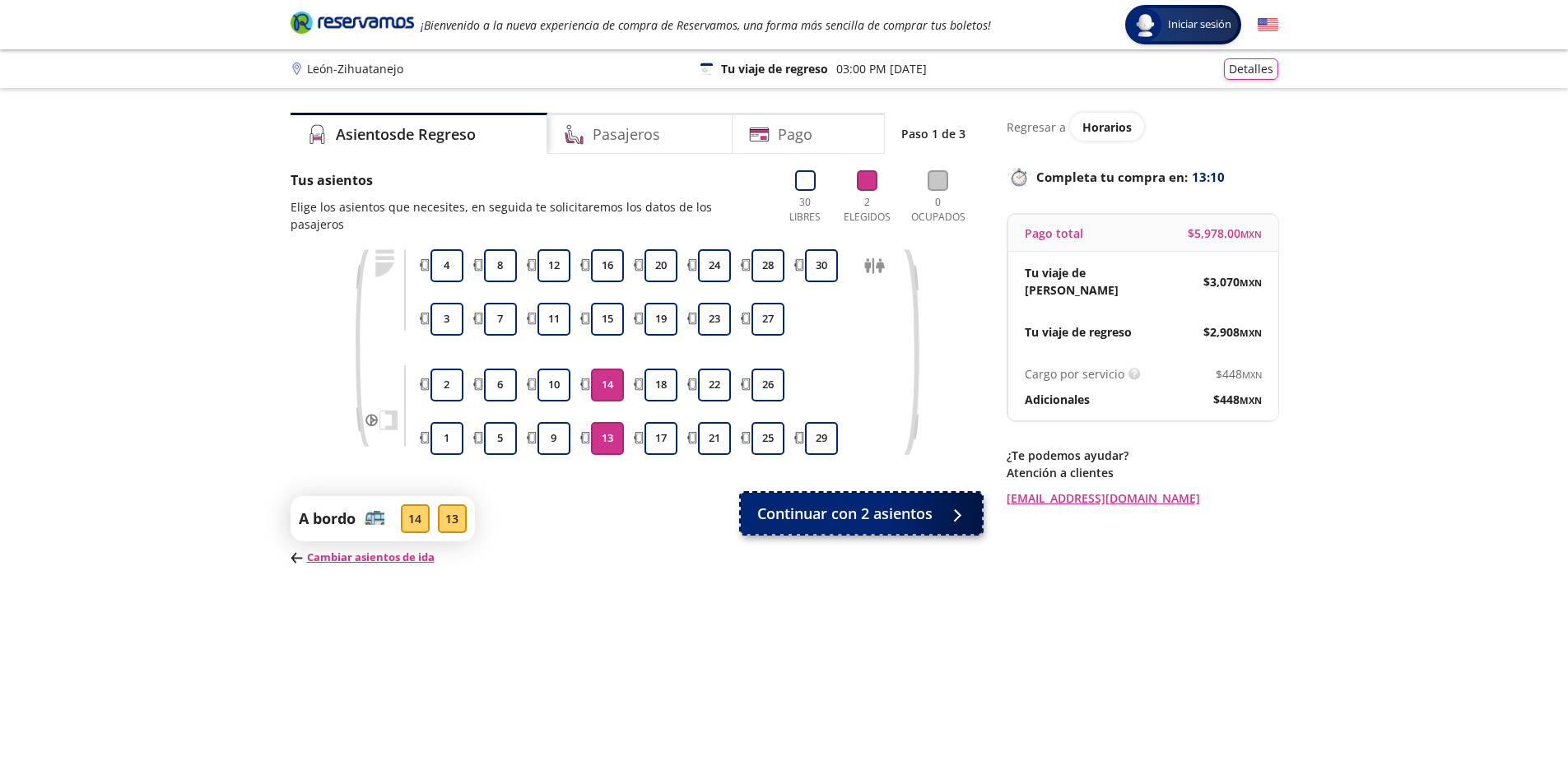
click at [810, 503] on span "Continuar con 2 asientos" at bounding box center [844, 514] width 175 height 22
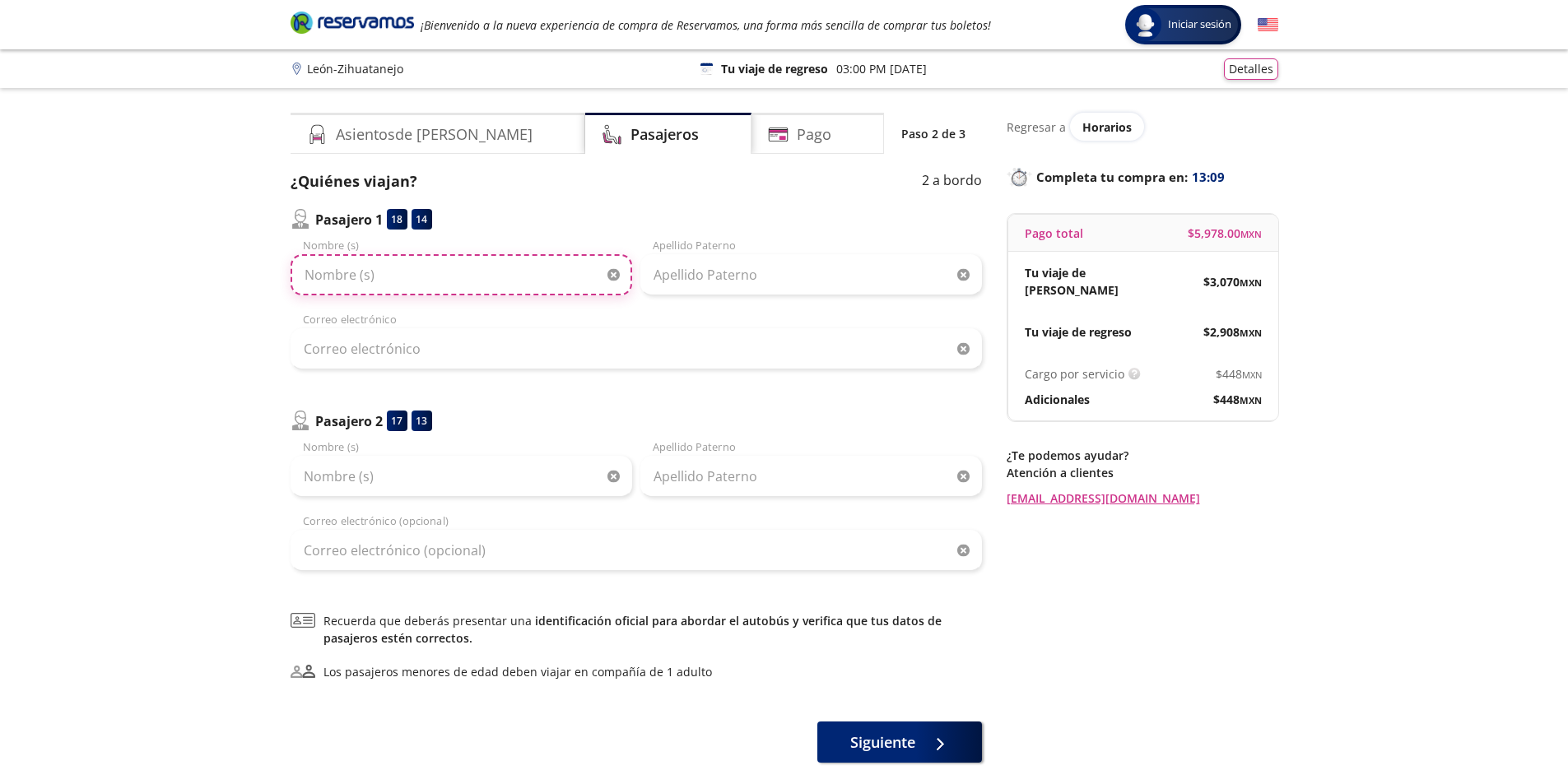
click at [410, 288] on input "Nombre (s)" at bounding box center [462, 275] width 341 height 41
type input "[PERSON_NAME]"
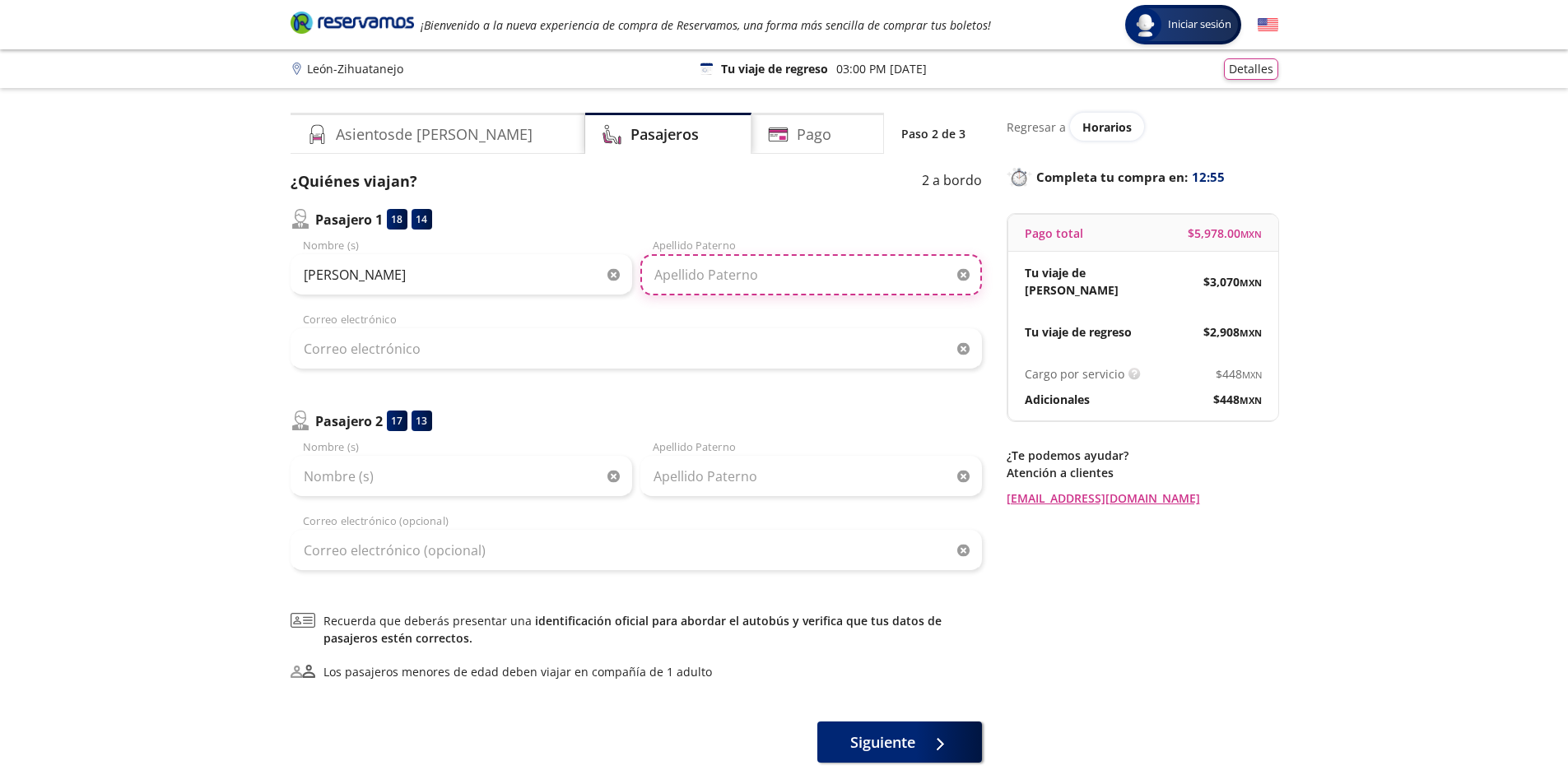
click at [720, 285] on input "Apellido Paterno" at bounding box center [811, 275] width 341 height 41
type input "[PERSON_NAME]"
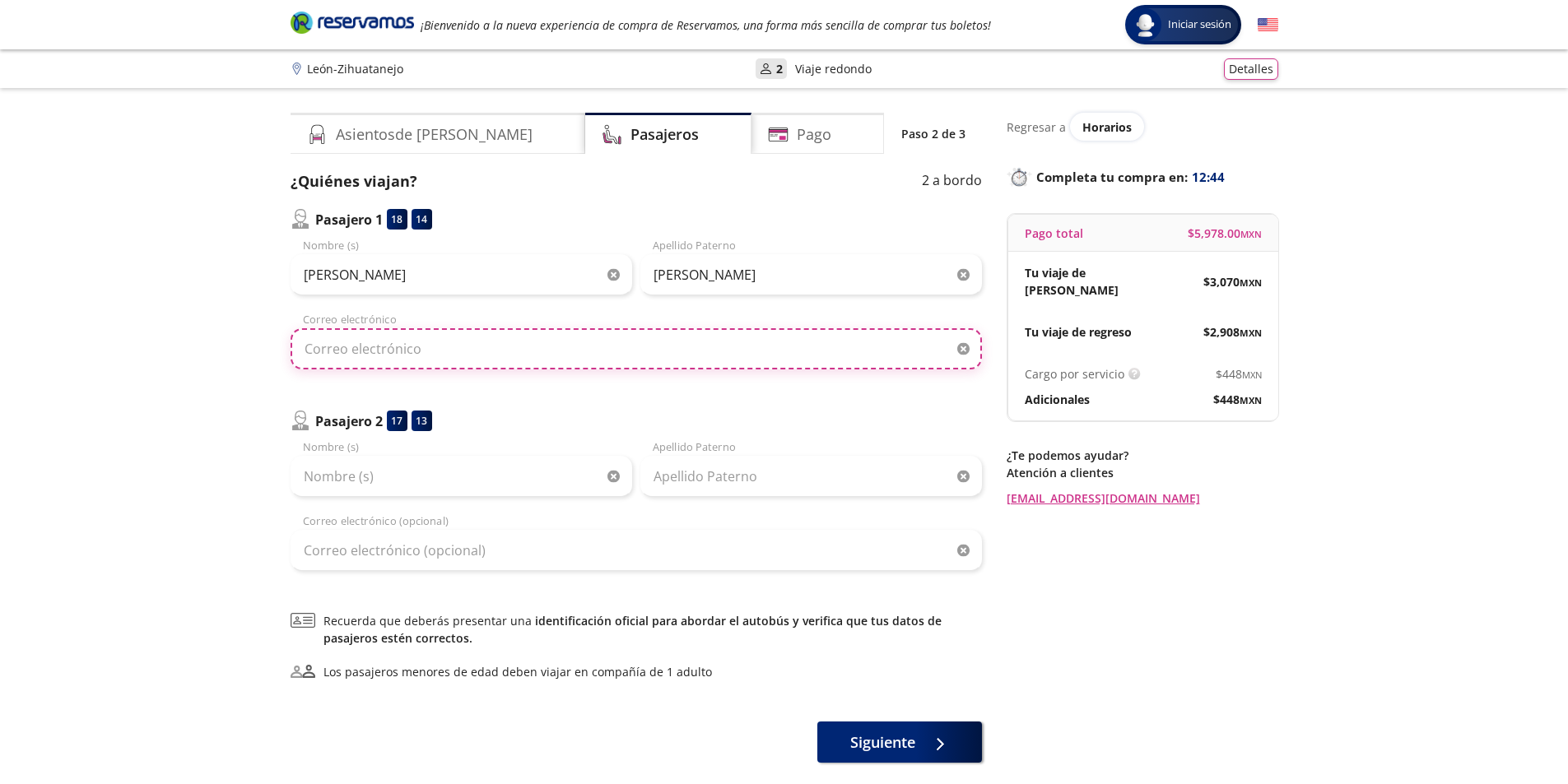
click at [482, 349] on input "Correo electrónico" at bounding box center [636, 349] width 691 height 41
type input "A"
type input "[EMAIL_ADDRESS][DOMAIN_NAME]"
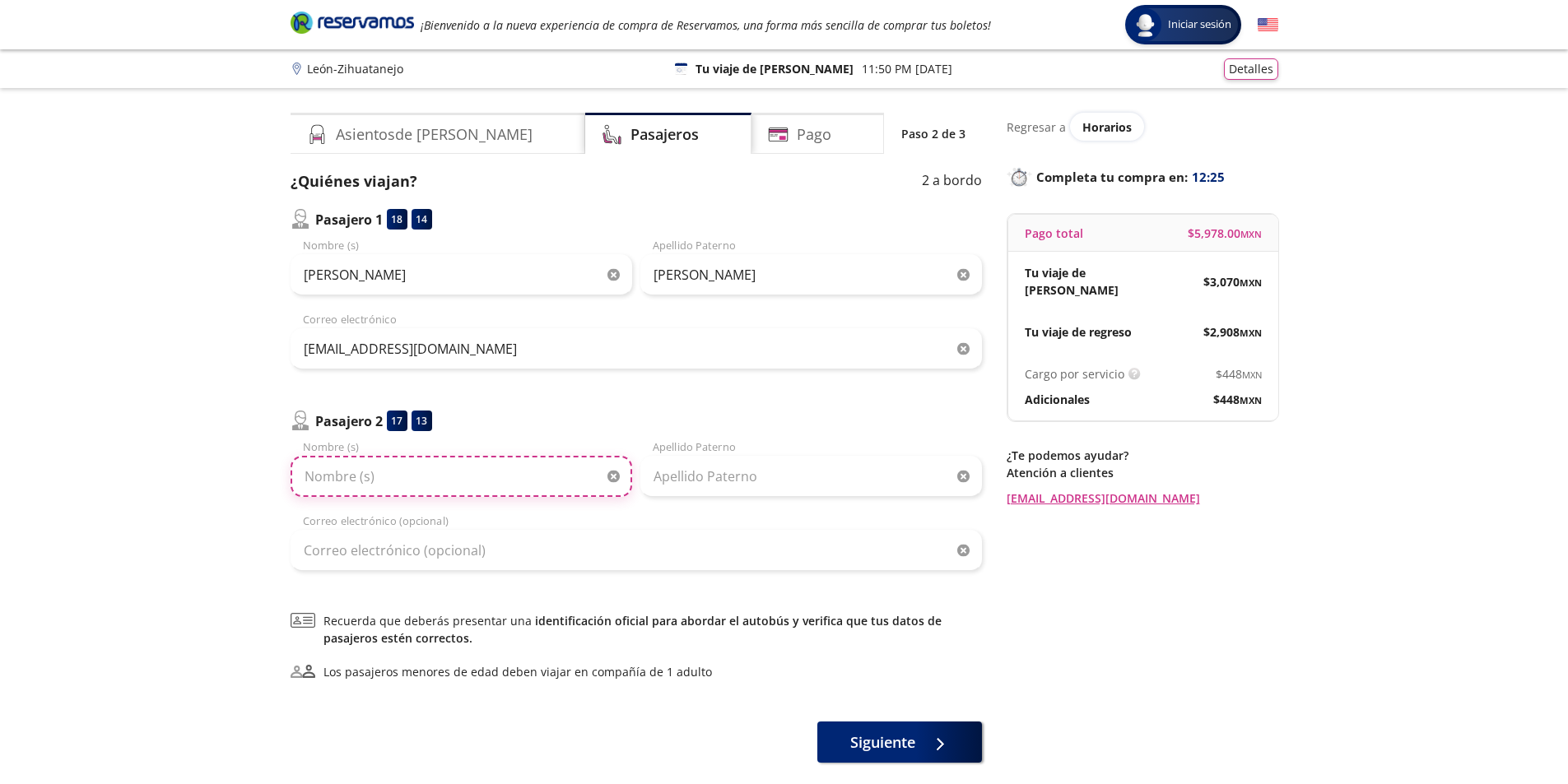
click at [423, 485] on input "Nombre (s)" at bounding box center [462, 476] width 341 height 41
type input "g"
type input "[PERSON_NAME]"
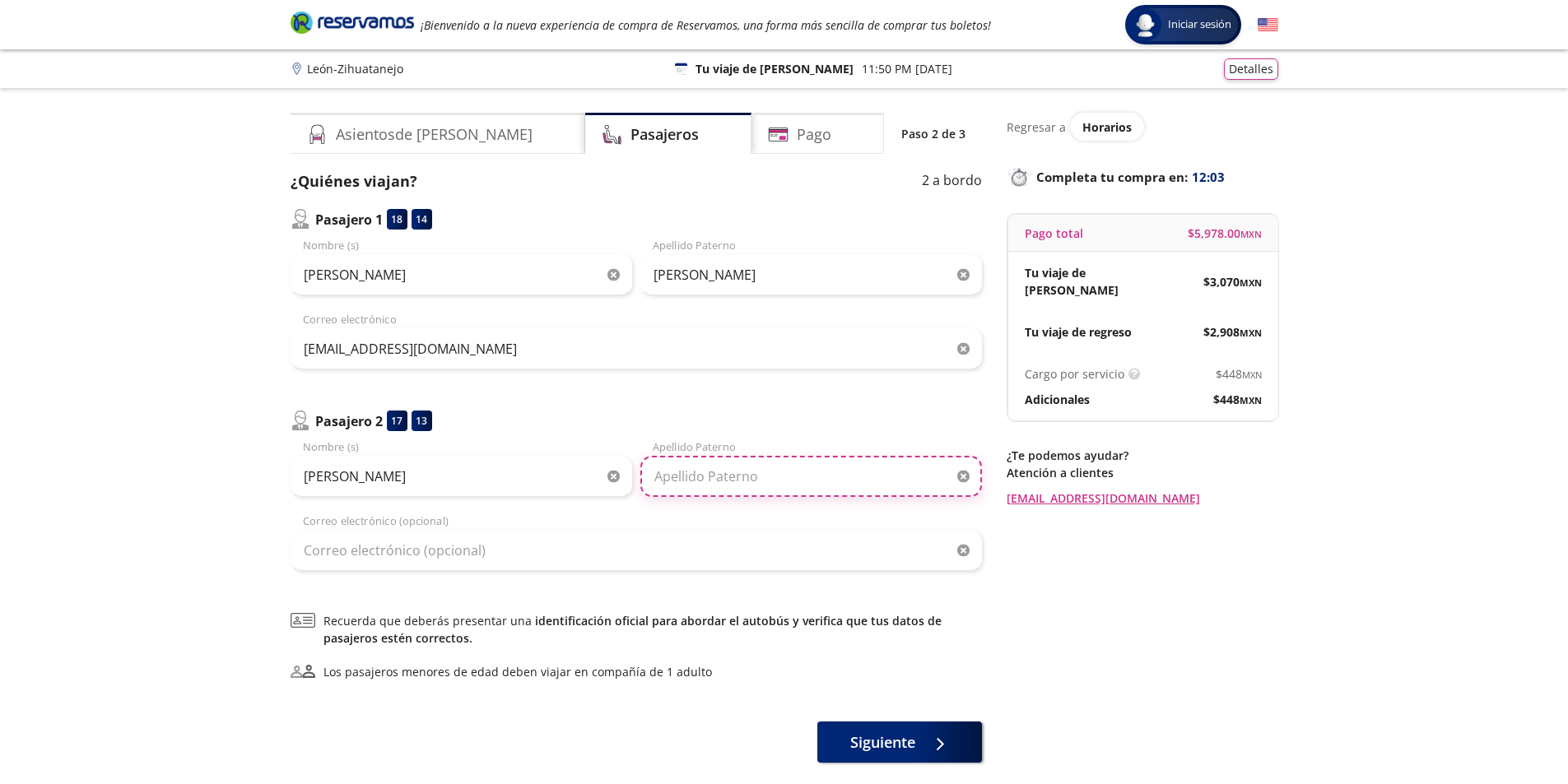
click at [658, 476] on input "Apellido Paterno" at bounding box center [811, 476] width 341 height 41
type input "DE LA TORRE"
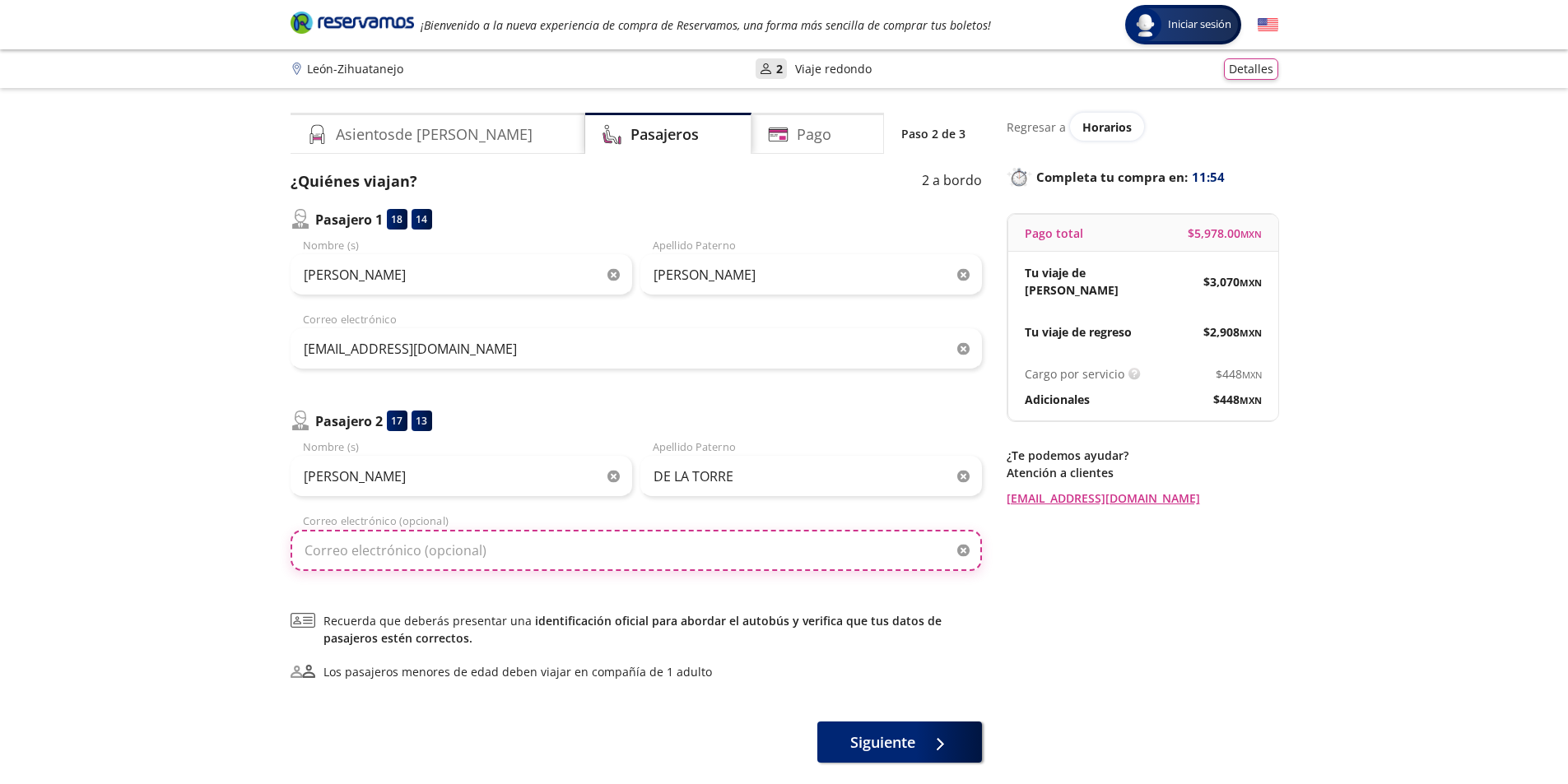
click at [369, 549] on input "Correo electrónico (opcional)" at bounding box center [636, 550] width 691 height 41
type input "[EMAIL_ADDRESS][DOMAIN_NAME]"
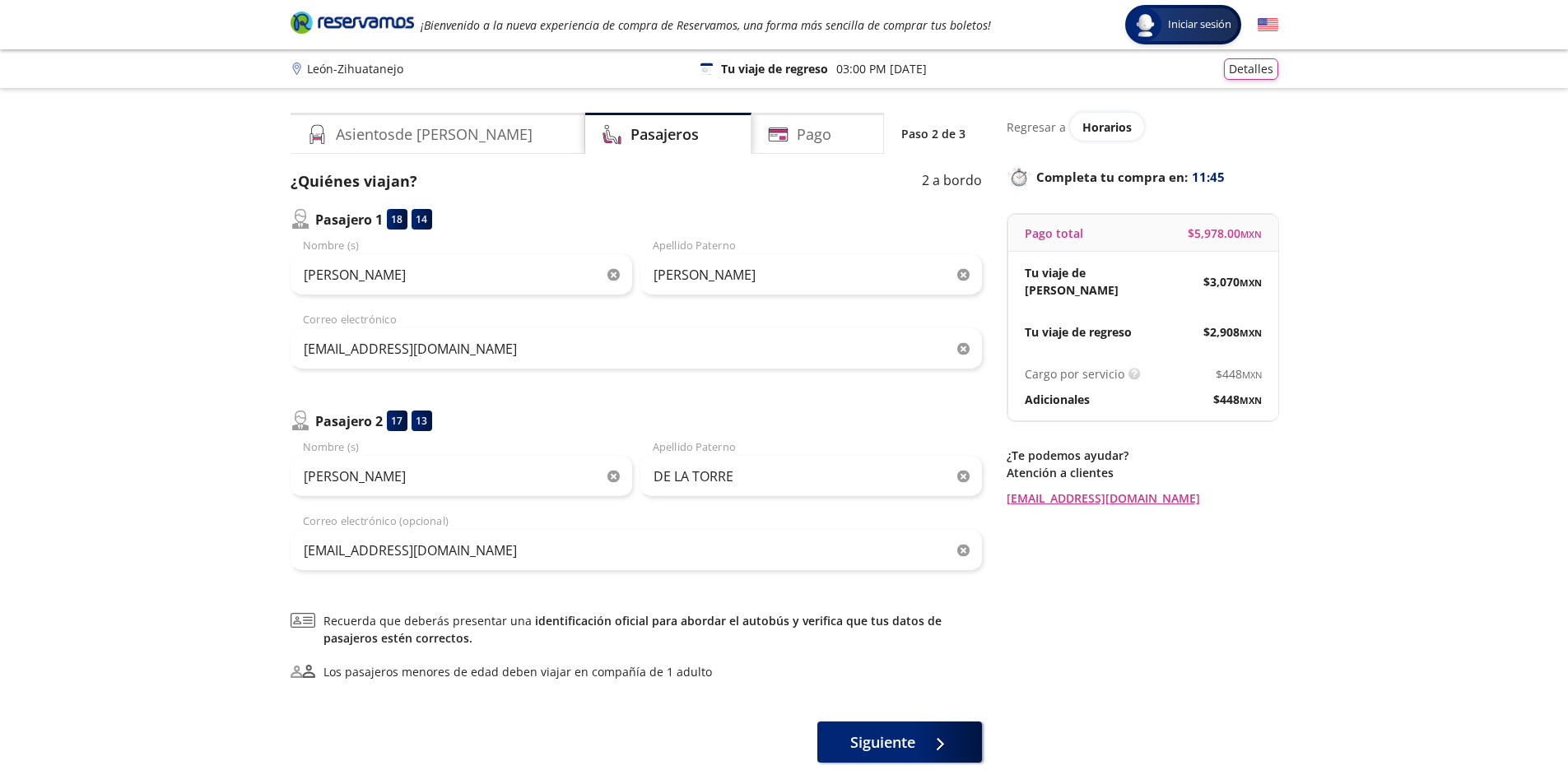
click at [1170, 580] on div "Regresar a Horarios Completa tu compra en : 11:45 Pago total $ 5,978.00 MXN Tu …" at bounding box center [1142, 445] width 271 height 667
click at [914, 744] on span "Siguiente" at bounding box center [882, 739] width 65 height 22
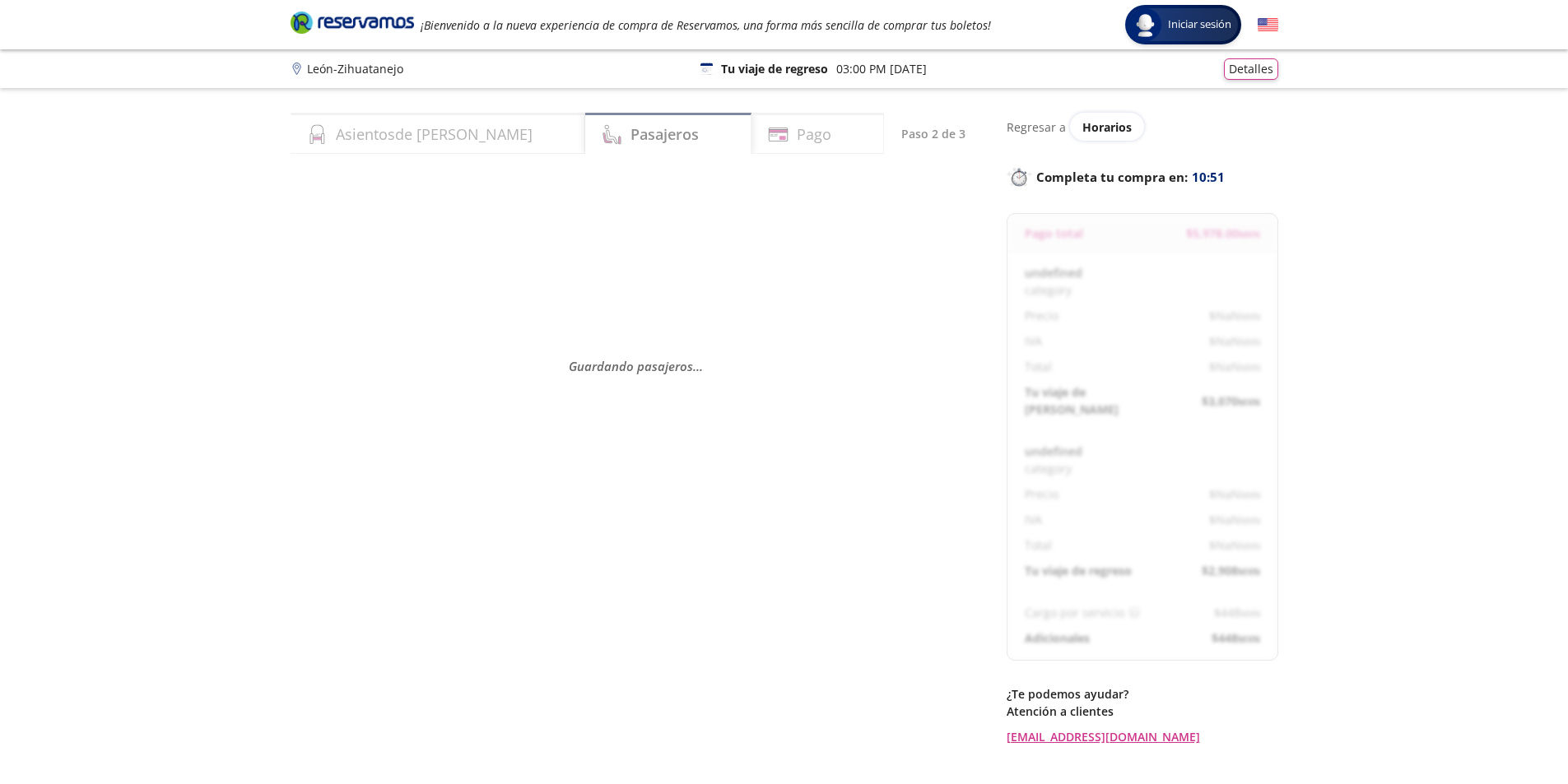
select select "MX"
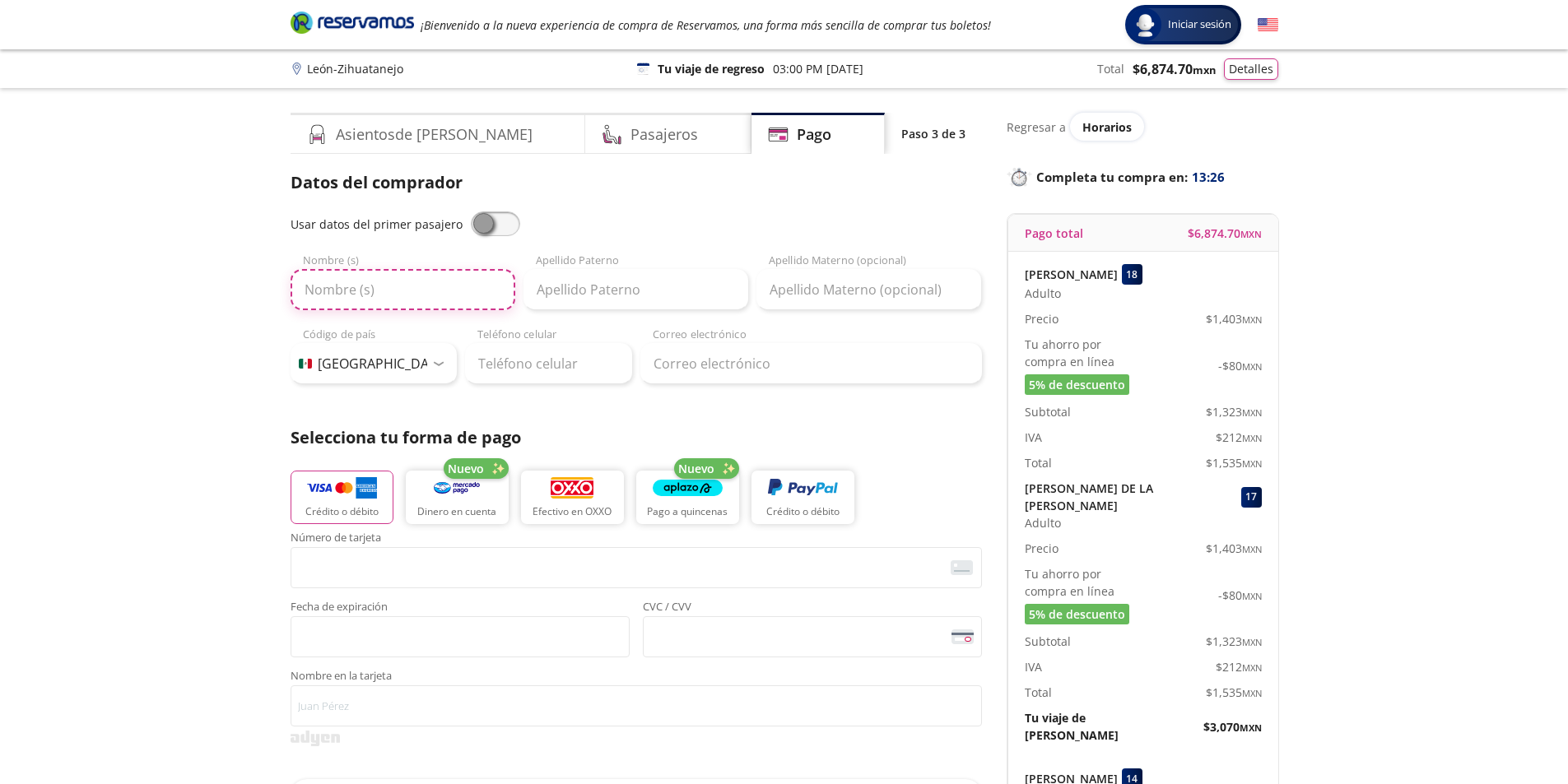
click at [347, 294] on input "Nombre (s)" at bounding box center [403, 289] width 225 height 41
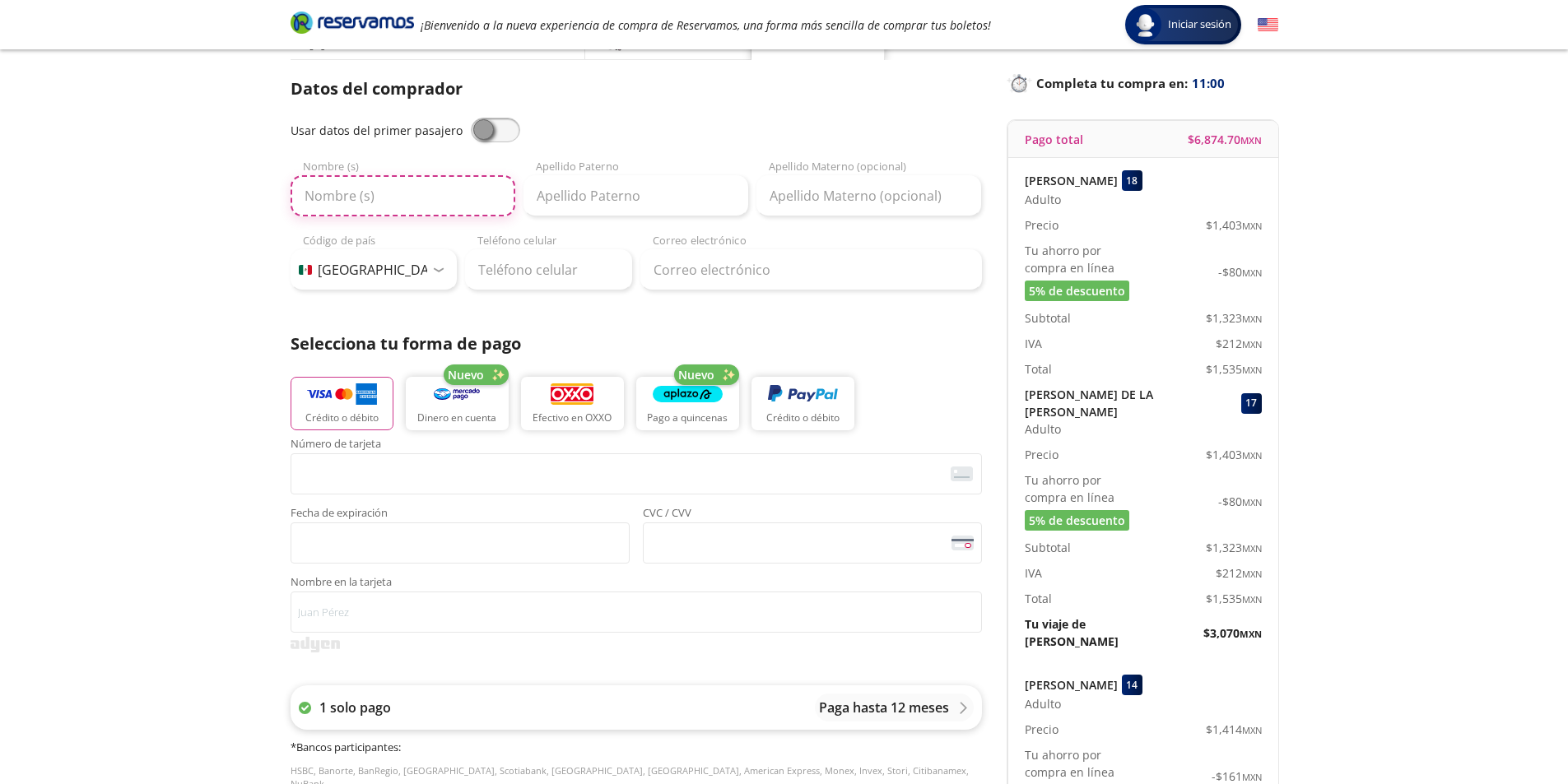
scroll to position [411, 0]
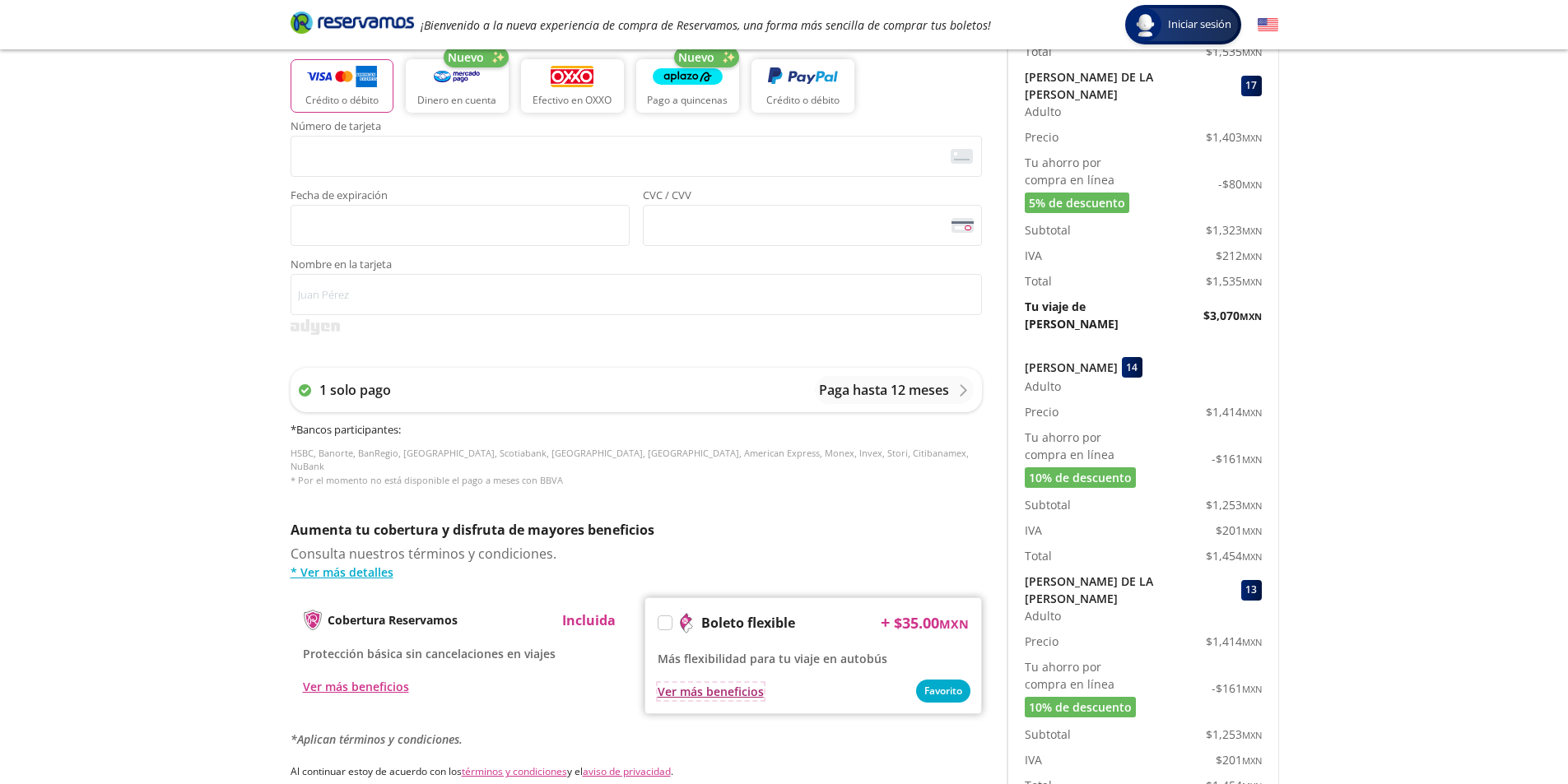
click at [708, 694] on div "Ver más beneficios" at bounding box center [711, 691] width 107 height 17
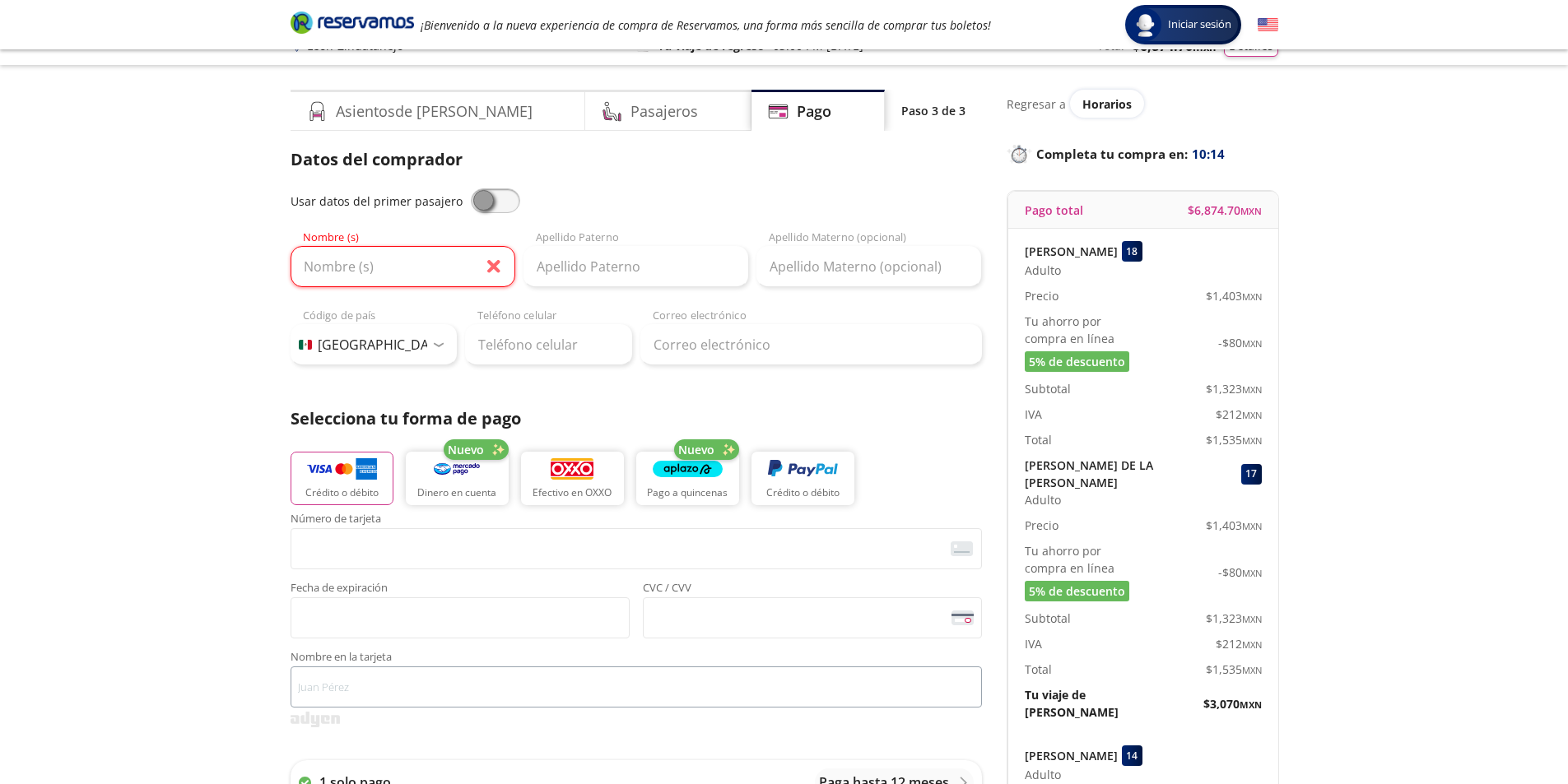
scroll to position [0, 0]
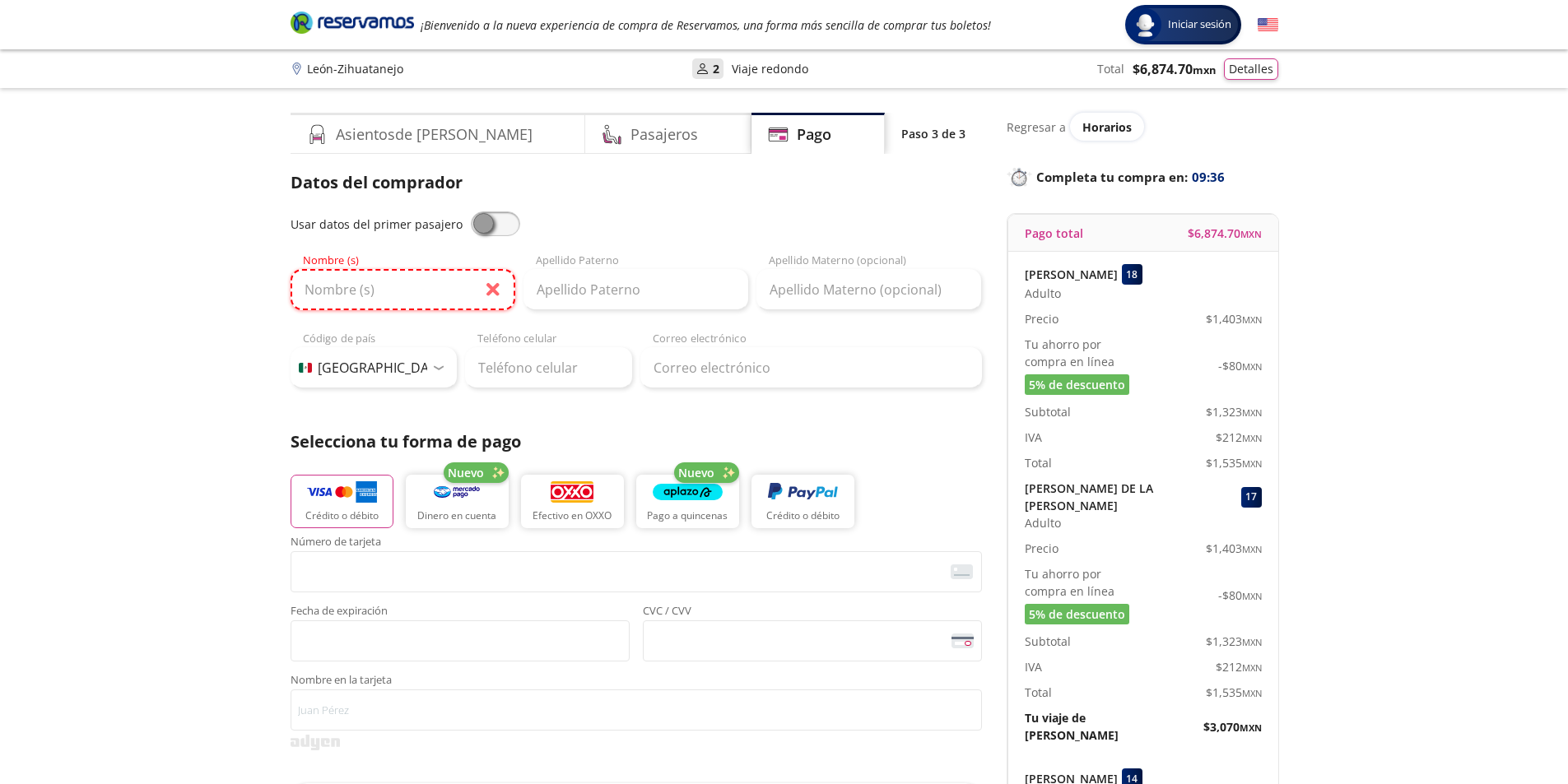
click at [394, 308] on input "Nombre (s)" at bounding box center [403, 289] width 225 height 41
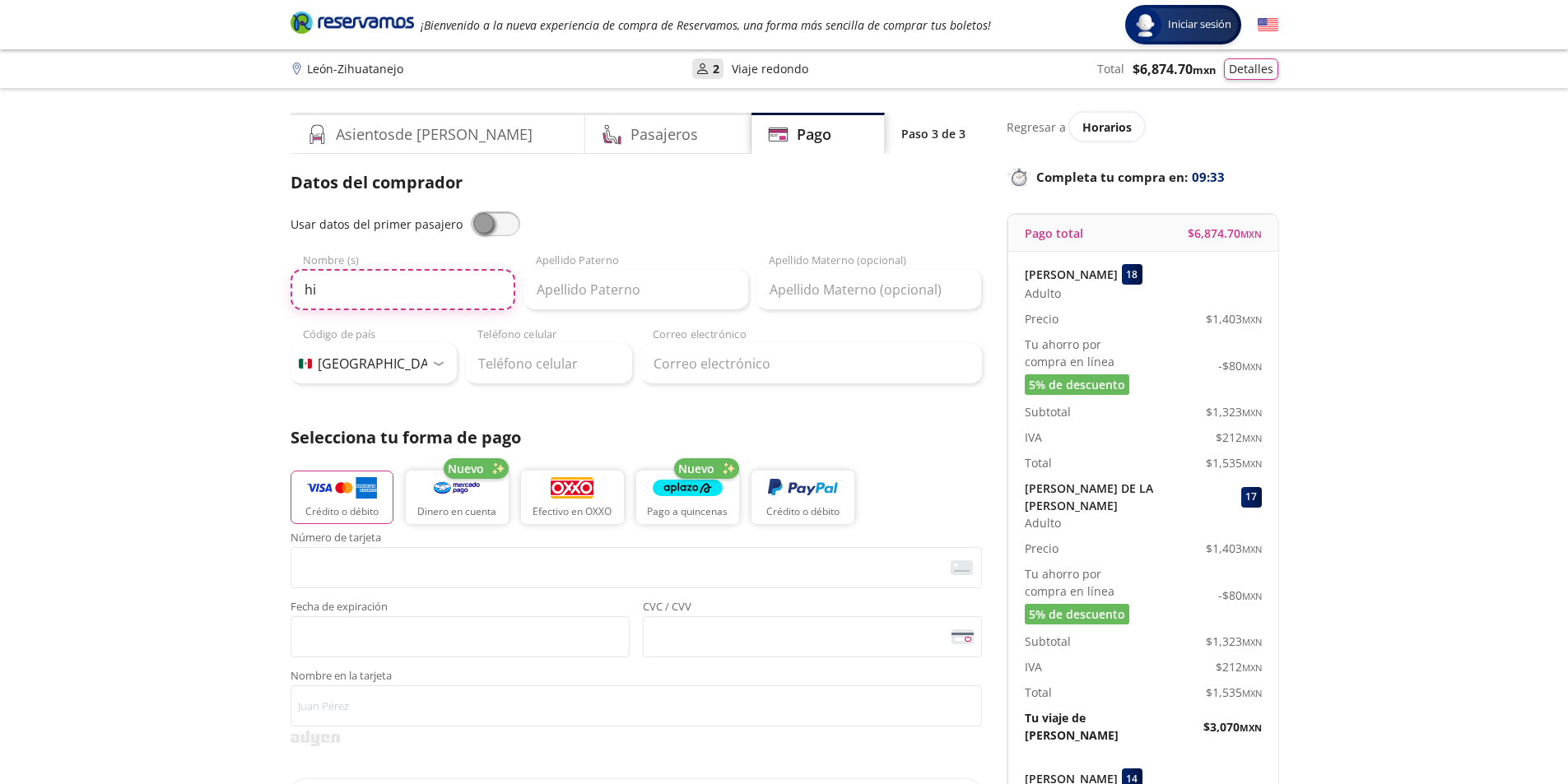
type input "h"
type input "[PERSON_NAME]"
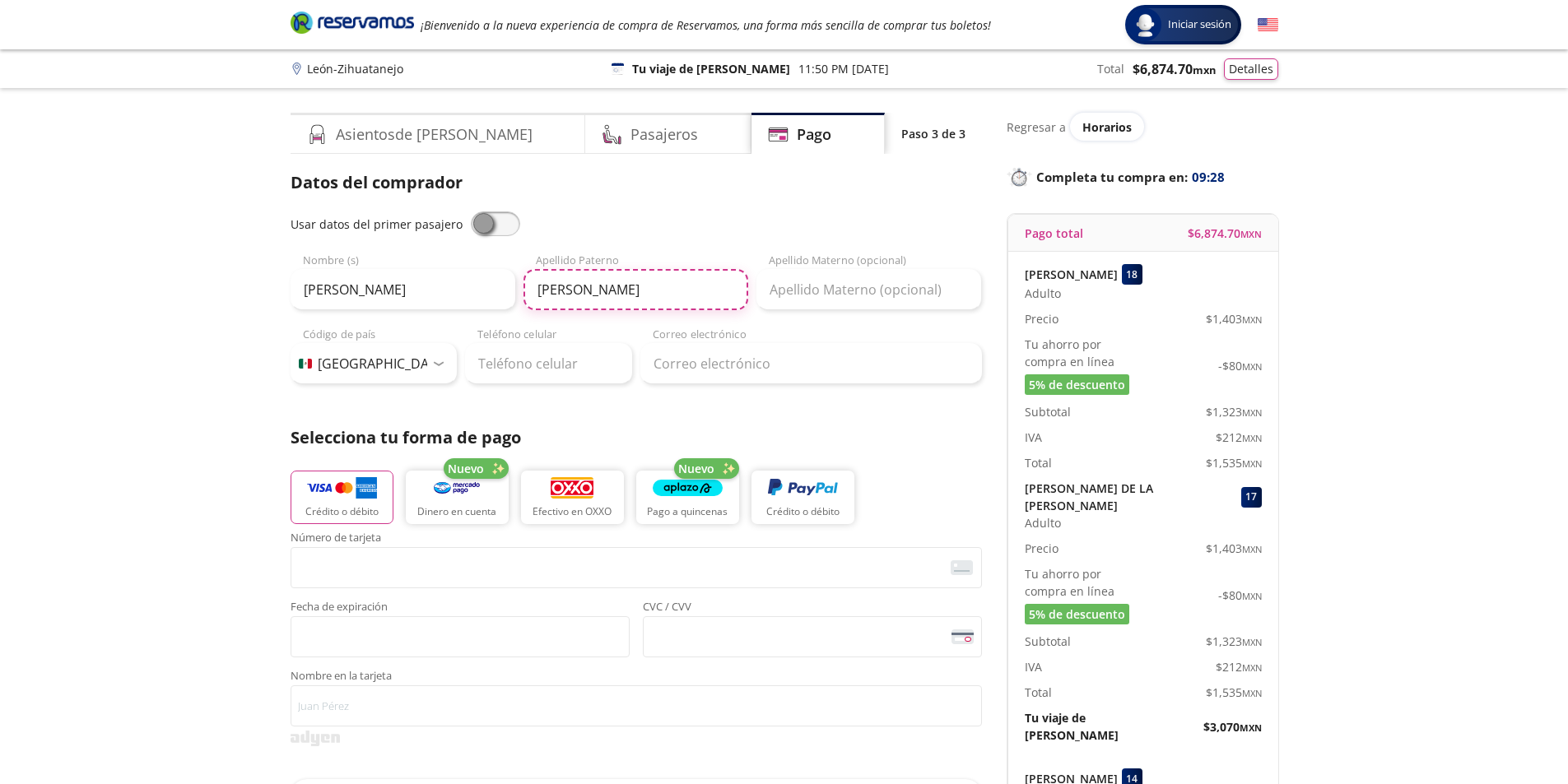
type input "[PERSON_NAME]"
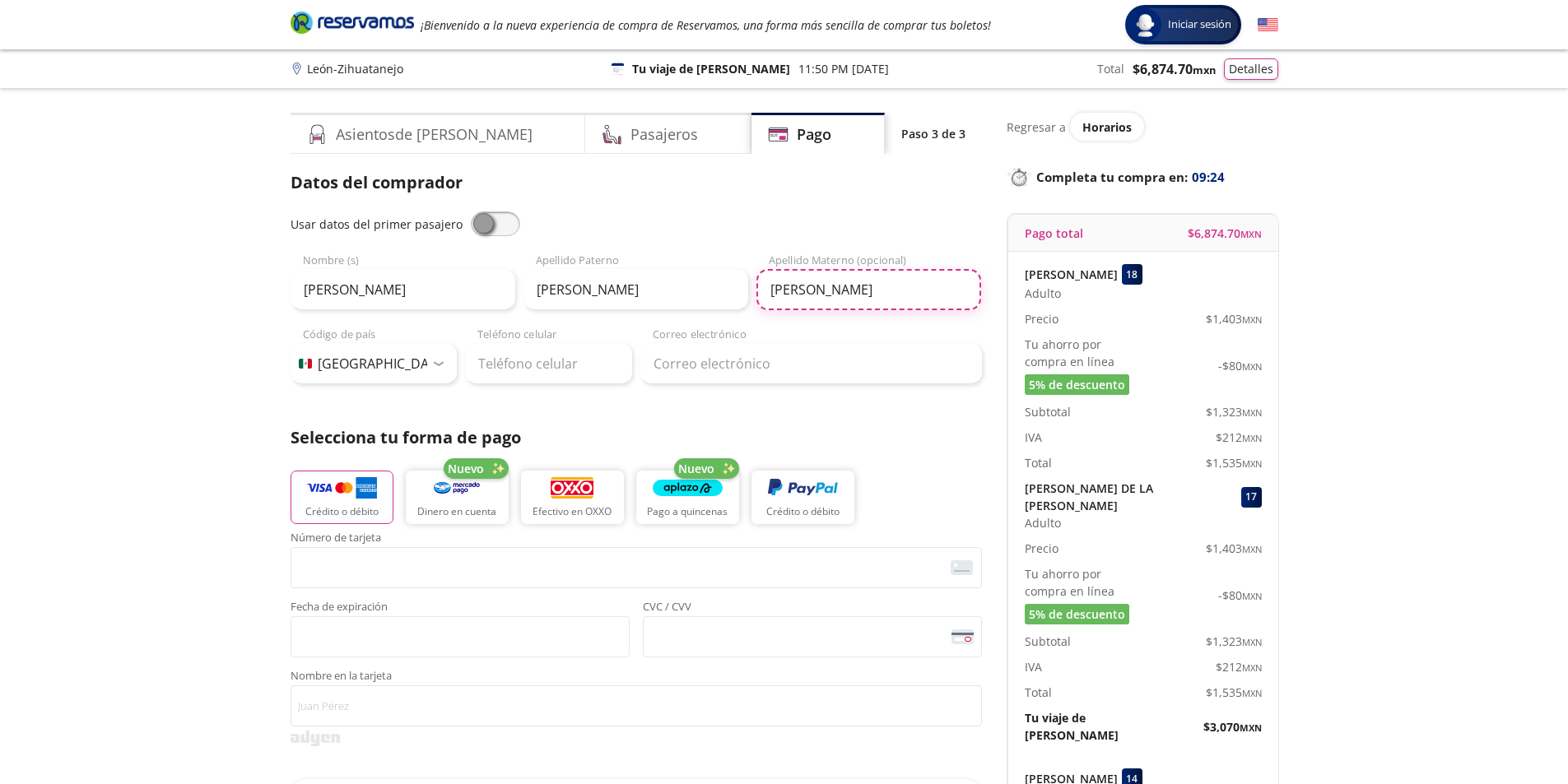
type input "[PERSON_NAME]"
drag, startPoint x: 490, startPoint y: 362, endPoint x: 504, endPoint y: 360, distance: 14.1
click at [493, 362] on input "Teléfono celular" at bounding box center [549, 363] width 167 height 41
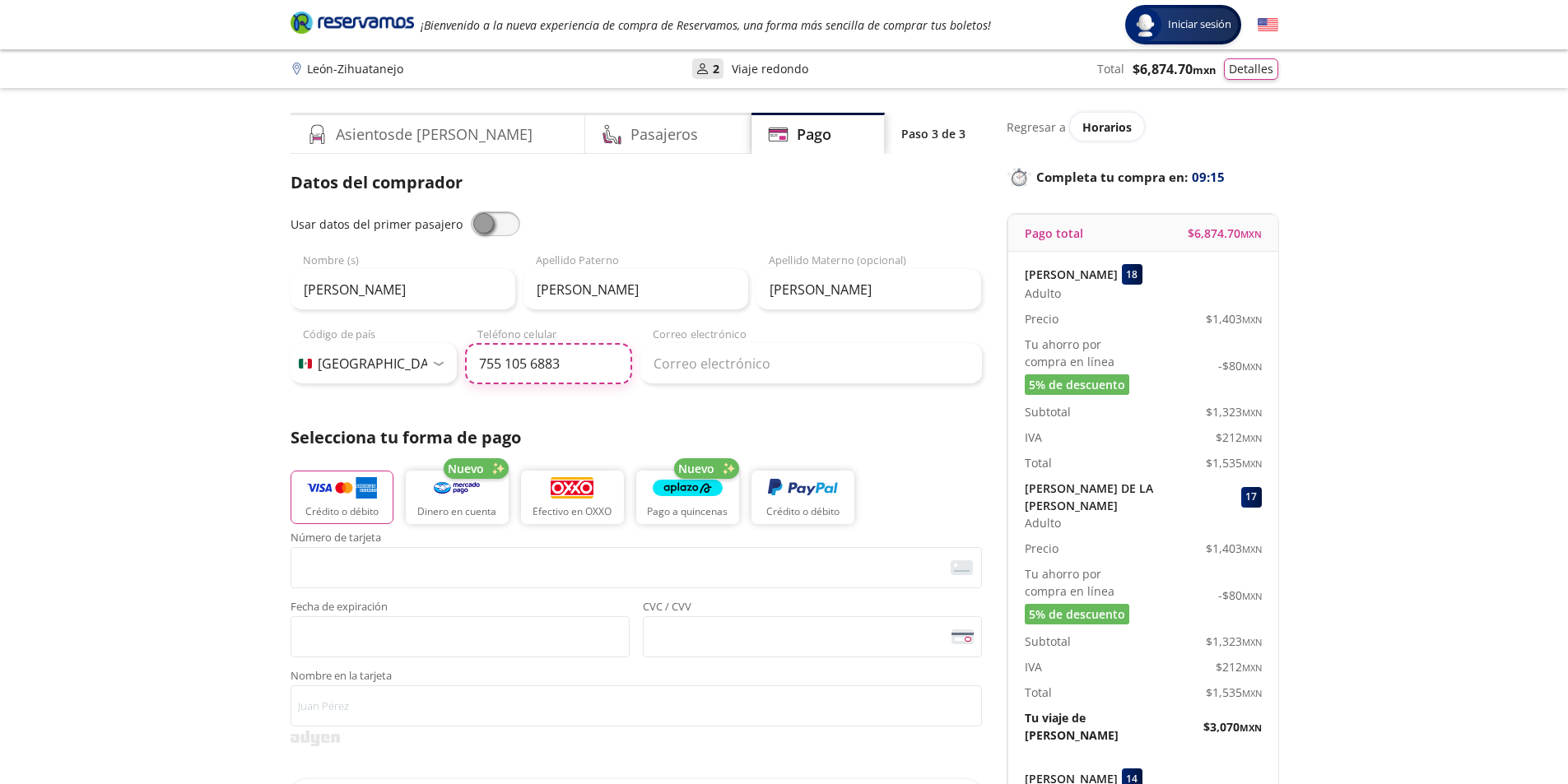
type input "755 105 6883"
type input "H"
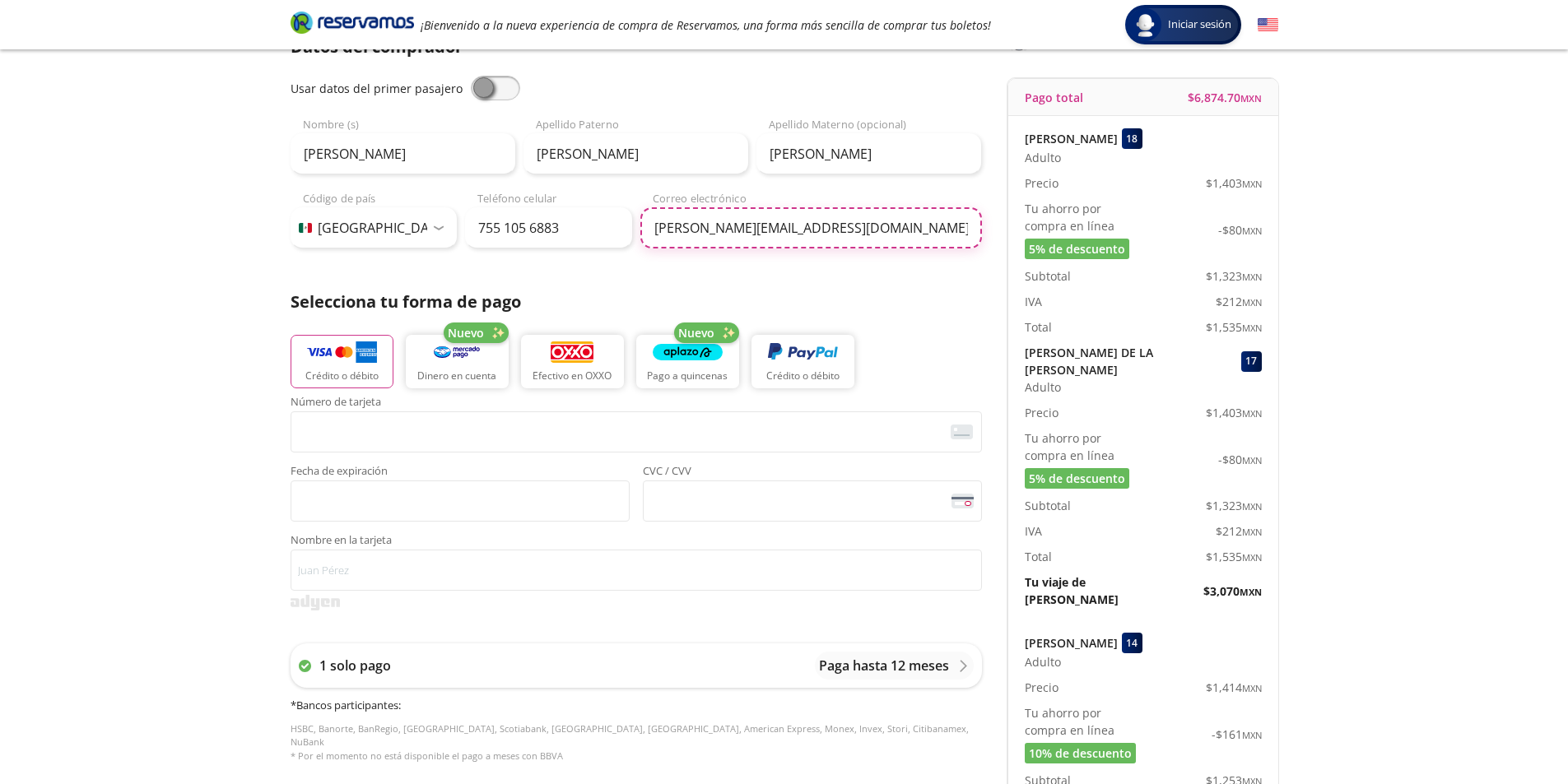
scroll to position [165, 0]
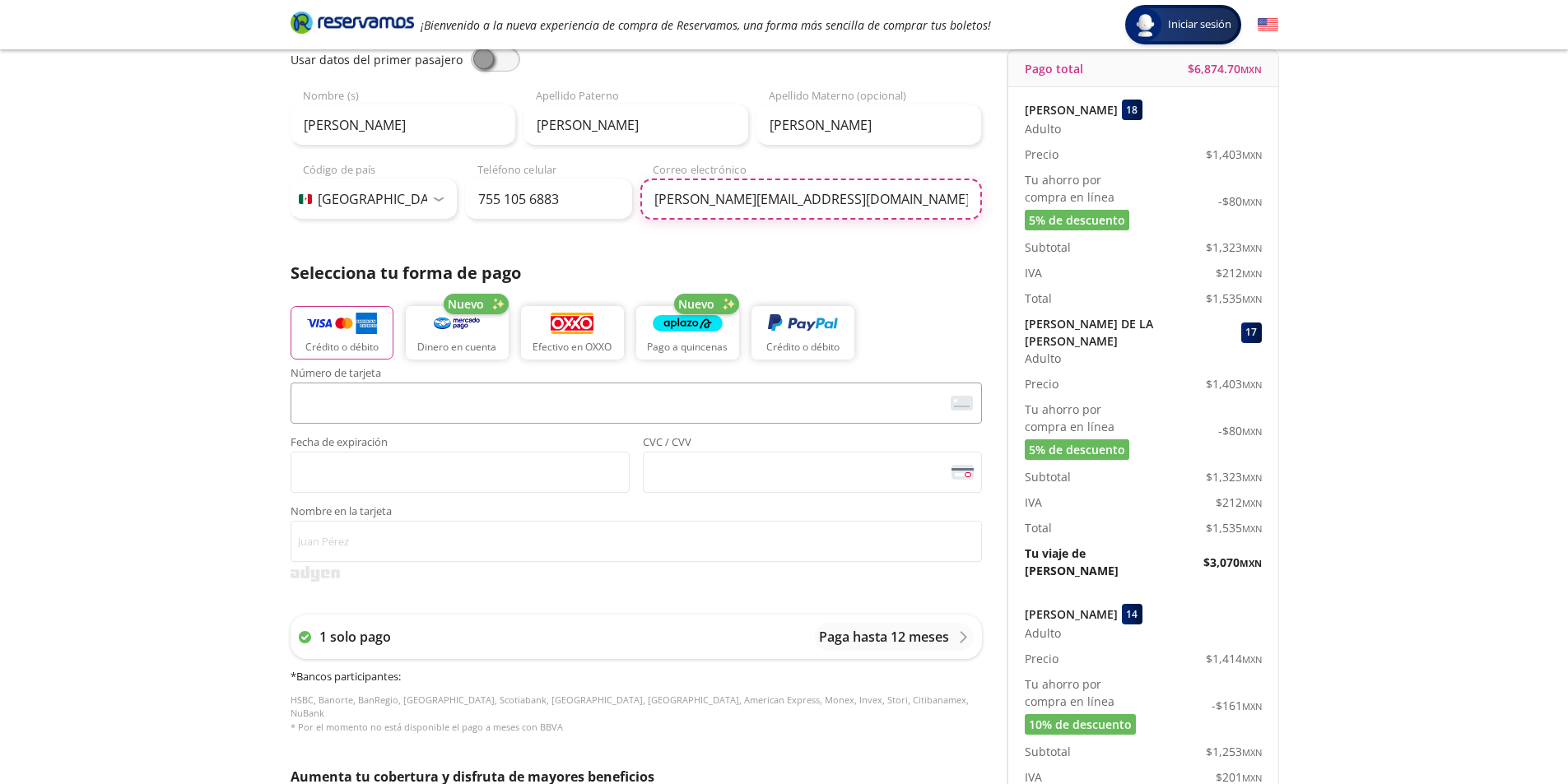
type input "[PERSON_NAME][EMAIL_ADDRESS][DOMAIN_NAME]"
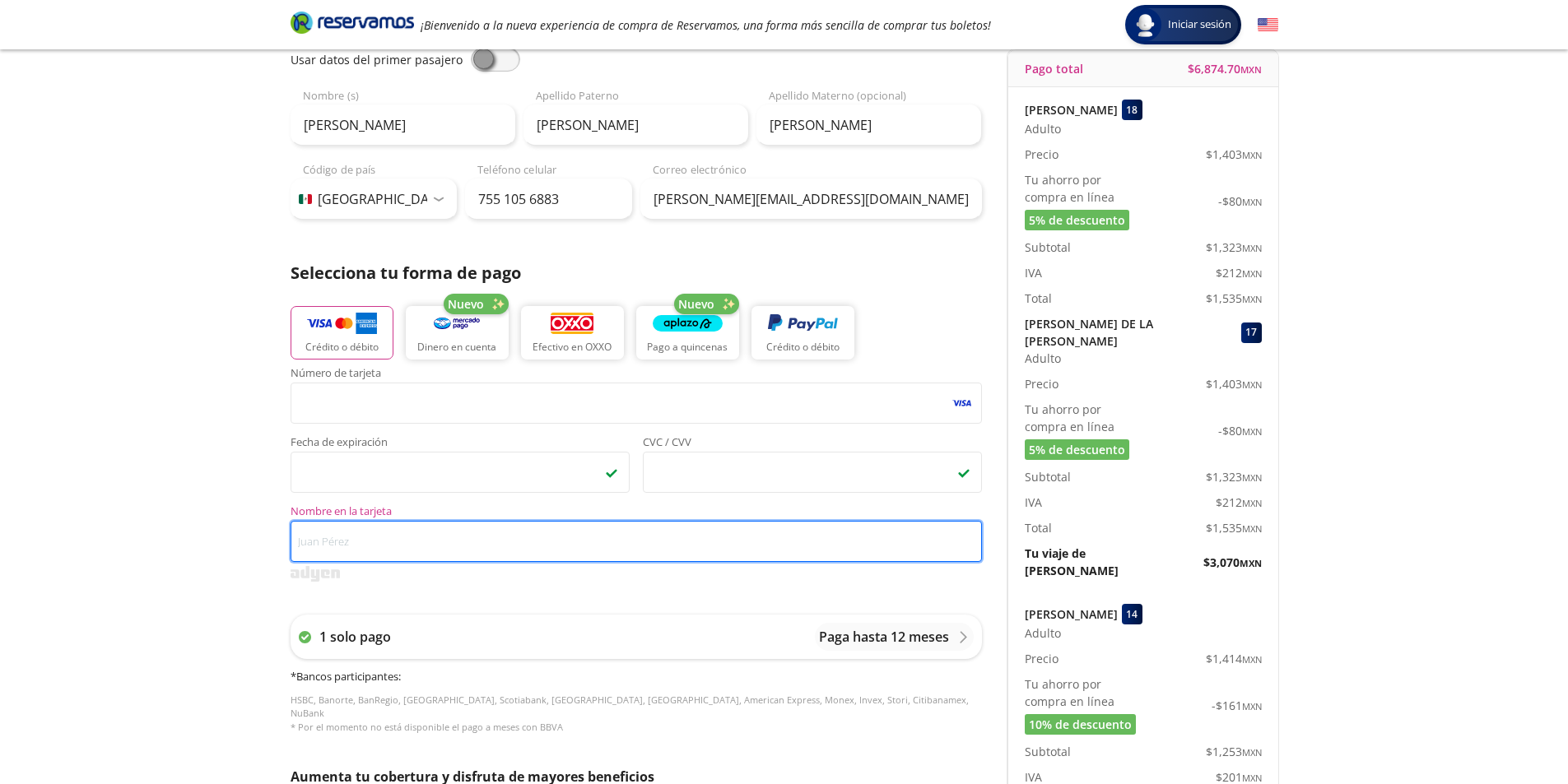
click at [365, 542] on input "Nombre en la tarjeta" at bounding box center [636, 541] width 691 height 41
type input "h"
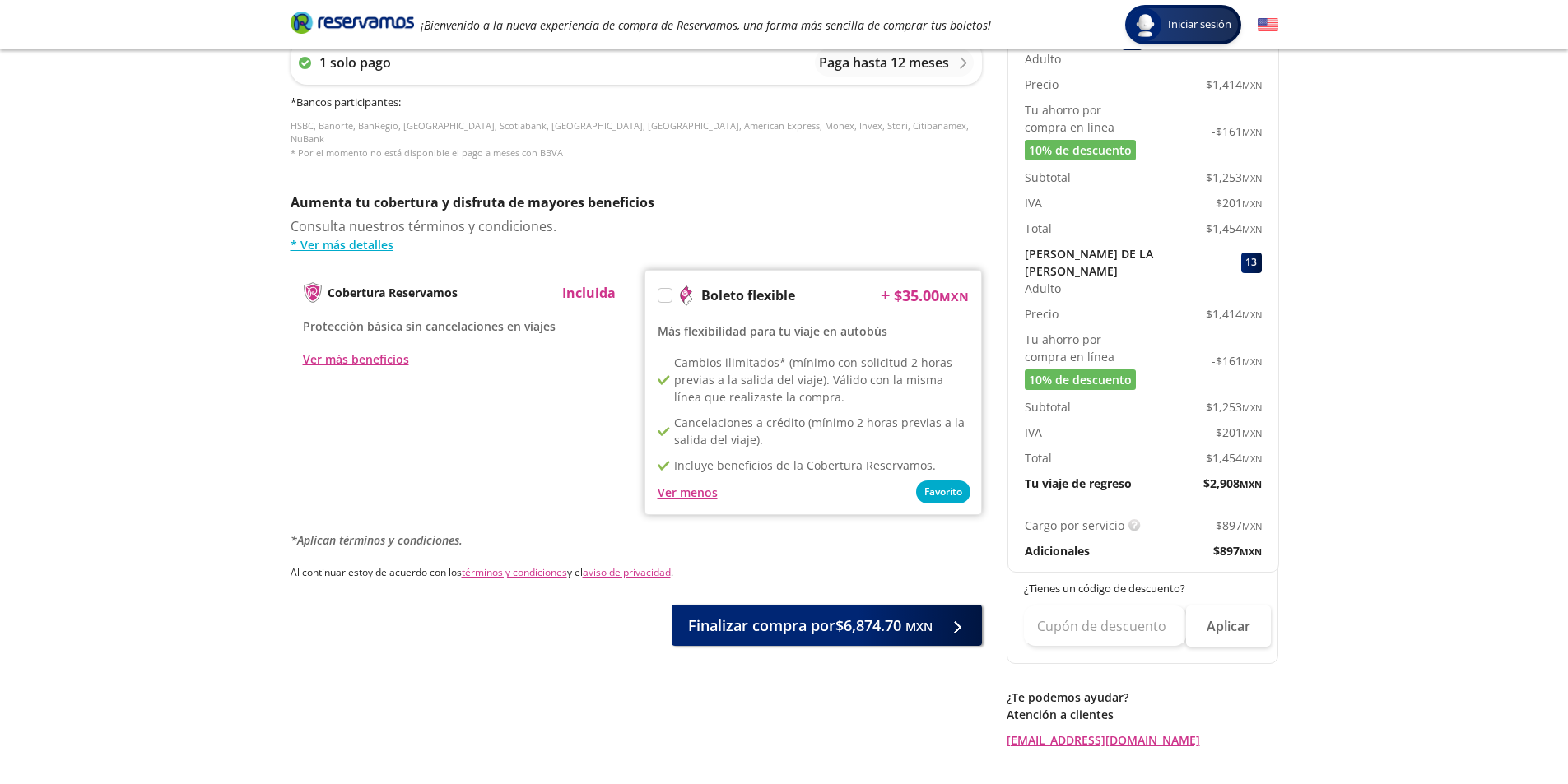
scroll to position [775, 0]
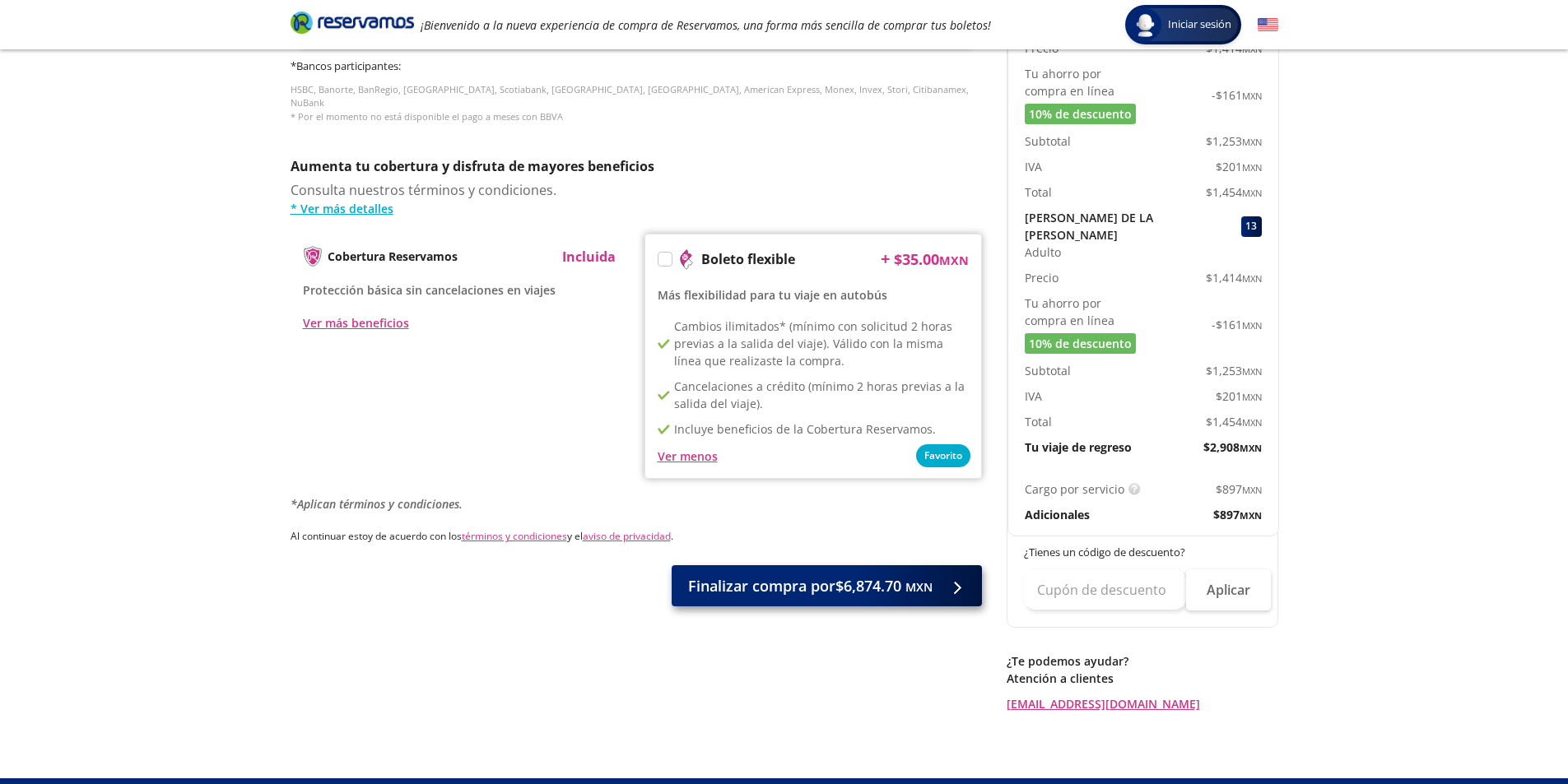
type input "[PERSON_NAME]"
click at [886, 585] on span "Finalizar compra por $6,874.70 MXN" at bounding box center [810, 586] width 244 height 22
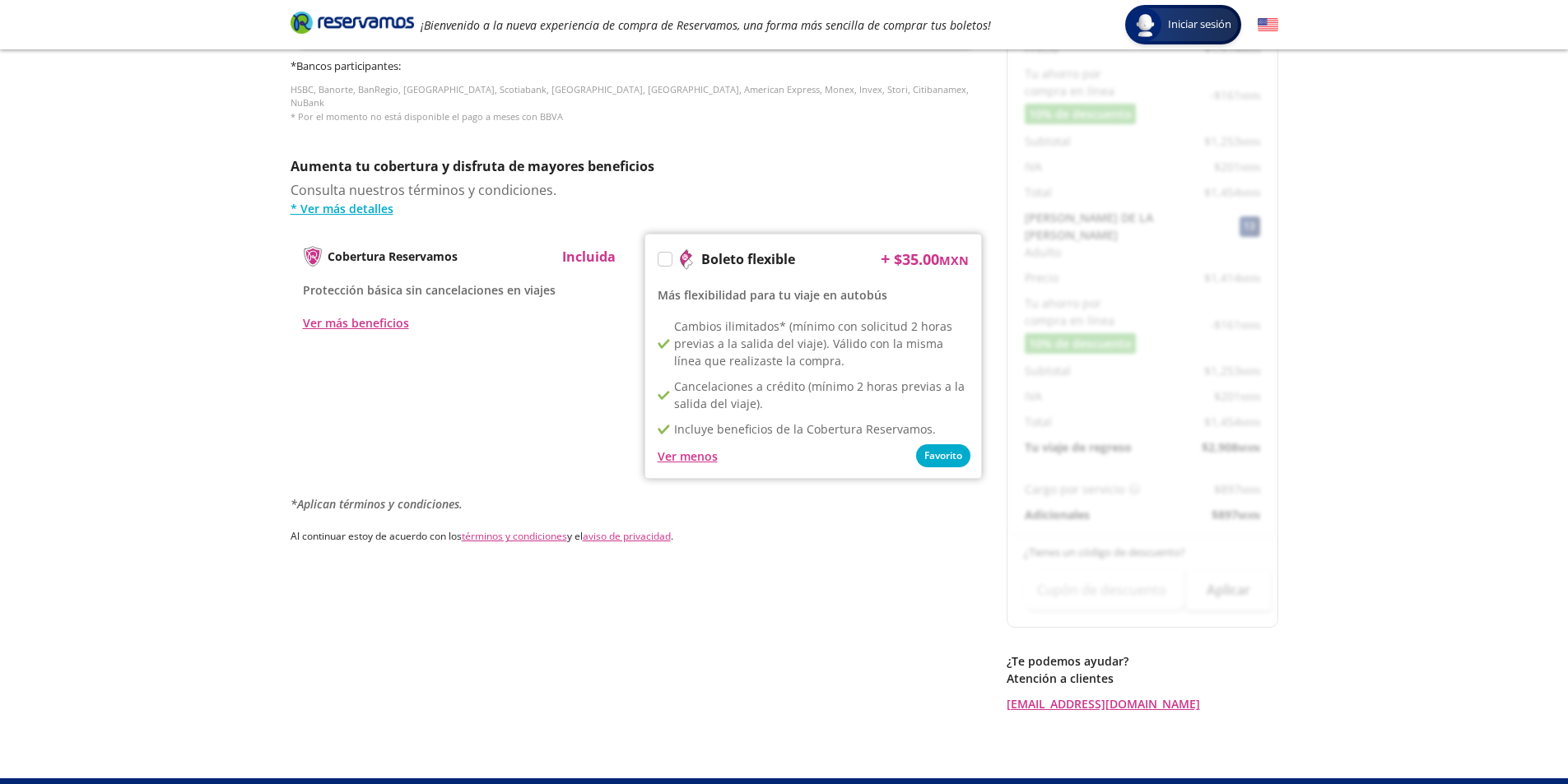
scroll to position [0, 0]
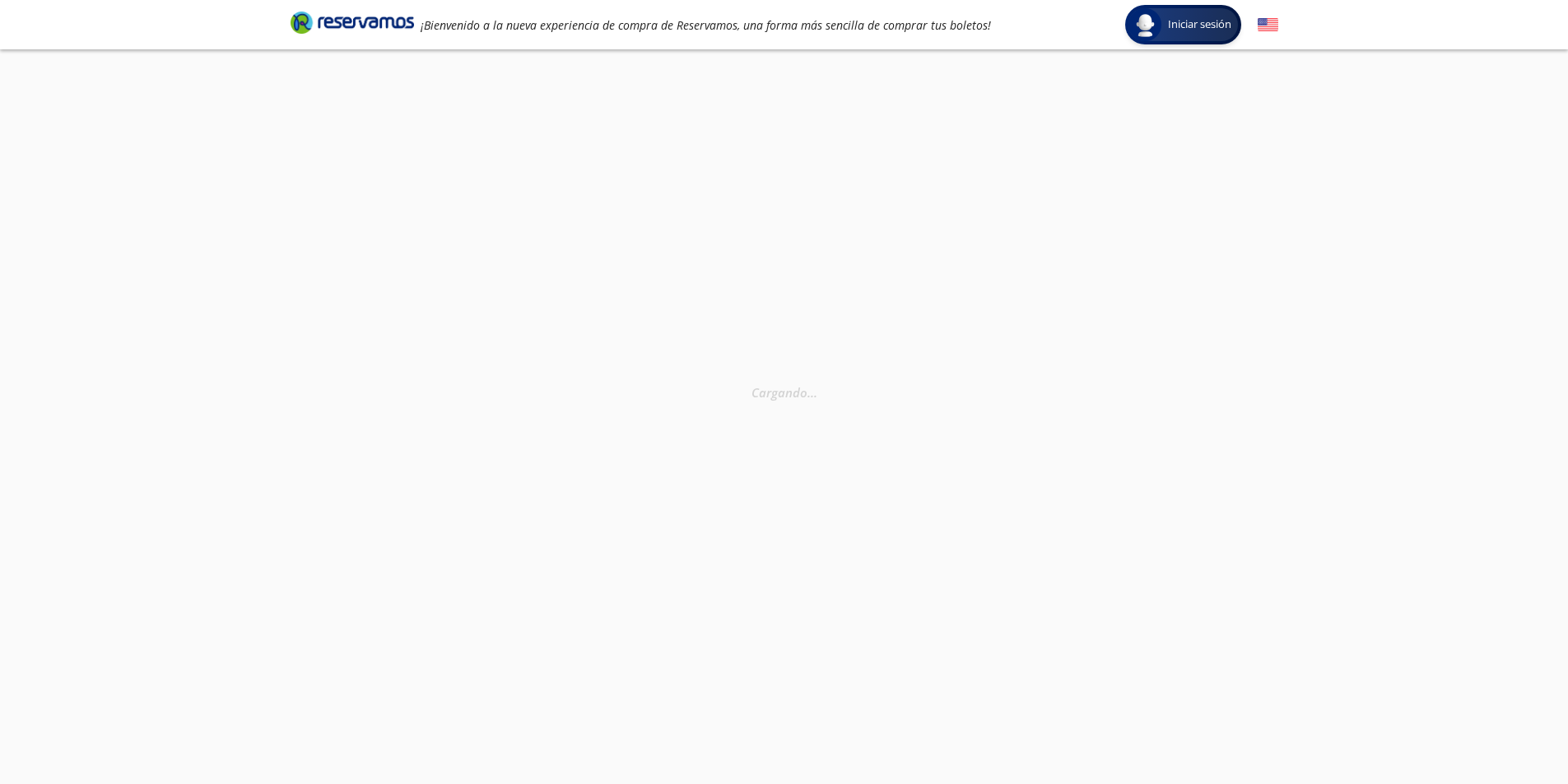
select select "MX"
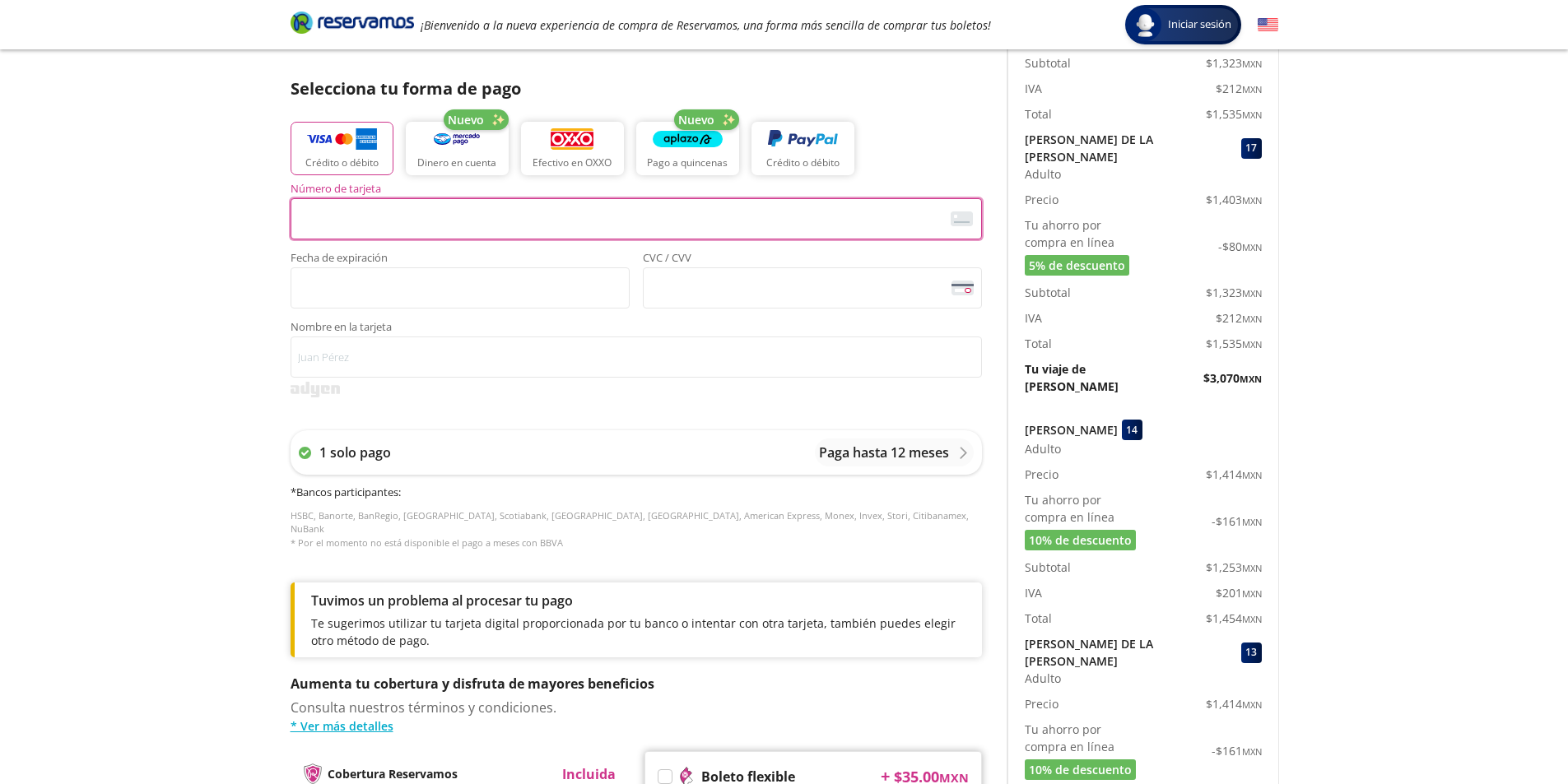
scroll to position [247, 0]
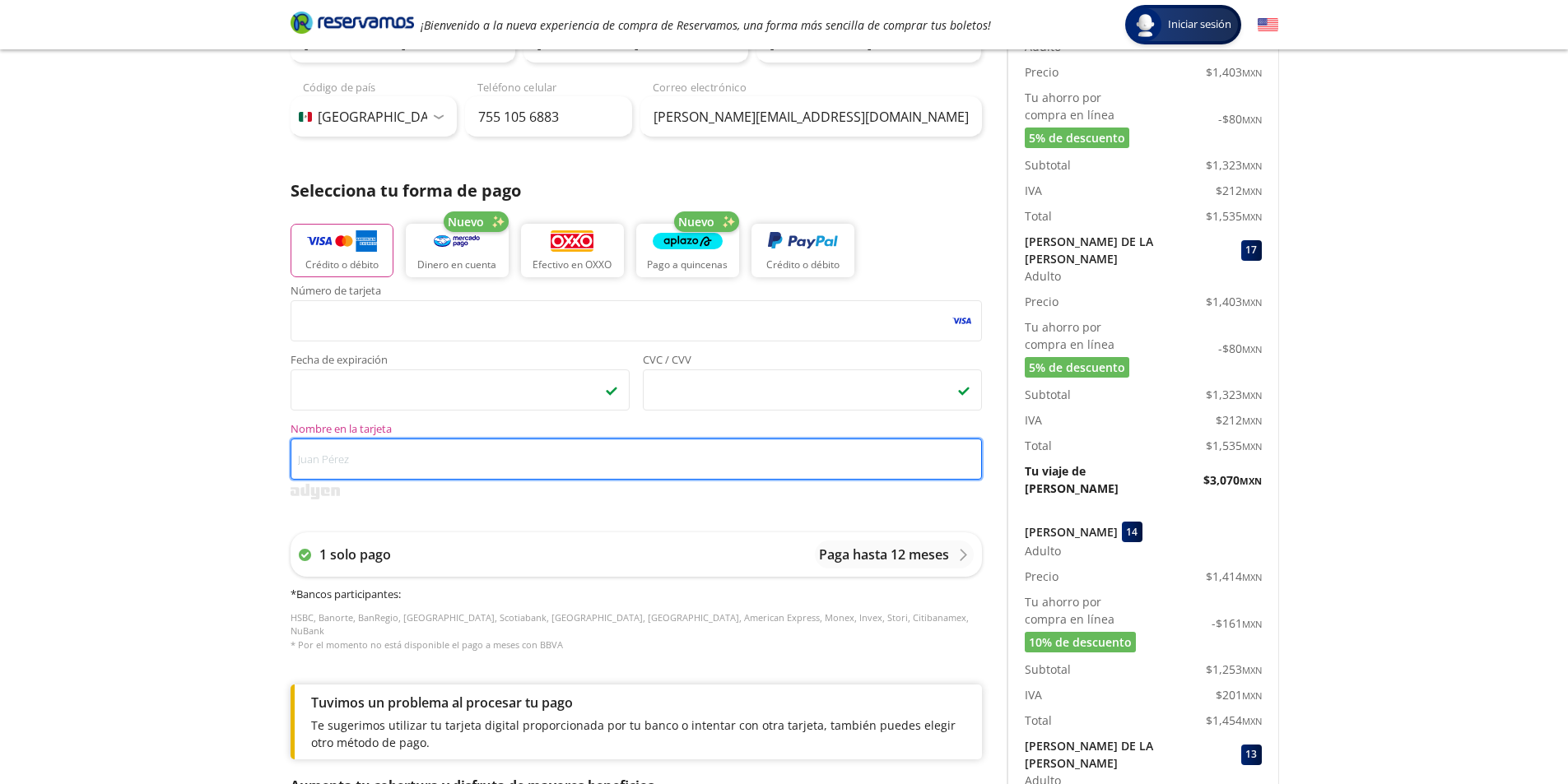
click at [371, 462] on input "Nombre en la tarjeta" at bounding box center [636, 459] width 691 height 41
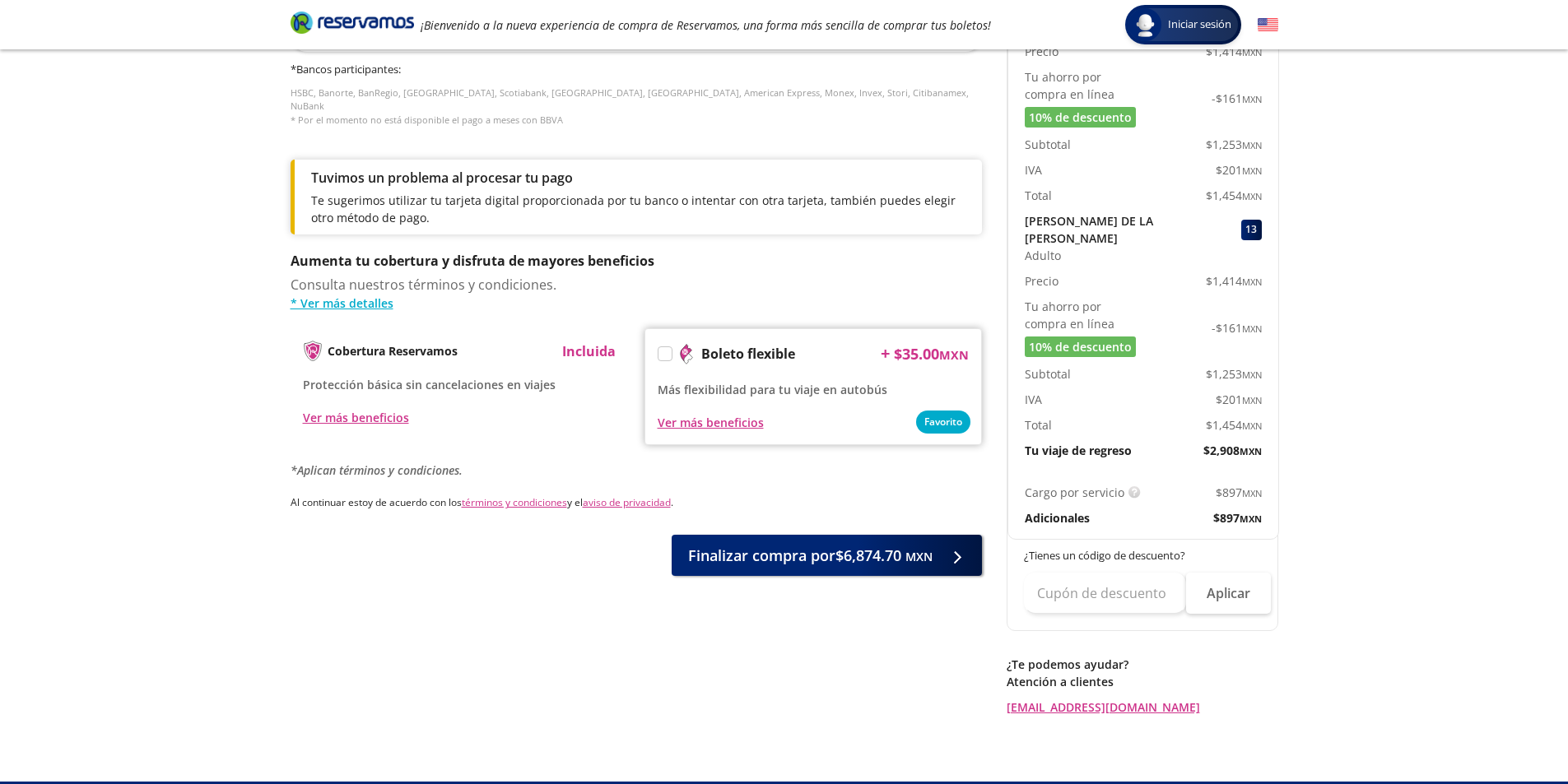
scroll to position [775, 0]
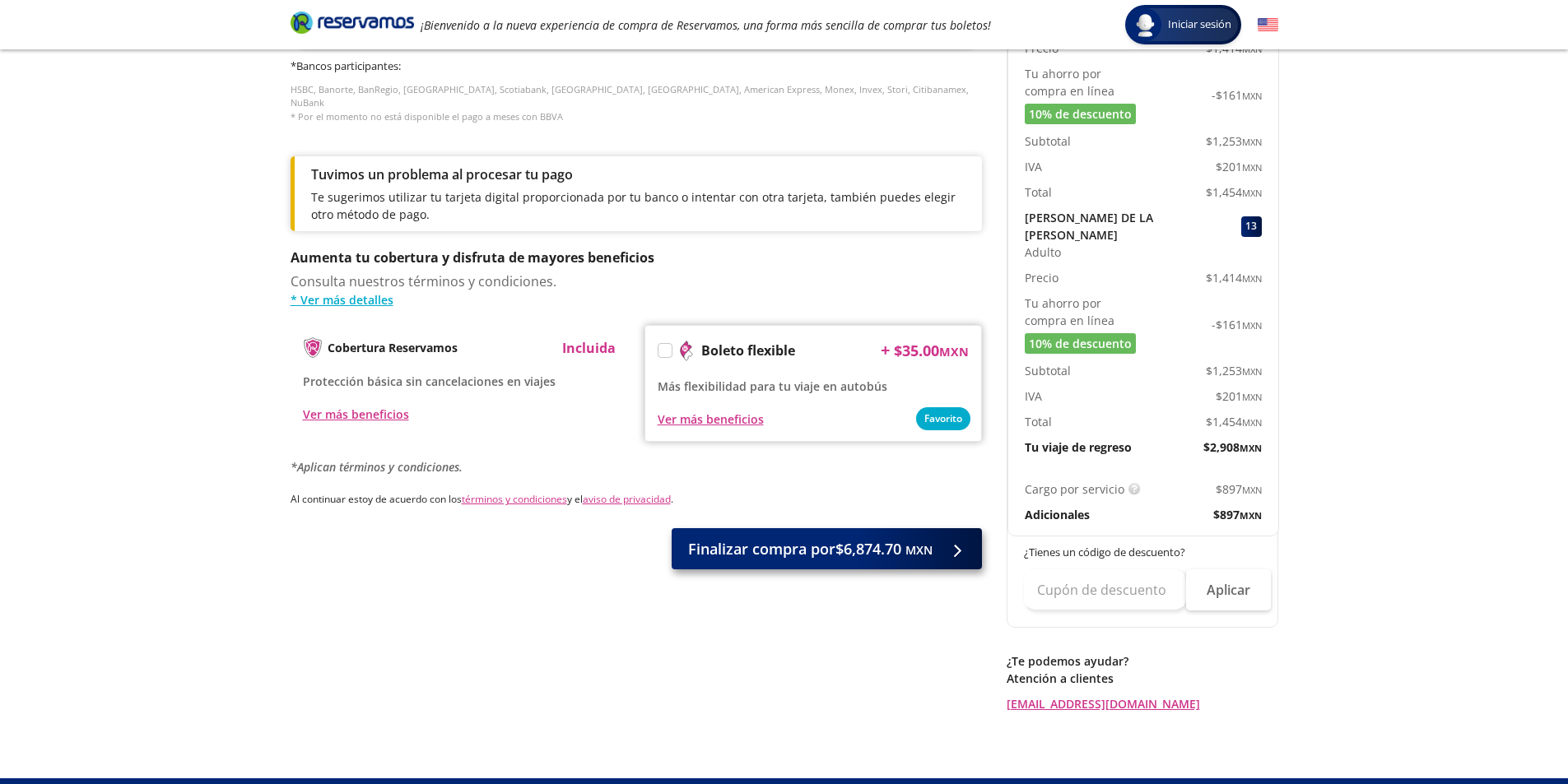
type input "[PERSON_NAME]"
click at [836, 560] on span "Finalizar compra por $6,874.70 MXN" at bounding box center [810, 549] width 244 height 22
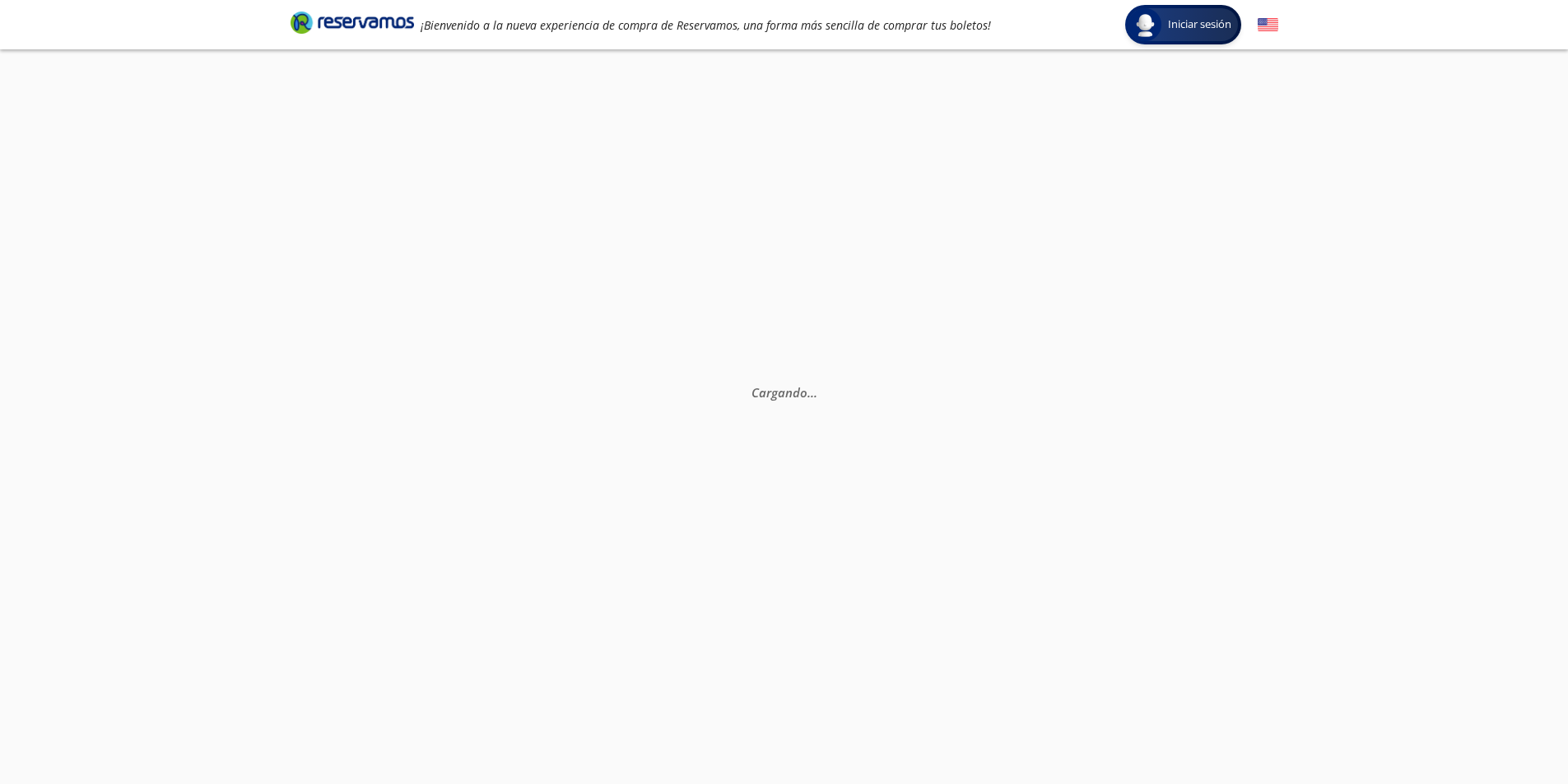
scroll to position [0, 0]
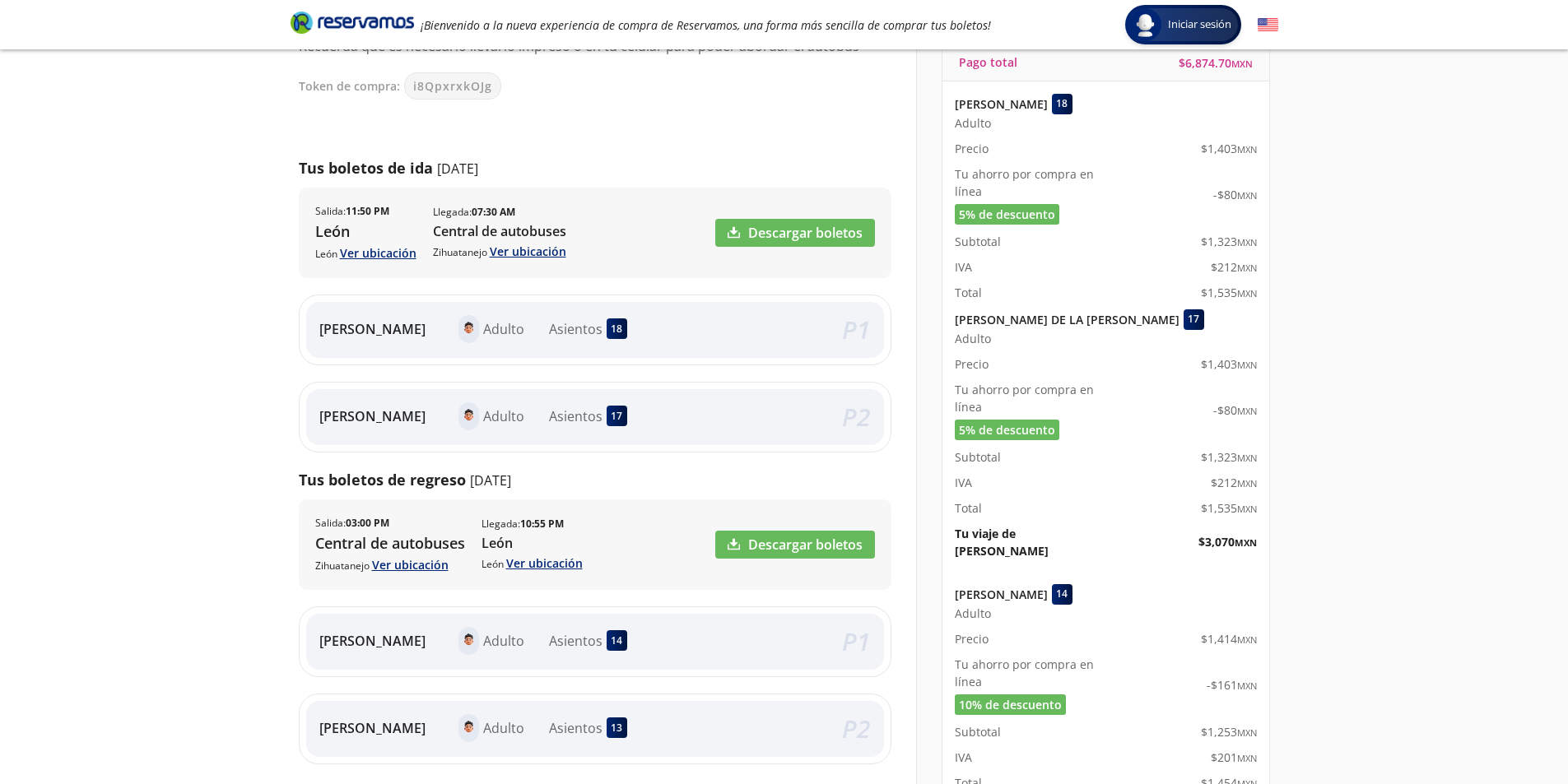
scroll to position [165, 0]
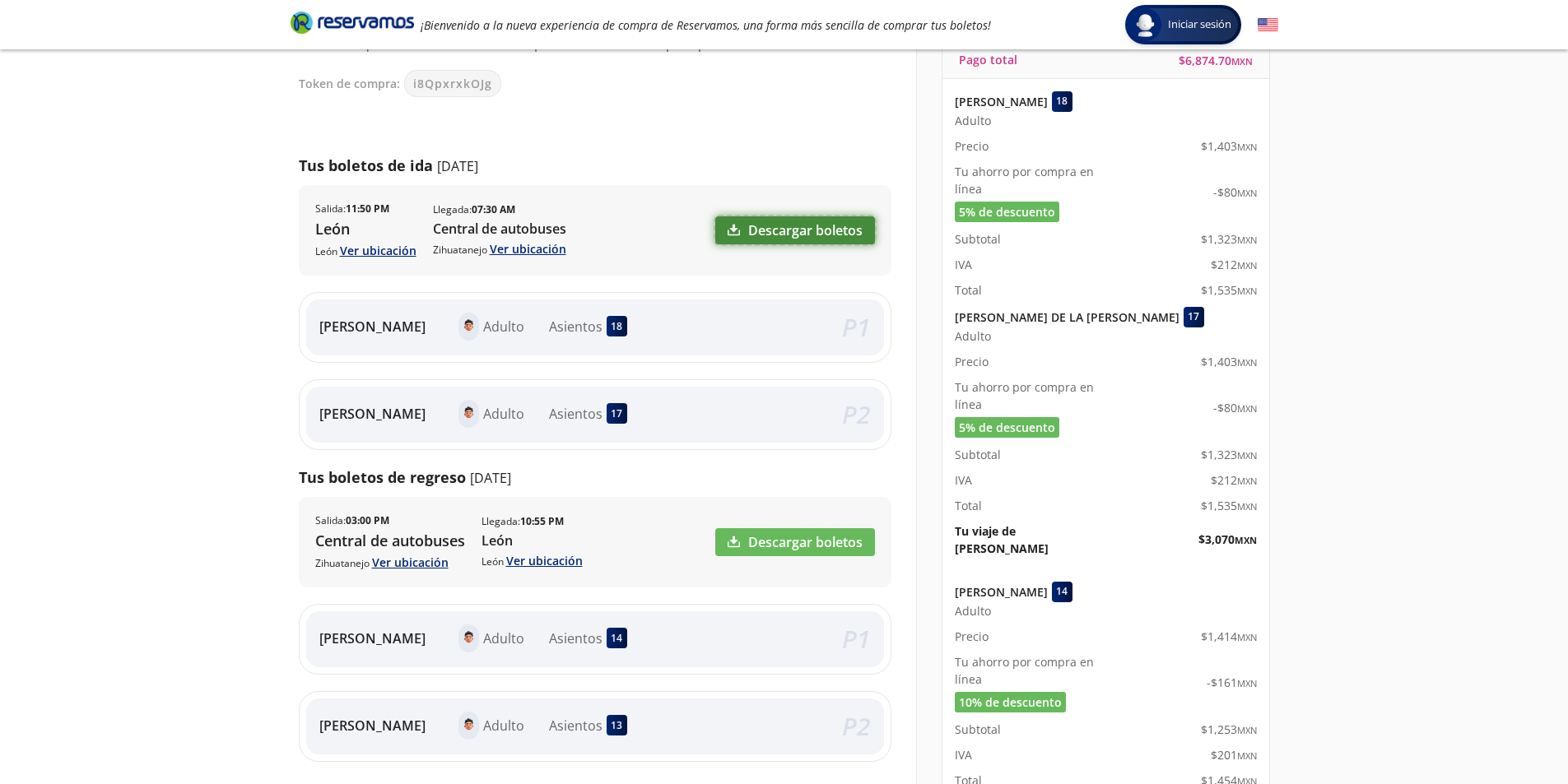
click at [752, 230] on link "Descargar boletos" at bounding box center [795, 230] width 160 height 28
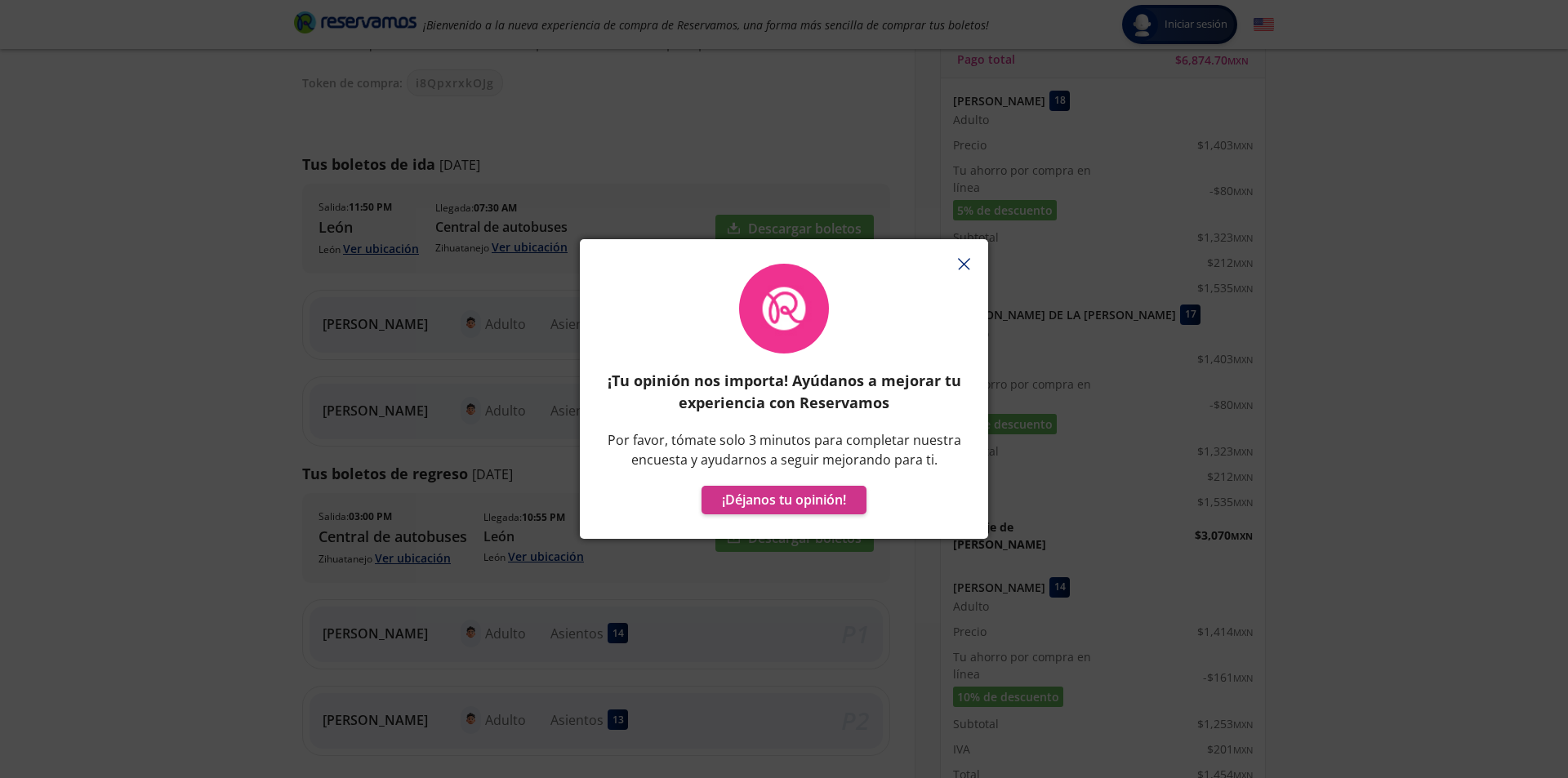
click at [970, 264] on button "button" at bounding box center [963, 263] width 24 height 24
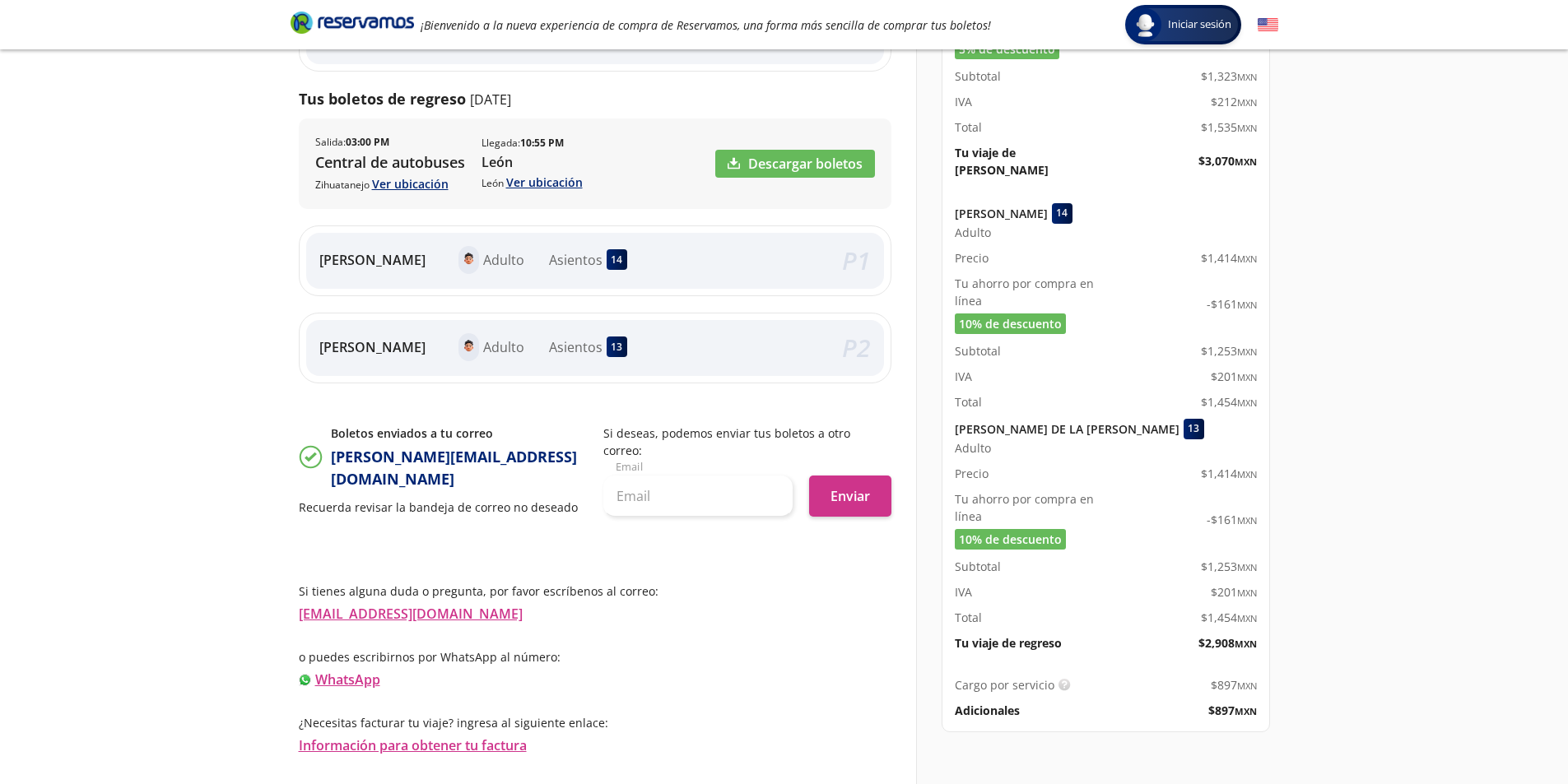
scroll to position [566, 0]
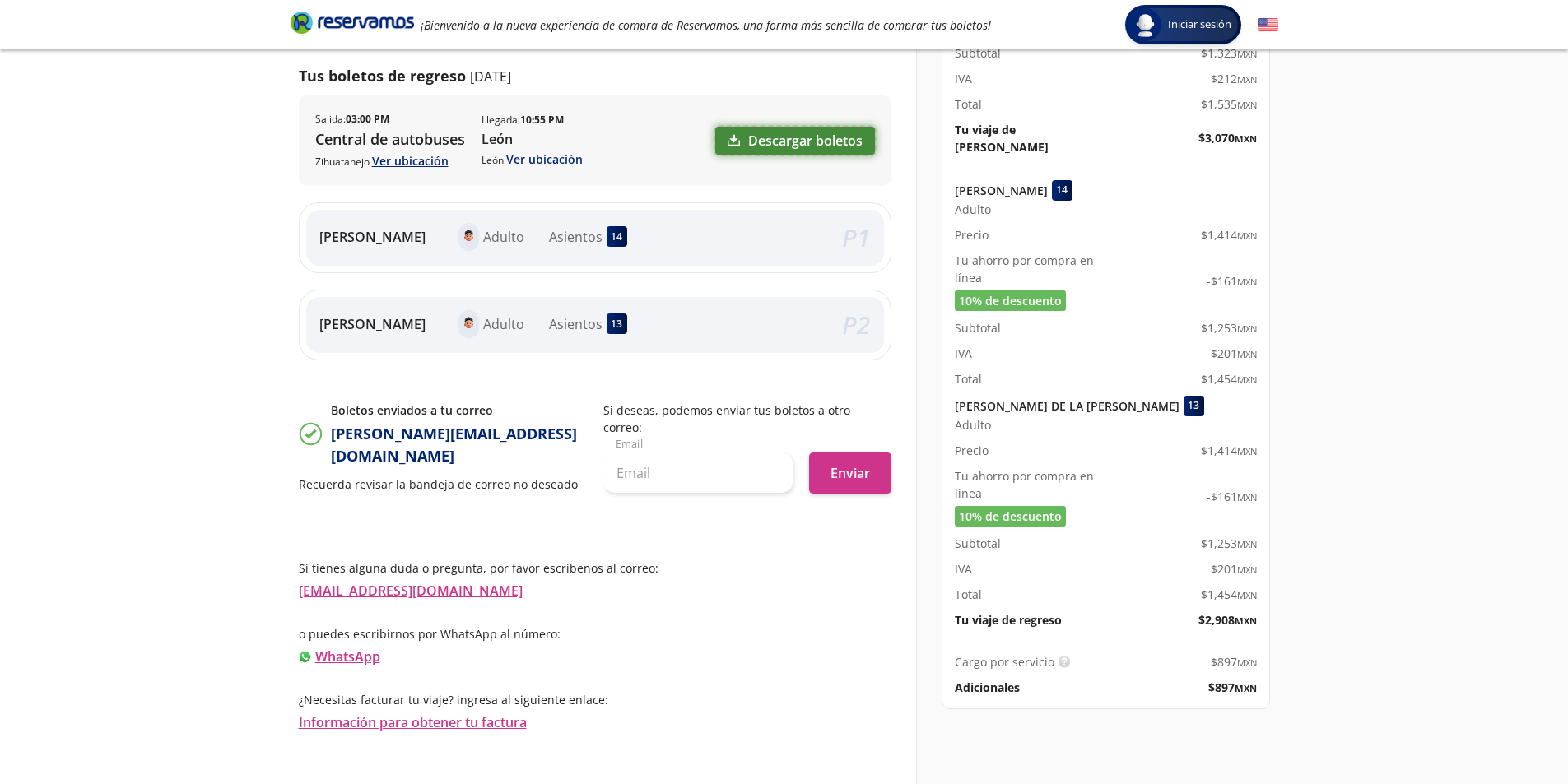
click at [767, 155] on link "Descargar boletos" at bounding box center [795, 140] width 160 height 28
click at [636, 493] on input "text" at bounding box center [698, 473] width 189 height 41
type input "[EMAIL_ADDRESS][DOMAIN_NAME]"
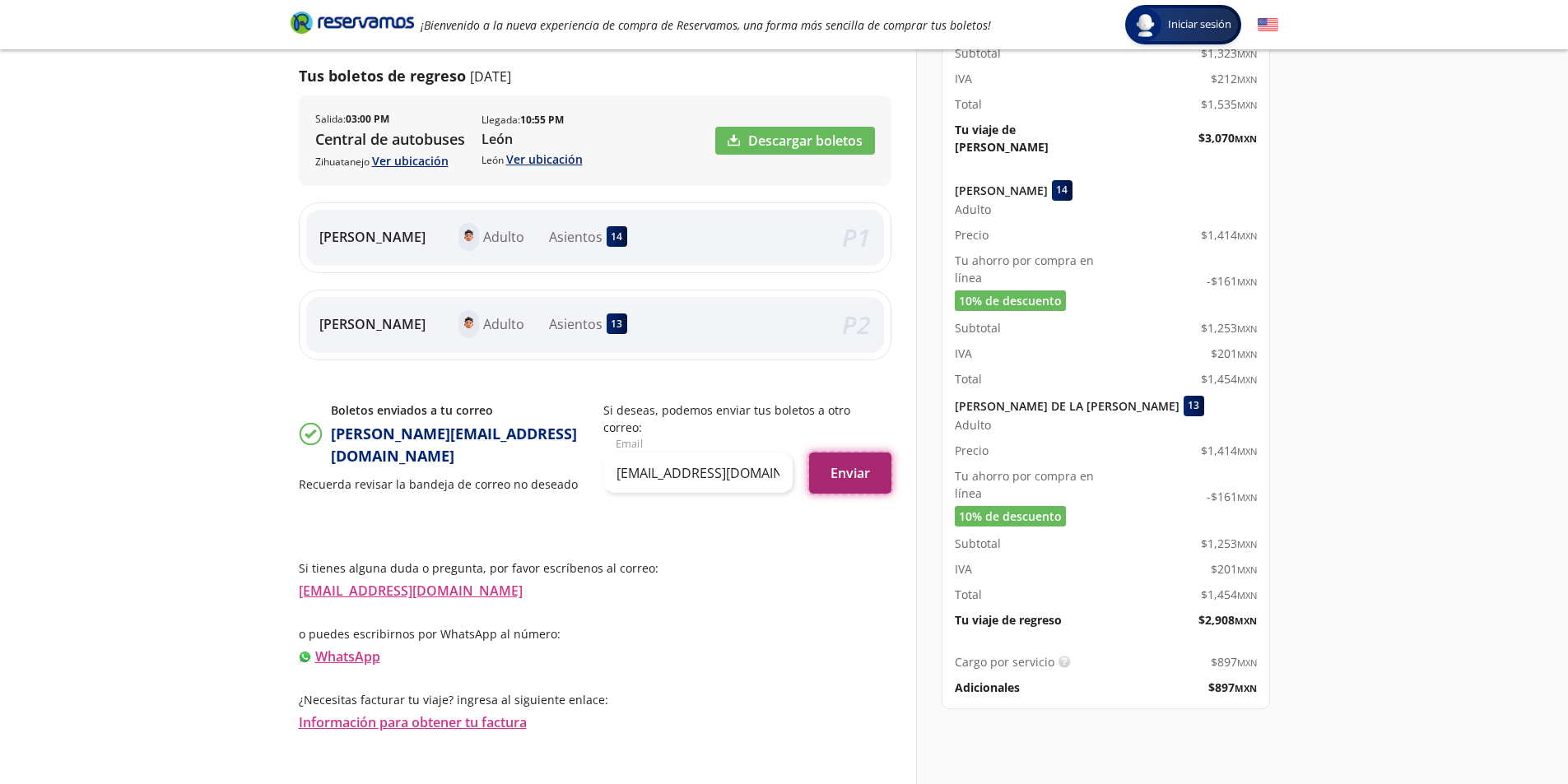
click at [832, 493] on button "Enviar" at bounding box center [850, 473] width 82 height 41
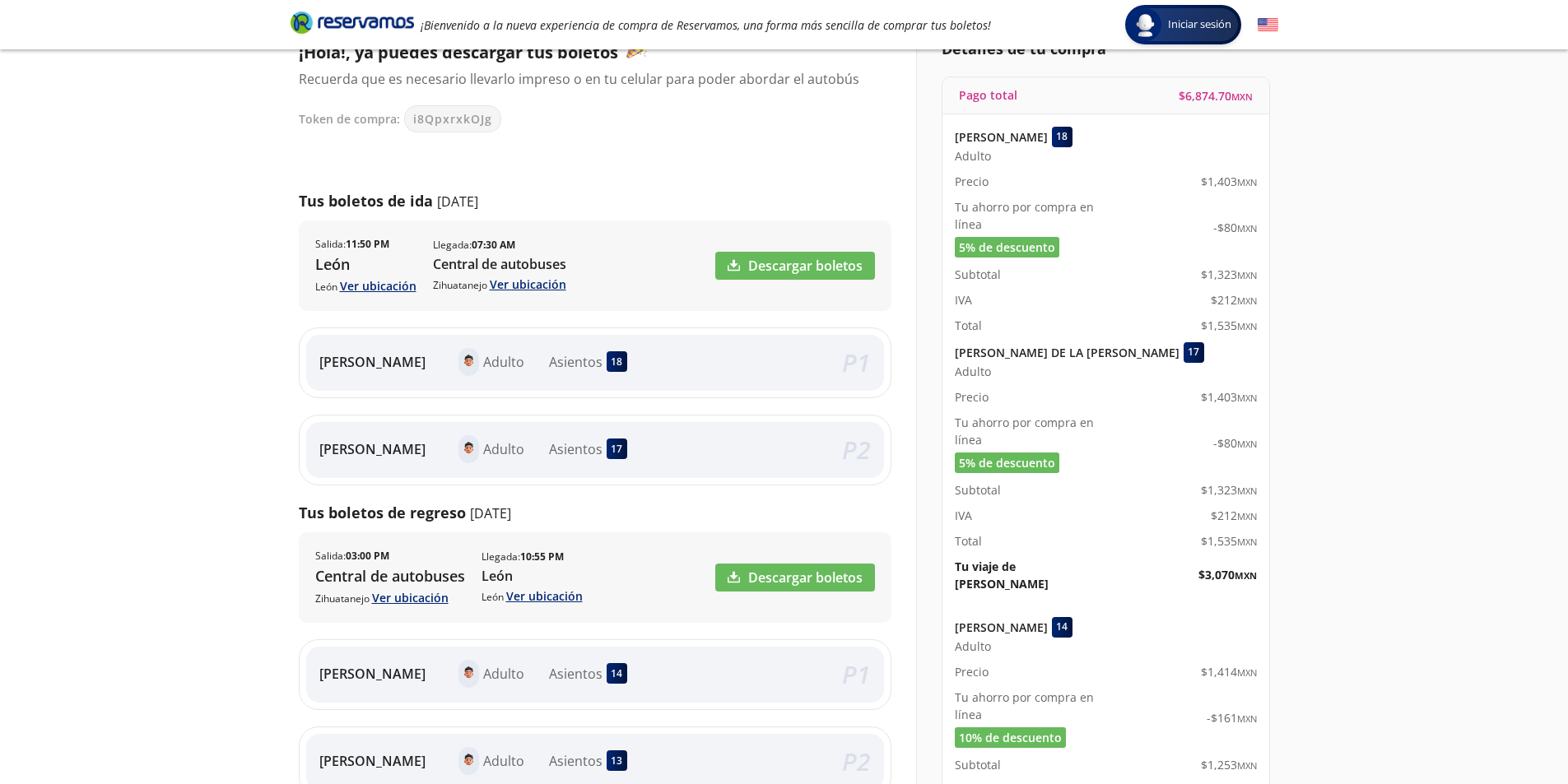
scroll to position [0, 0]
